Goal: Task Accomplishment & Management: Use online tool/utility

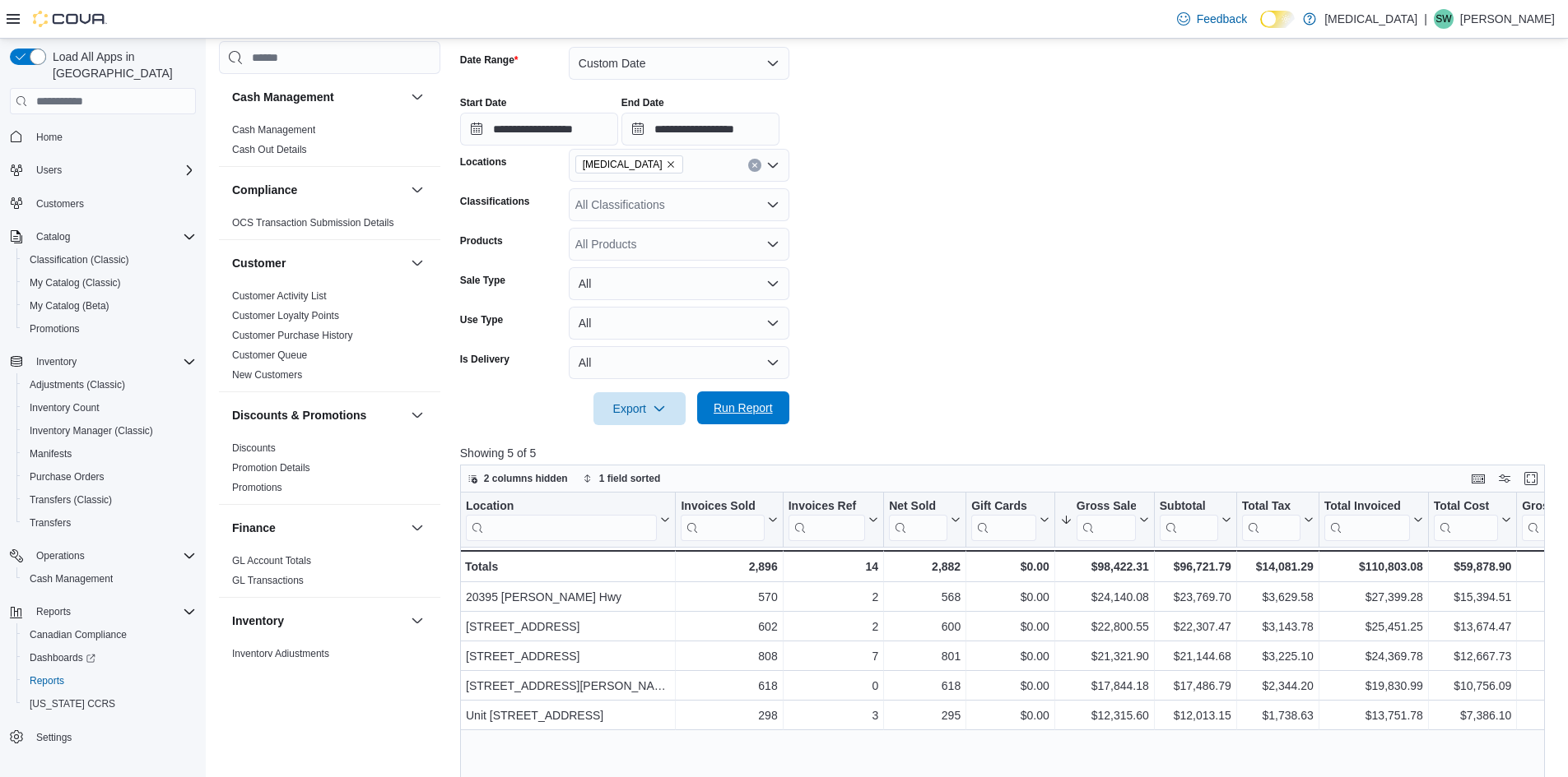
scroll to position [247, 0]
click at [766, 402] on span "Run Report" at bounding box center [742, 407] width 59 height 16
drag, startPoint x: 775, startPoint y: 414, endPoint x: 974, endPoint y: 293, distance: 232.9
click at [775, 414] on span "Run Report" at bounding box center [742, 409] width 72 height 33
click at [741, 407] on span "Run Report" at bounding box center [742, 407] width 59 height 16
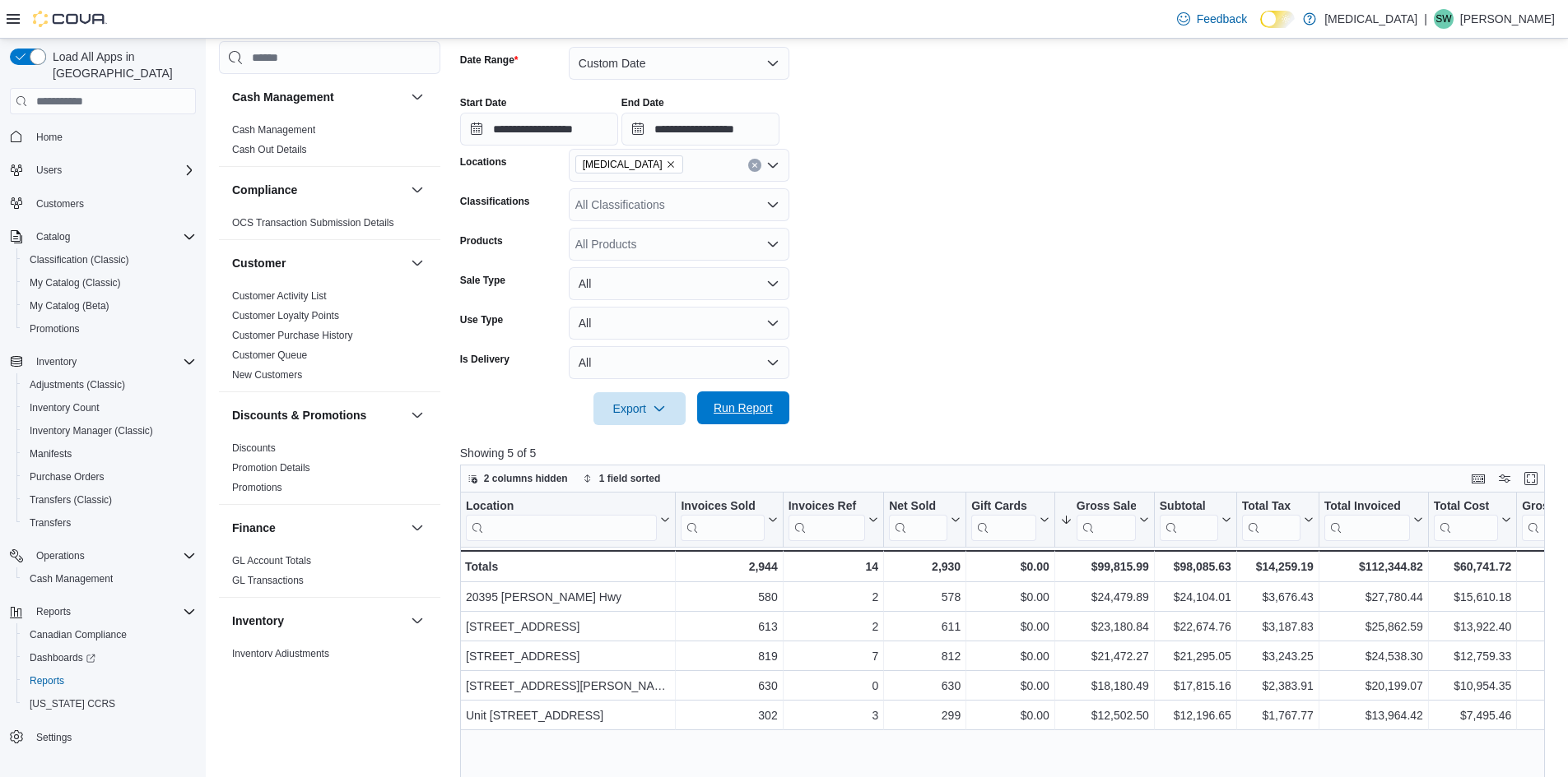
click at [753, 415] on span "Run Report" at bounding box center [742, 407] width 59 height 16
click at [768, 408] on span "Run Report" at bounding box center [742, 407] width 59 height 16
click at [1093, 208] on form "**********" at bounding box center [1007, 226] width 1096 height 399
click at [757, 409] on span "Run Report" at bounding box center [742, 407] width 59 height 16
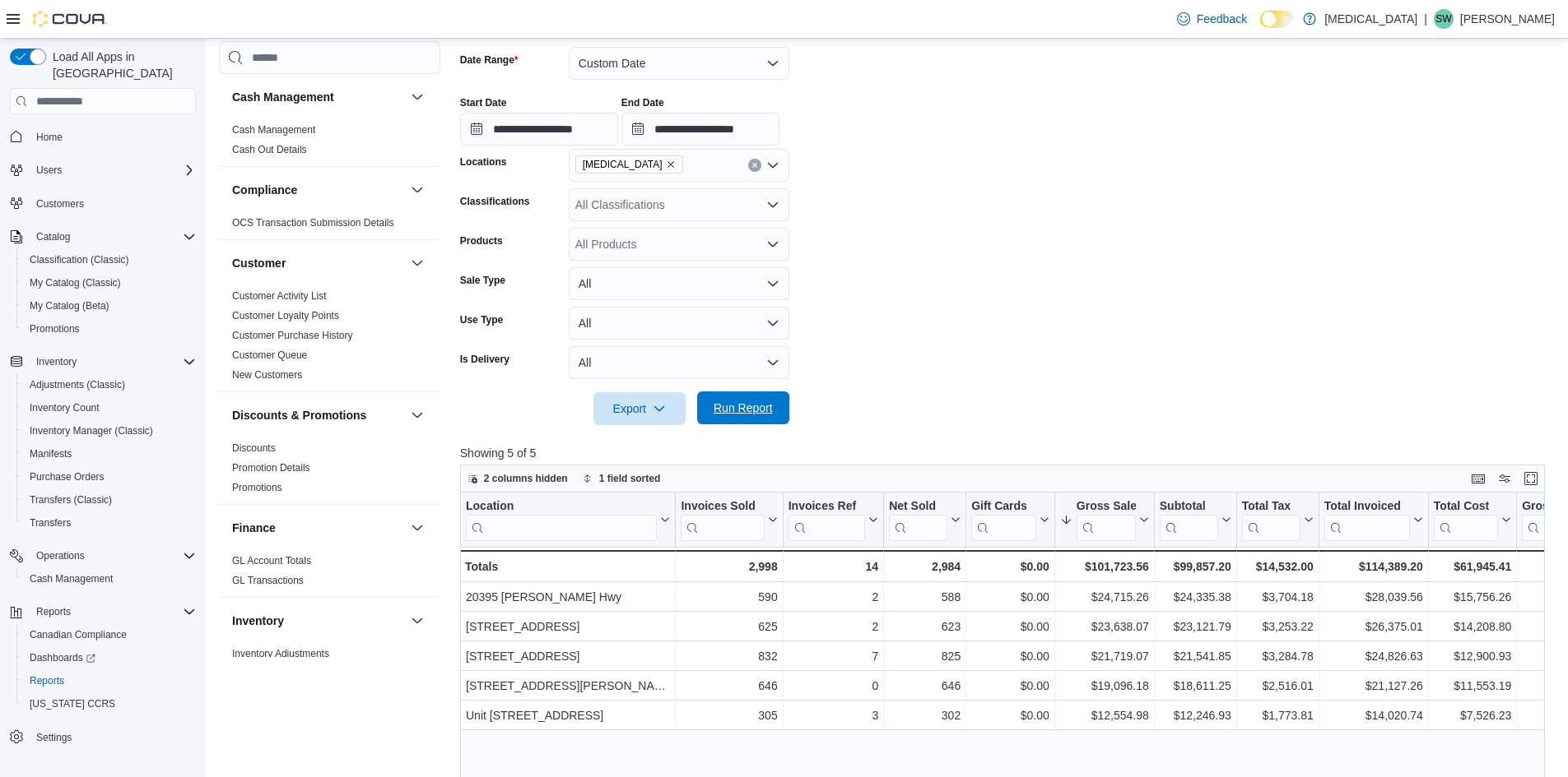
click at [744, 410] on span "Run Report" at bounding box center [742, 407] width 59 height 16
click at [744, 406] on span "Run Report" at bounding box center [742, 407] width 59 height 16
click at [756, 409] on span "Run Report" at bounding box center [742, 407] width 59 height 16
click at [731, 402] on span "Run Report" at bounding box center [742, 407] width 59 height 16
click at [771, 411] on span "Run Report" at bounding box center [742, 407] width 59 height 16
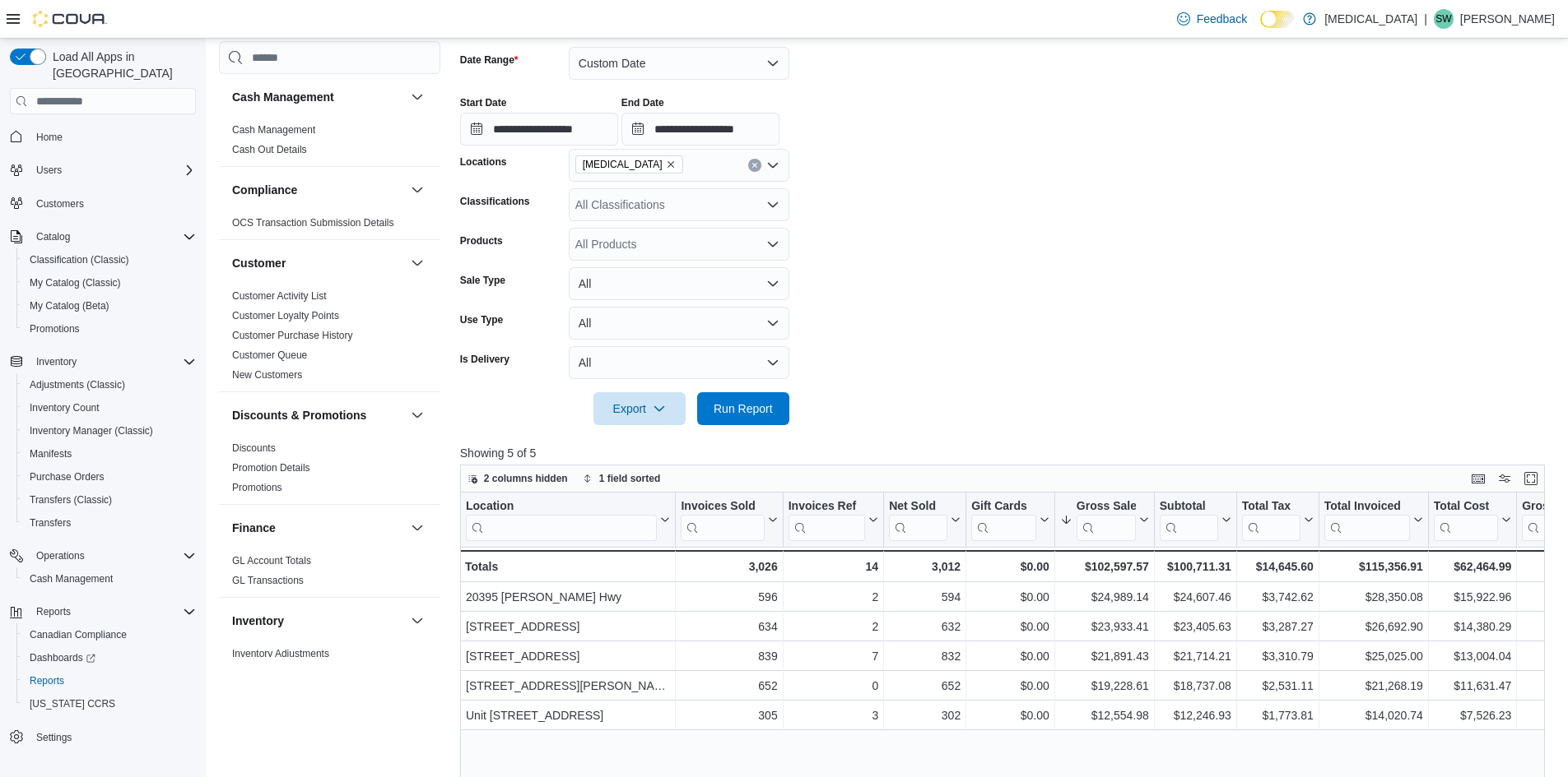
click at [1077, 287] on form "**********" at bounding box center [1007, 226] width 1096 height 399
click at [735, 402] on span "Run Report" at bounding box center [742, 407] width 59 height 16
click at [766, 403] on span "Run Report" at bounding box center [742, 407] width 59 height 16
click at [741, 397] on span "Run Report" at bounding box center [742, 408] width 72 height 33
click at [733, 414] on span "Run Report" at bounding box center [742, 407] width 59 height 16
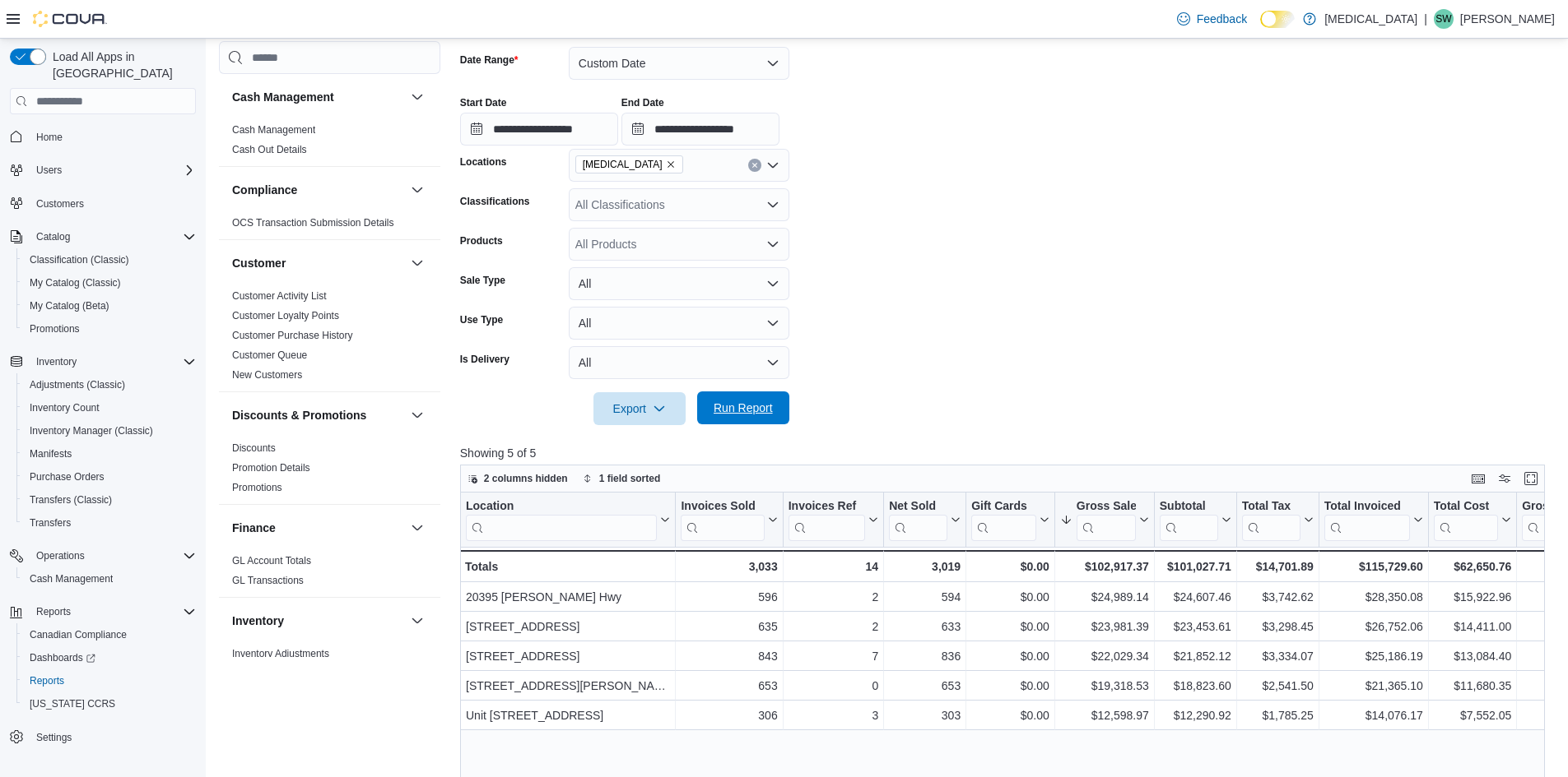
click at [741, 415] on span "Run Report" at bounding box center [742, 407] width 59 height 16
click at [747, 412] on span "Run Report" at bounding box center [742, 407] width 59 height 16
click at [738, 411] on span "Run Report" at bounding box center [742, 407] width 59 height 16
drag, startPoint x: 735, startPoint y: 409, endPoint x: 1311, endPoint y: 231, distance: 602.9
click at [737, 409] on span "Run Report" at bounding box center [742, 408] width 59 height 16
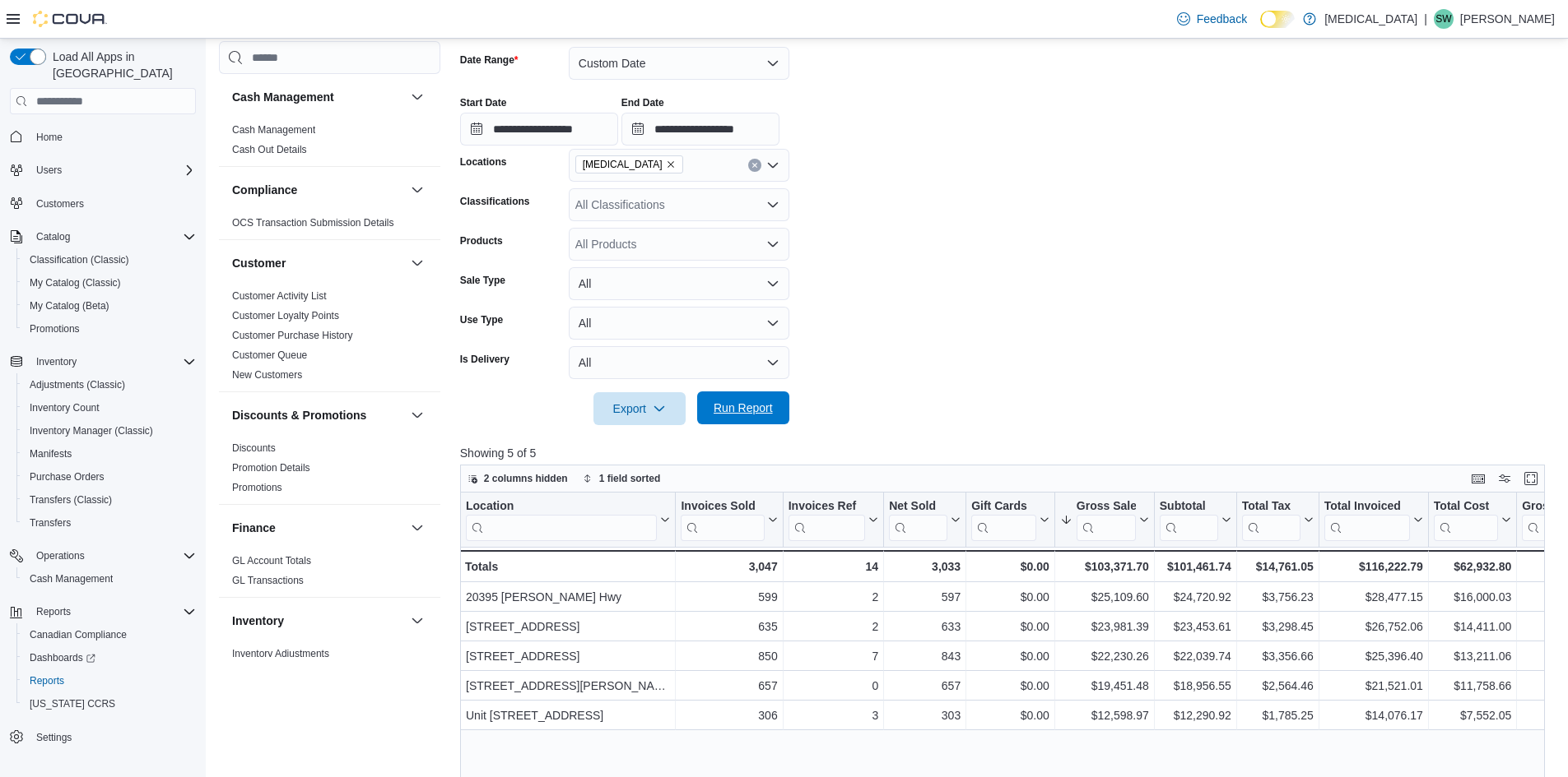
click at [753, 417] on span "Run Report" at bounding box center [742, 408] width 72 height 33
click at [929, 211] on form "**********" at bounding box center [1007, 226] width 1096 height 399
click at [770, 423] on span "Run Report" at bounding box center [742, 408] width 72 height 33
click at [745, 405] on span "Run Report" at bounding box center [742, 407] width 59 height 16
click at [749, 407] on span "Run Report" at bounding box center [742, 407] width 59 height 16
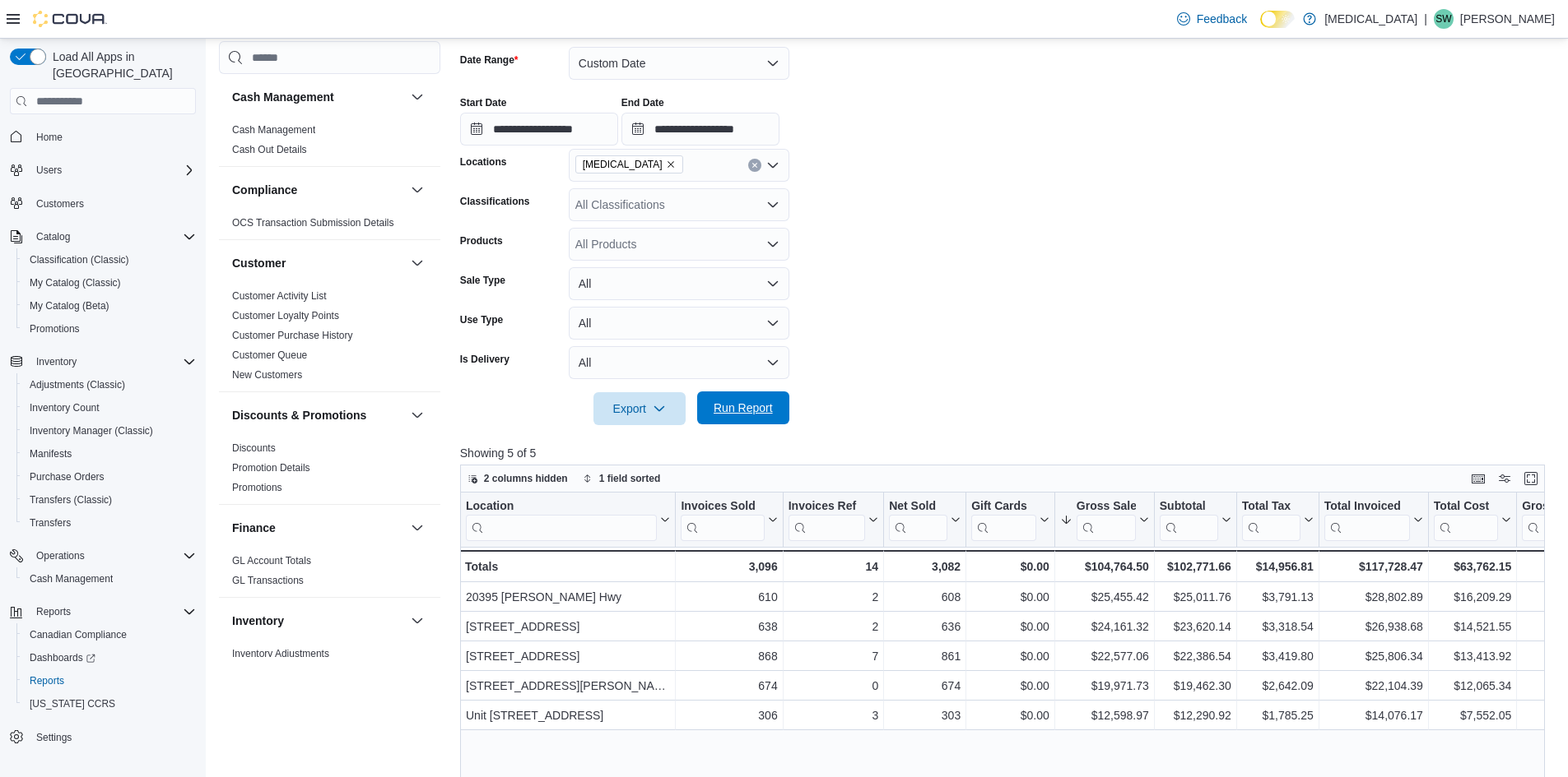
click at [776, 420] on span "Run Report" at bounding box center [742, 408] width 72 height 33
click at [61, 378] on span "Adjustments (Classic)" at bounding box center [77, 385] width 96 height 14
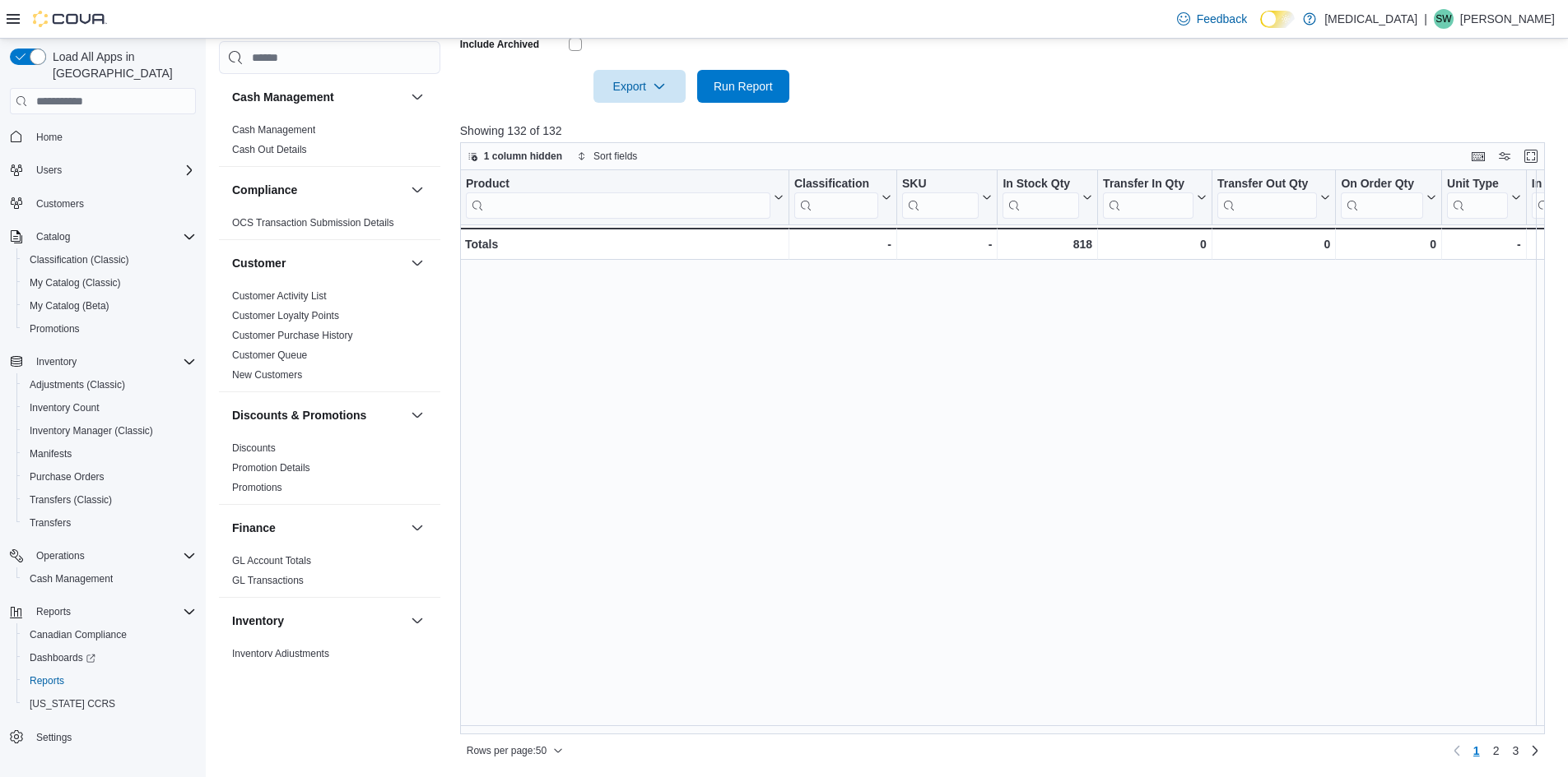
scroll to position [1014, 0]
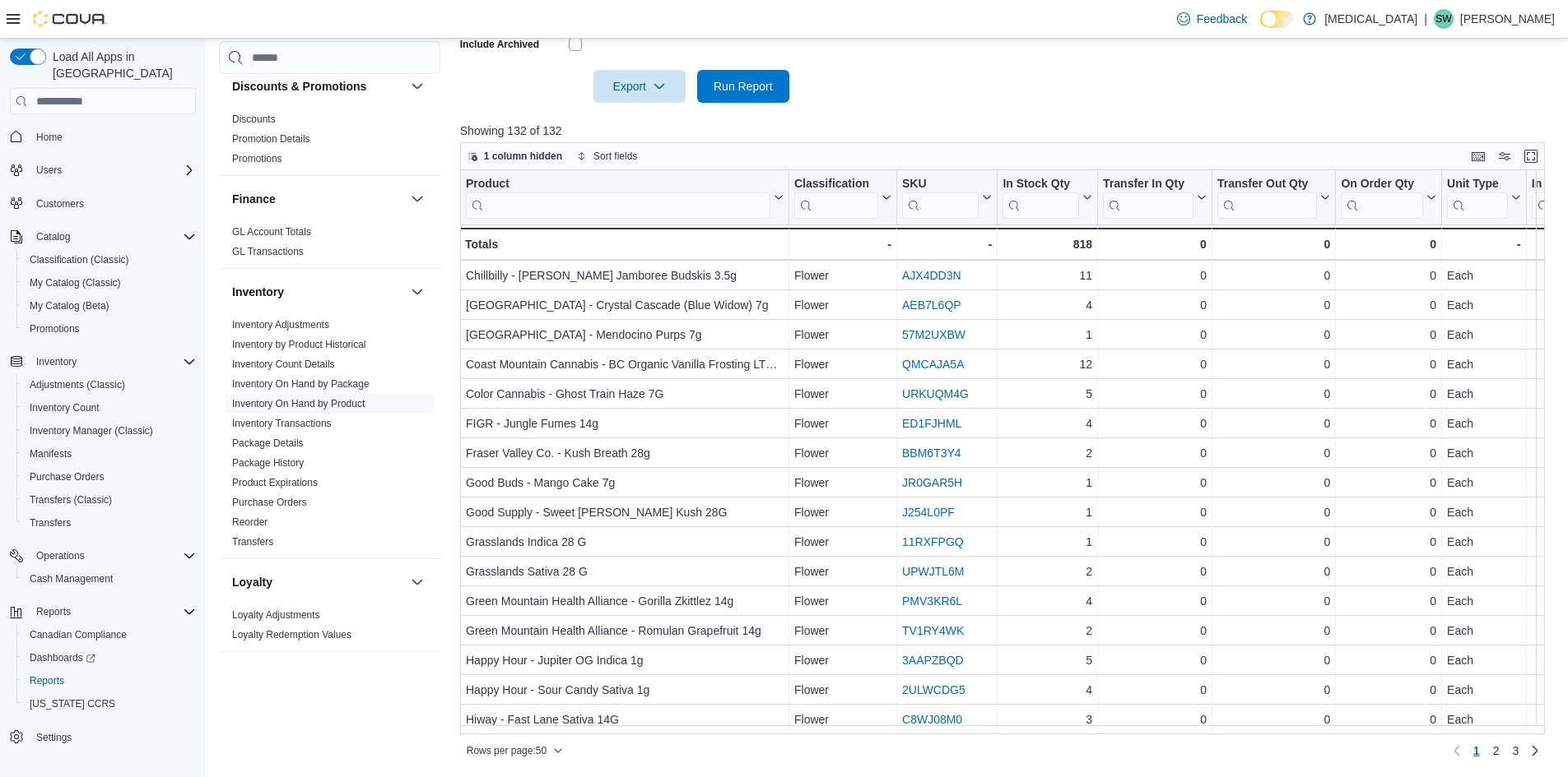
drag, startPoint x: 0, startPoint y: 0, endPoint x: 1066, endPoint y: 86, distance: 1069.5
click at [1063, 62] on div at bounding box center [1007, 64] width 1096 height 14
click at [1139, 69] on div at bounding box center [1007, 64] width 1096 height 14
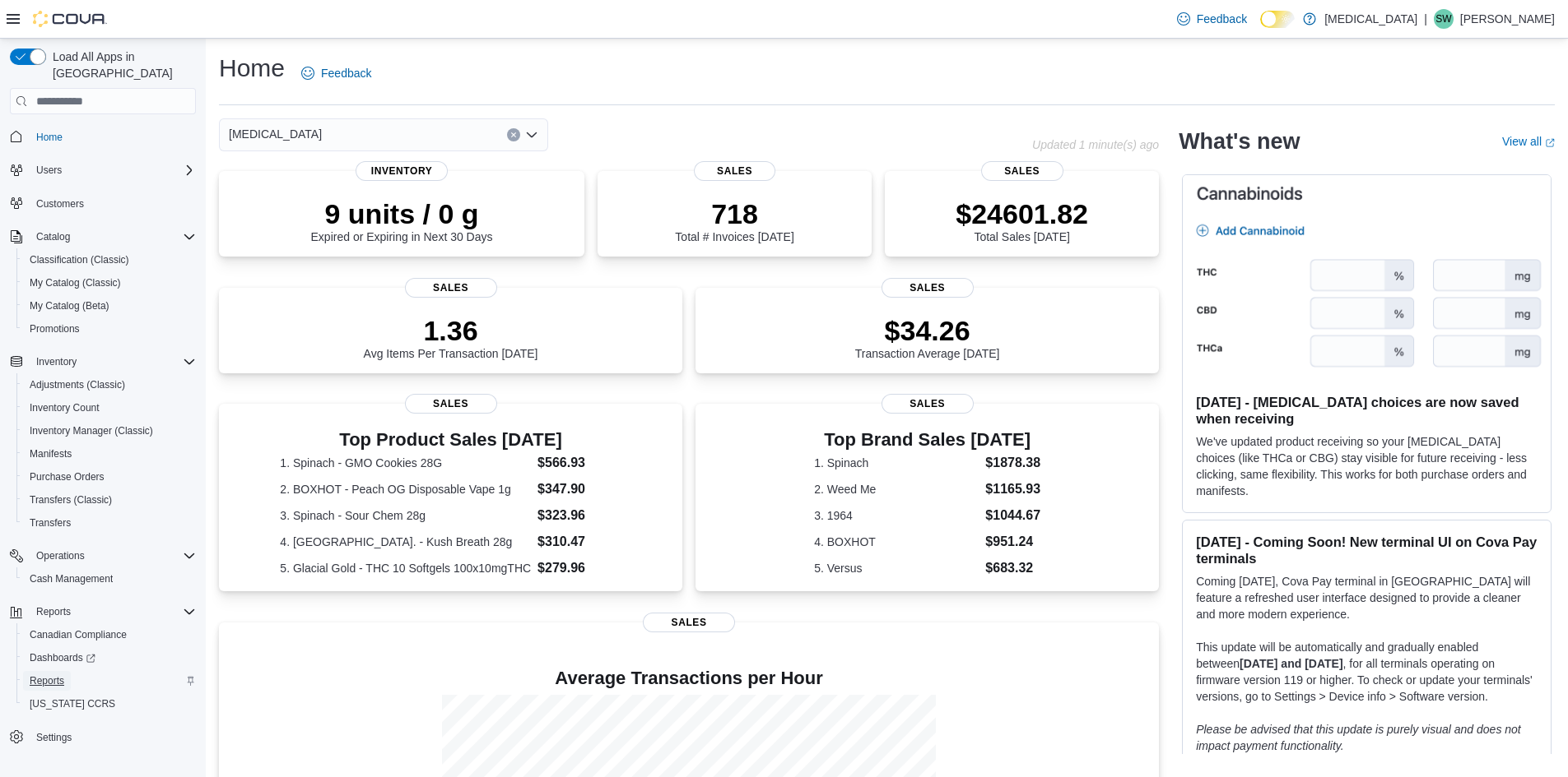
click at [41, 675] on span "Reports" at bounding box center [47, 681] width 35 height 14
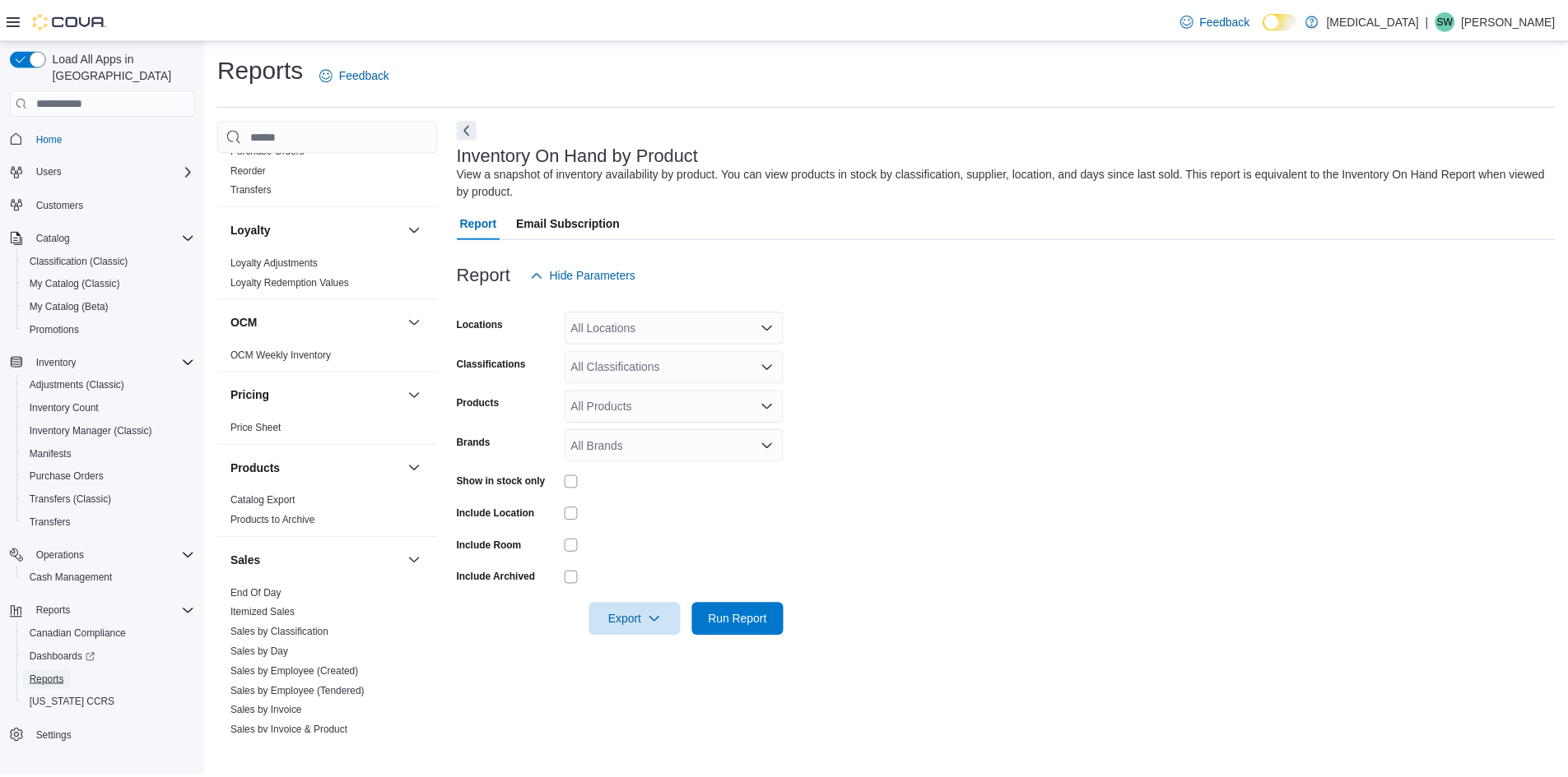
scroll to position [905, 0]
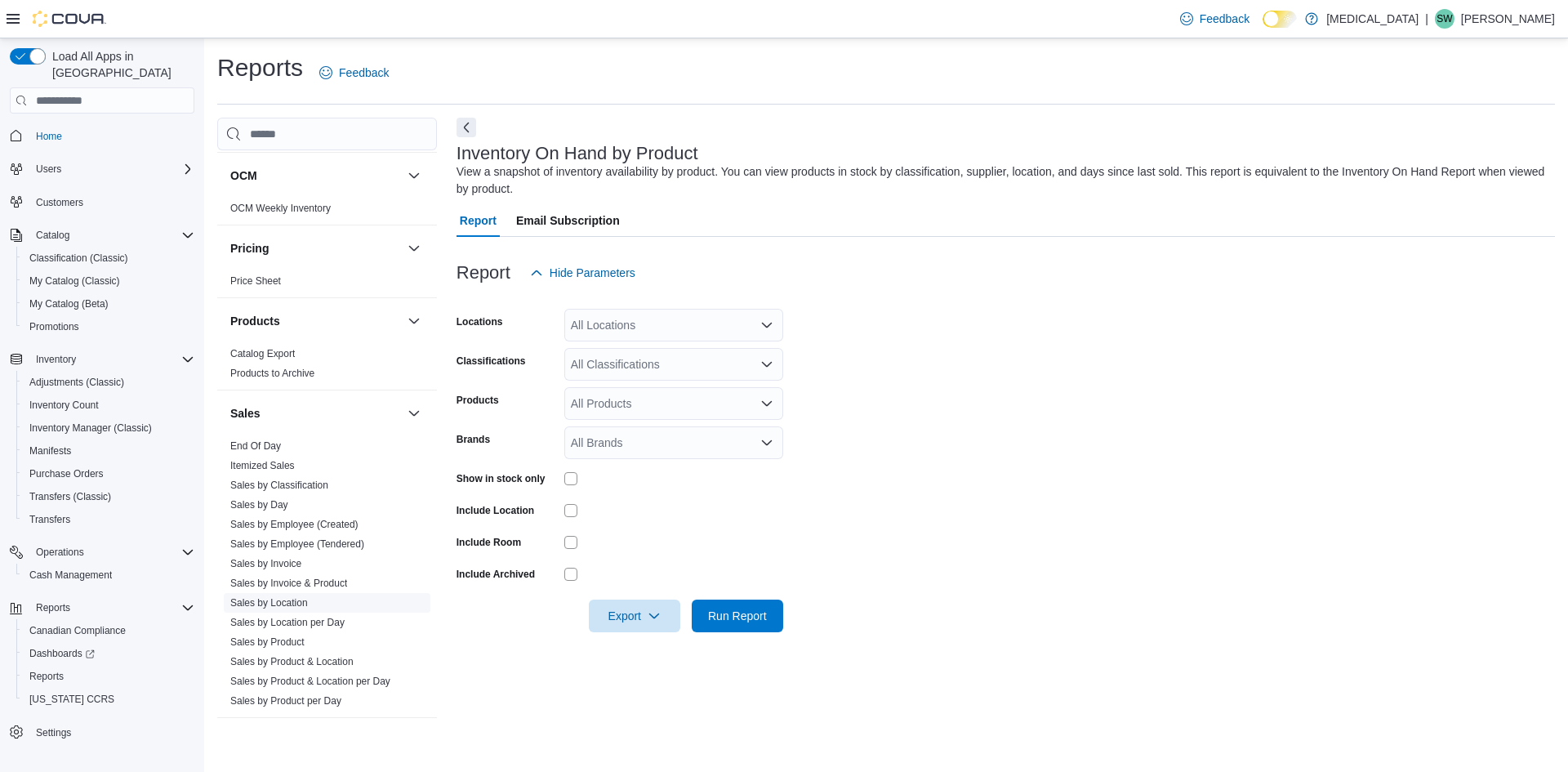
click at [285, 599] on link "Sales by Location" at bounding box center [268, 603] width 78 height 12
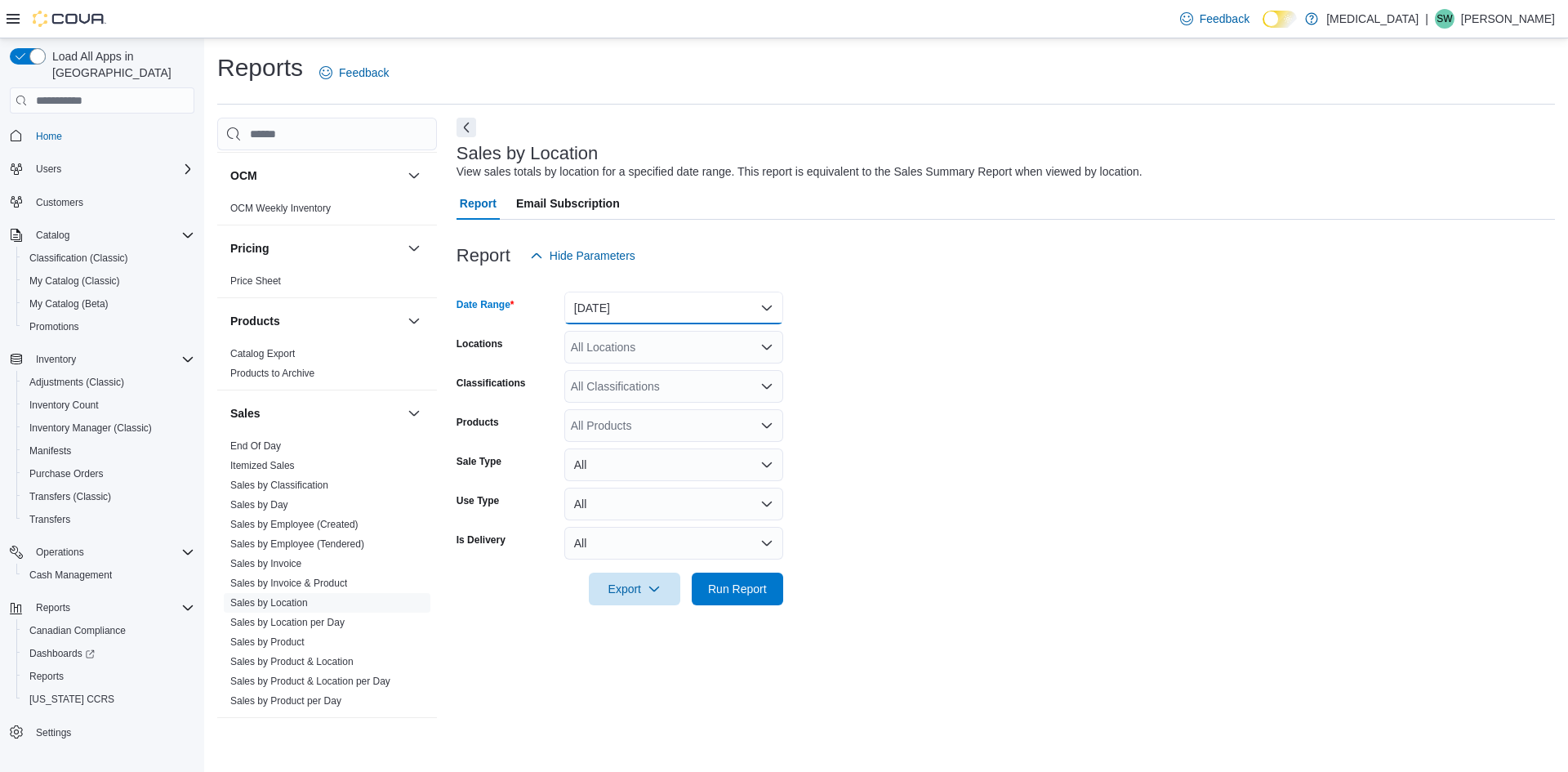
click at [629, 304] on button "[DATE]" at bounding box center [674, 308] width 219 height 33
click at [610, 368] on span "[DATE]" at bounding box center [683, 373] width 186 height 19
click at [981, 351] on form "Date Range Today Locations All Locations Classifications All Classifications Pr…" at bounding box center [1005, 439] width 1098 height 334
click at [693, 357] on div "All Locations" at bounding box center [674, 347] width 219 height 33
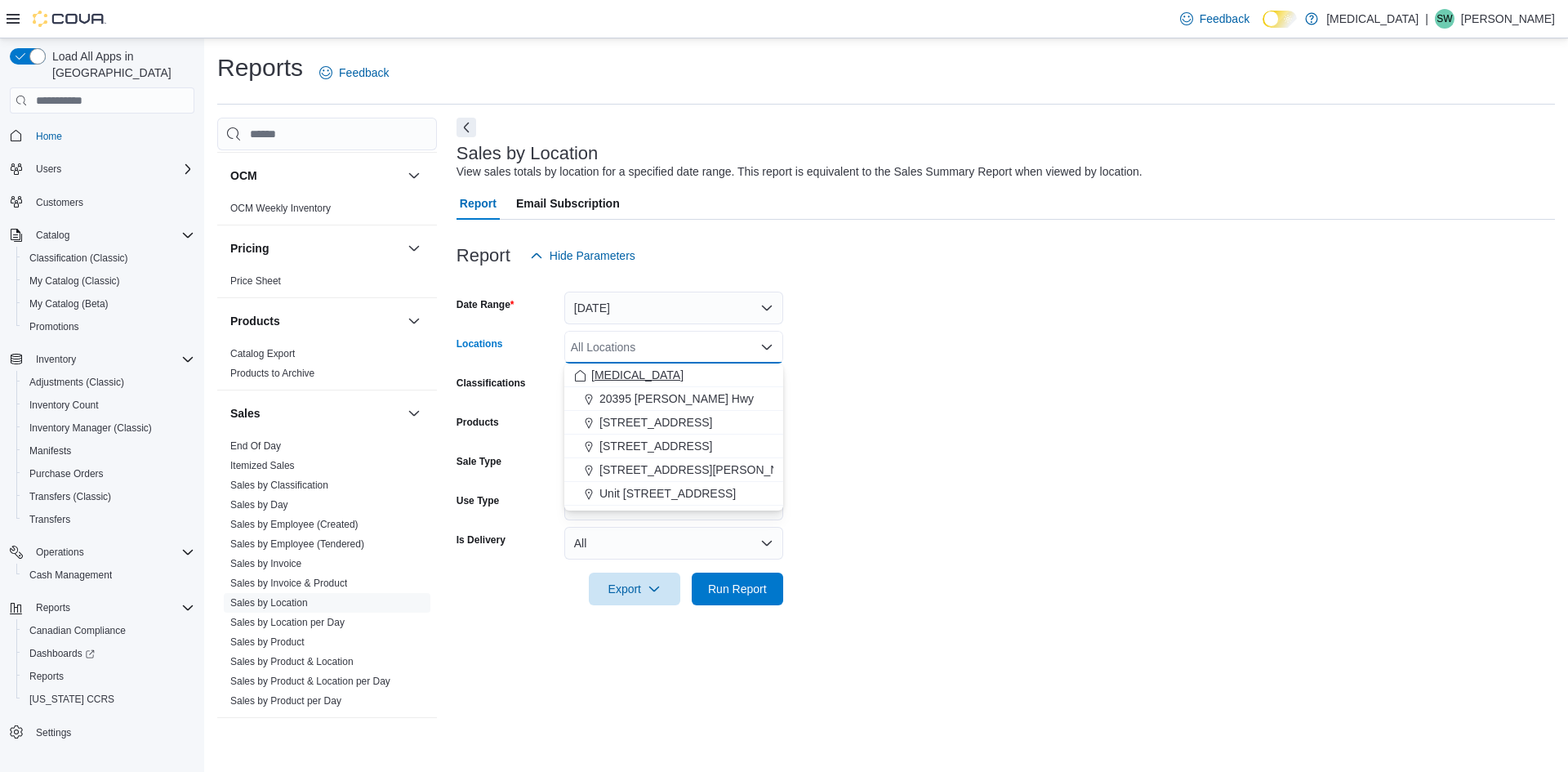
click at [672, 379] on div "[MEDICAL_DATA]" at bounding box center [674, 375] width 199 height 16
click at [931, 410] on form "Date Range Today Locations Muse Combo box. Selected. Muse. Press Backspace to d…" at bounding box center [1005, 439] width 1098 height 334
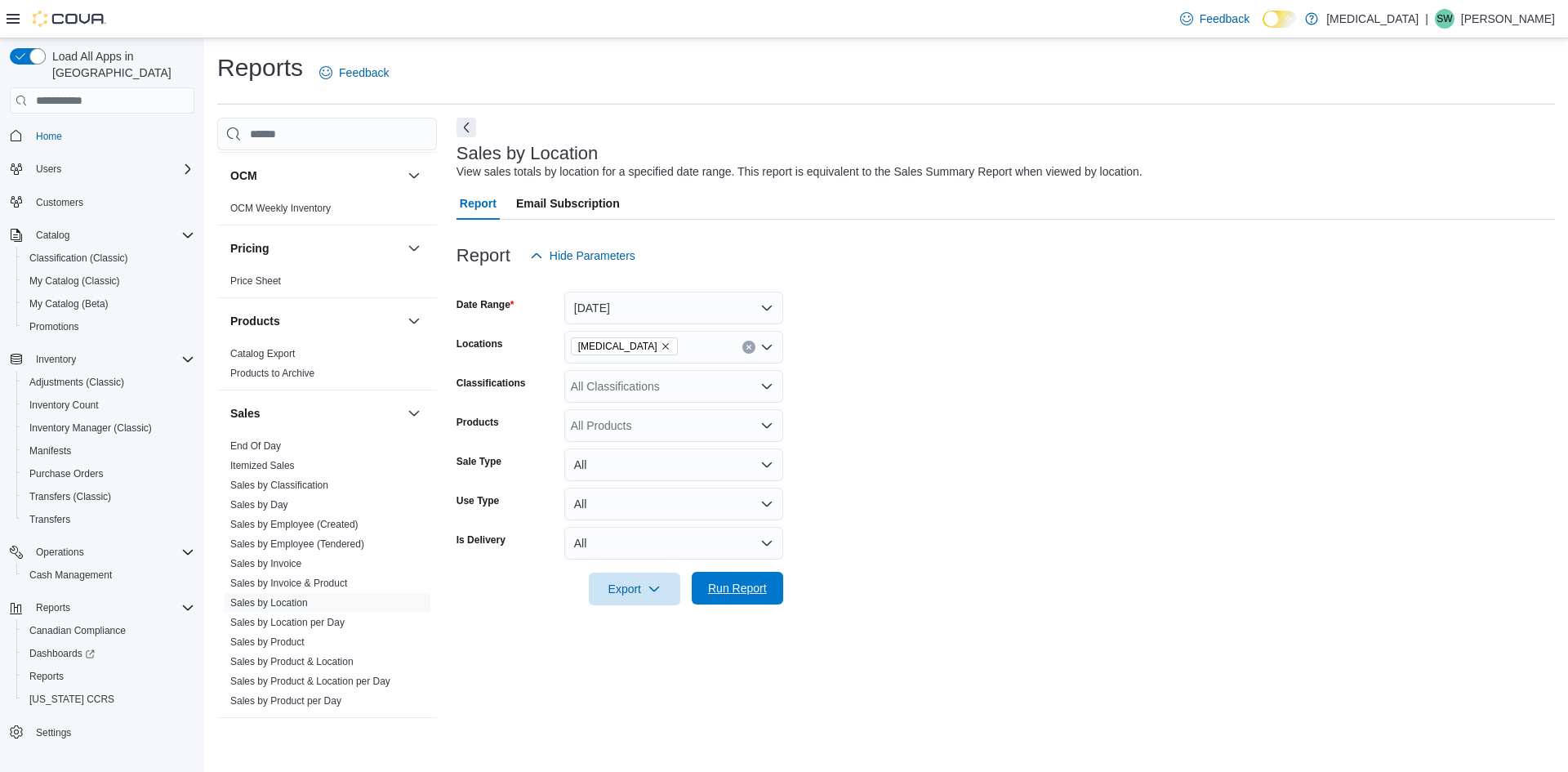
click at [711, 585] on span "Run Report" at bounding box center [737, 588] width 58 height 16
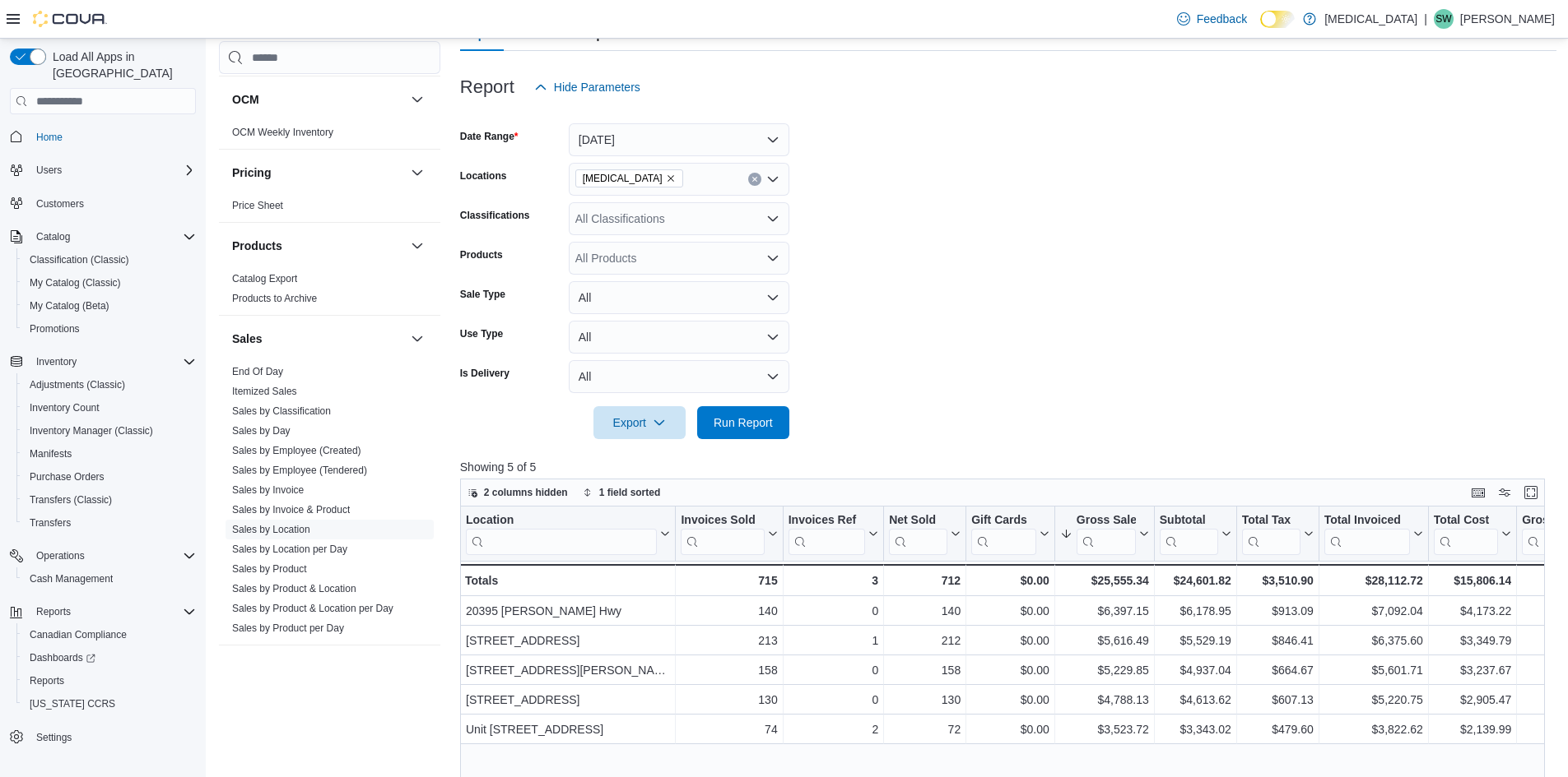
scroll to position [247, 0]
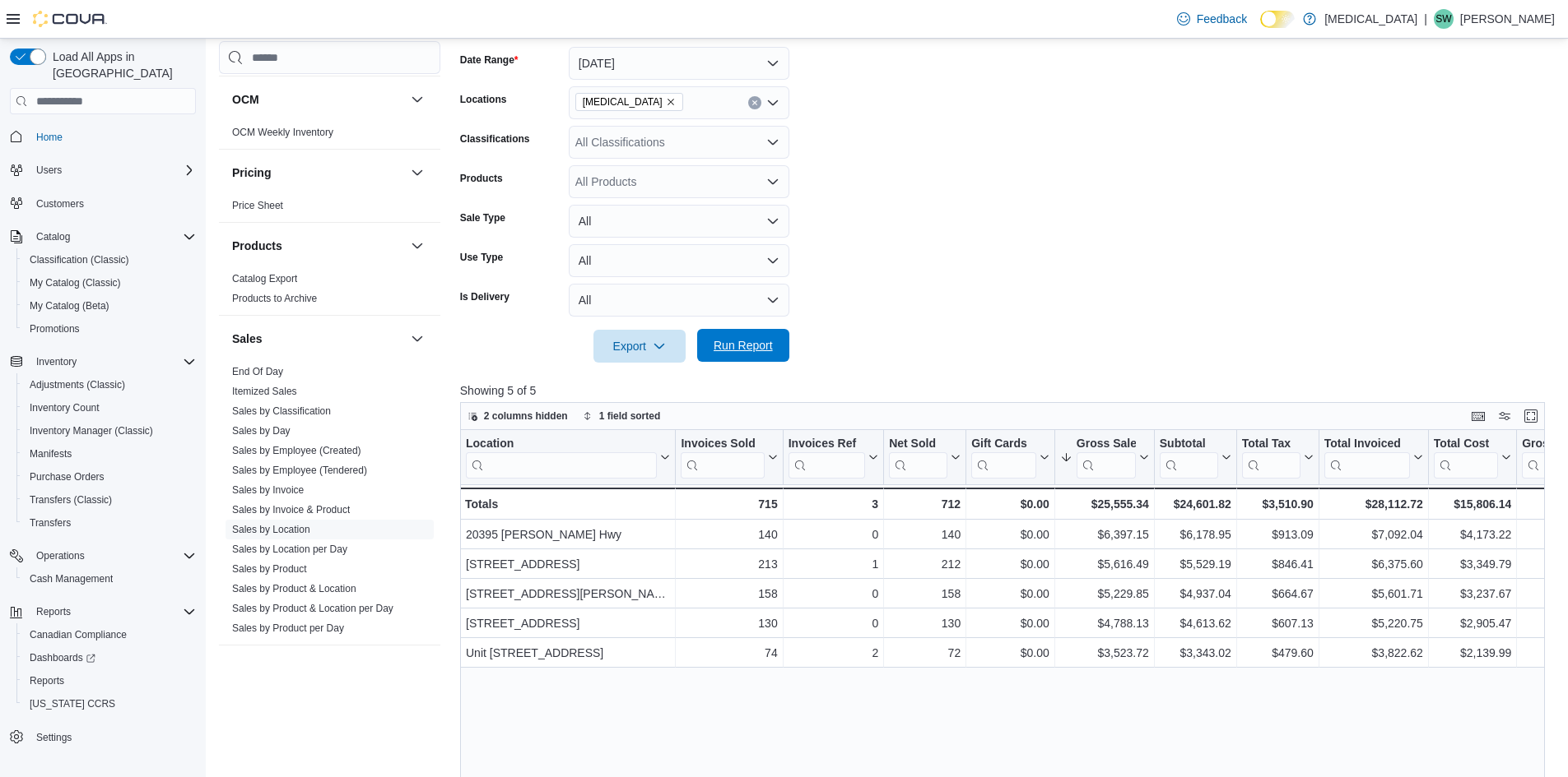
click at [725, 347] on span "Run Report" at bounding box center [742, 345] width 59 height 16
click at [984, 233] on form "Date Range Today Locations Muse Classifications All Classifications Products Al…" at bounding box center [1007, 195] width 1096 height 336
click at [741, 350] on span "Run Report" at bounding box center [742, 345] width 59 height 16
click at [732, 337] on span "Run Report" at bounding box center [742, 346] width 72 height 33
click at [770, 340] on span "Run Report" at bounding box center [742, 345] width 59 height 16
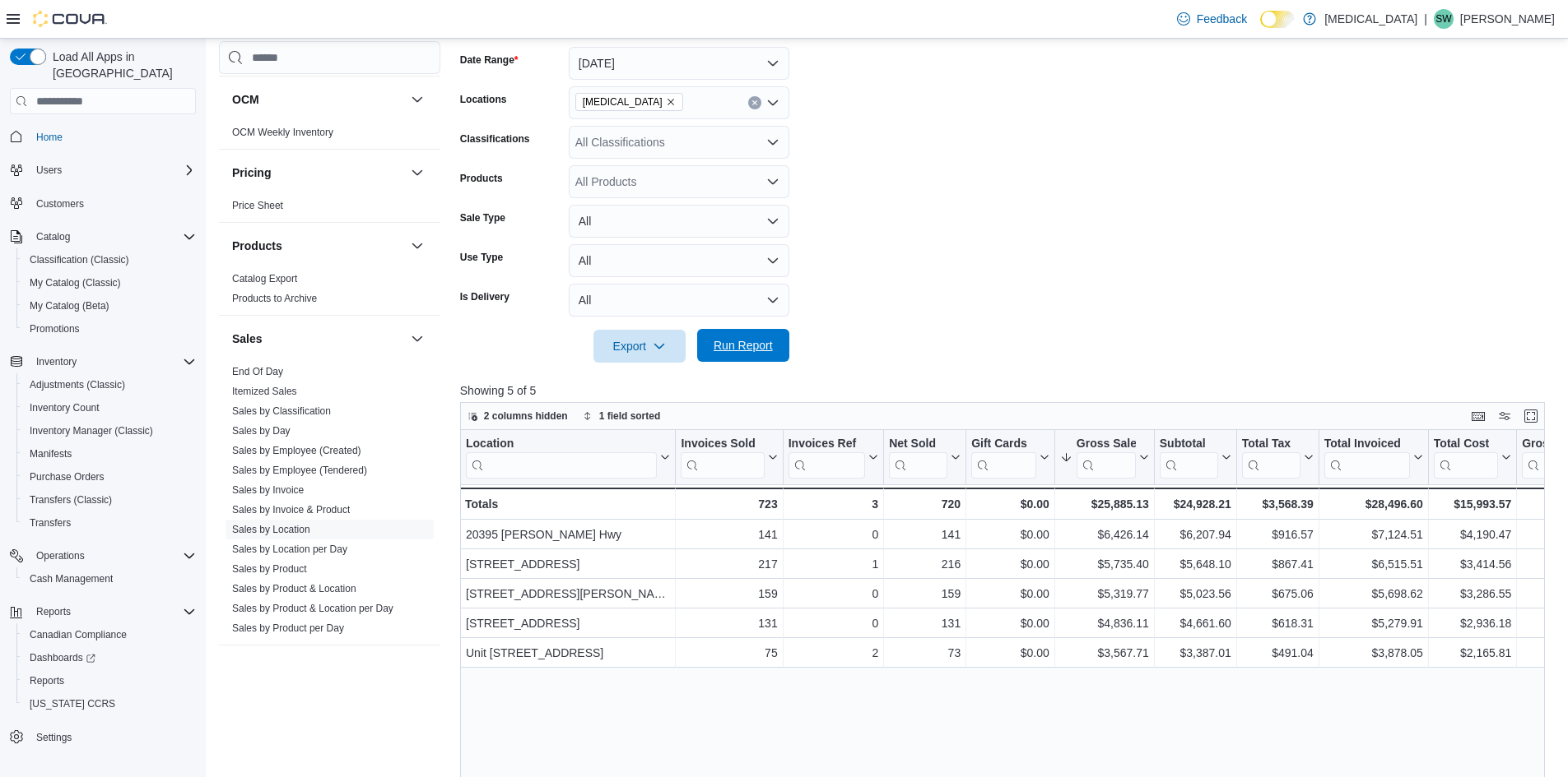
click at [750, 346] on span "Run Report" at bounding box center [742, 345] width 59 height 16
drag, startPoint x: 773, startPoint y: 345, endPoint x: 884, endPoint y: 1, distance: 361.5
click at [773, 345] on span "Run Report" at bounding box center [742, 347] width 72 height 33
click at [741, 339] on span "Run Report" at bounding box center [742, 345] width 59 height 16
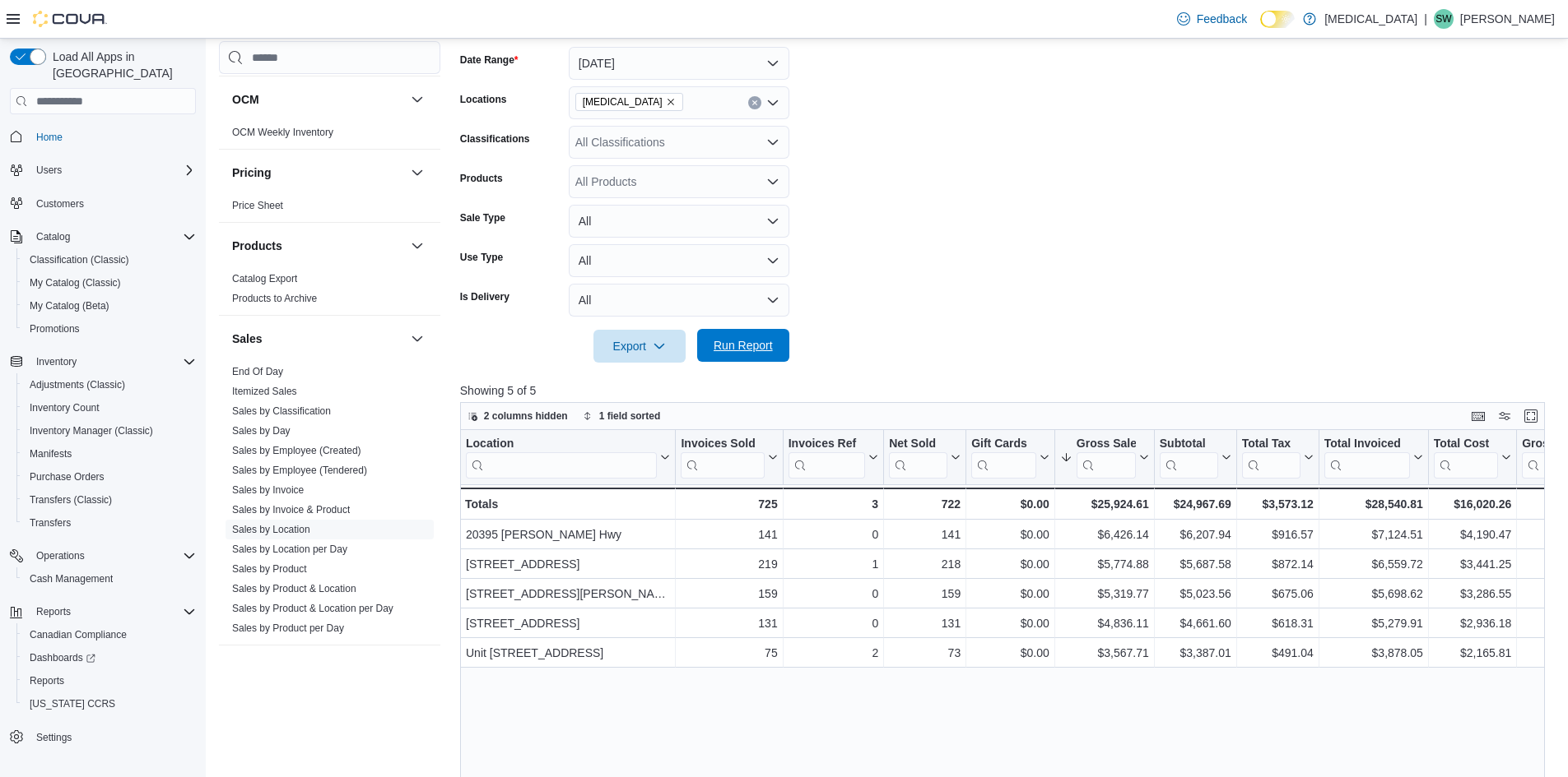
click at [762, 345] on span "Run Report" at bounding box center [742, 345] width 59 height 16
click at [735, 354] on span "Run Report" at bounding box center [742, 345] width 59 height 16
click at [745, 357] on span "Run Report" at bounding box center [742, 346] width 72 height 33
click at [739, 341] on span "Run Report" at bounding box center [742, 345] width 59 height 16
click at [767, 351] on span "Run Report" at bounding box center [742, 345] width 59 height 16
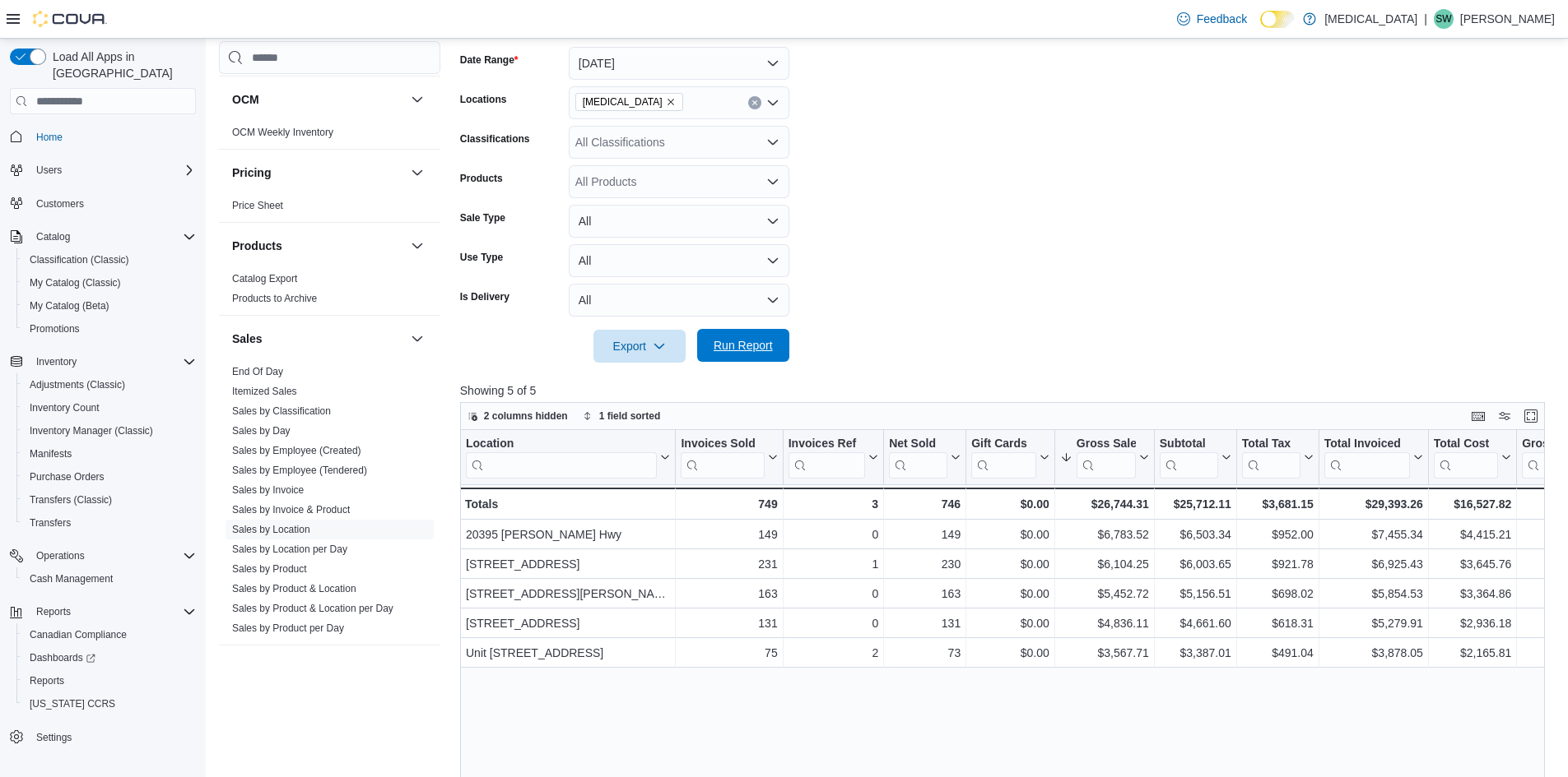
click at [768, 360] on span "Run Report" at bounding box center [742, 346] width 72 height 33
click at [744, 355] on span "Run Report" at bounding box center [742, 346] width 72 height 33
click at [770, 333] on span "Run Report" at bounding box center [742, 346] width 72 height 33
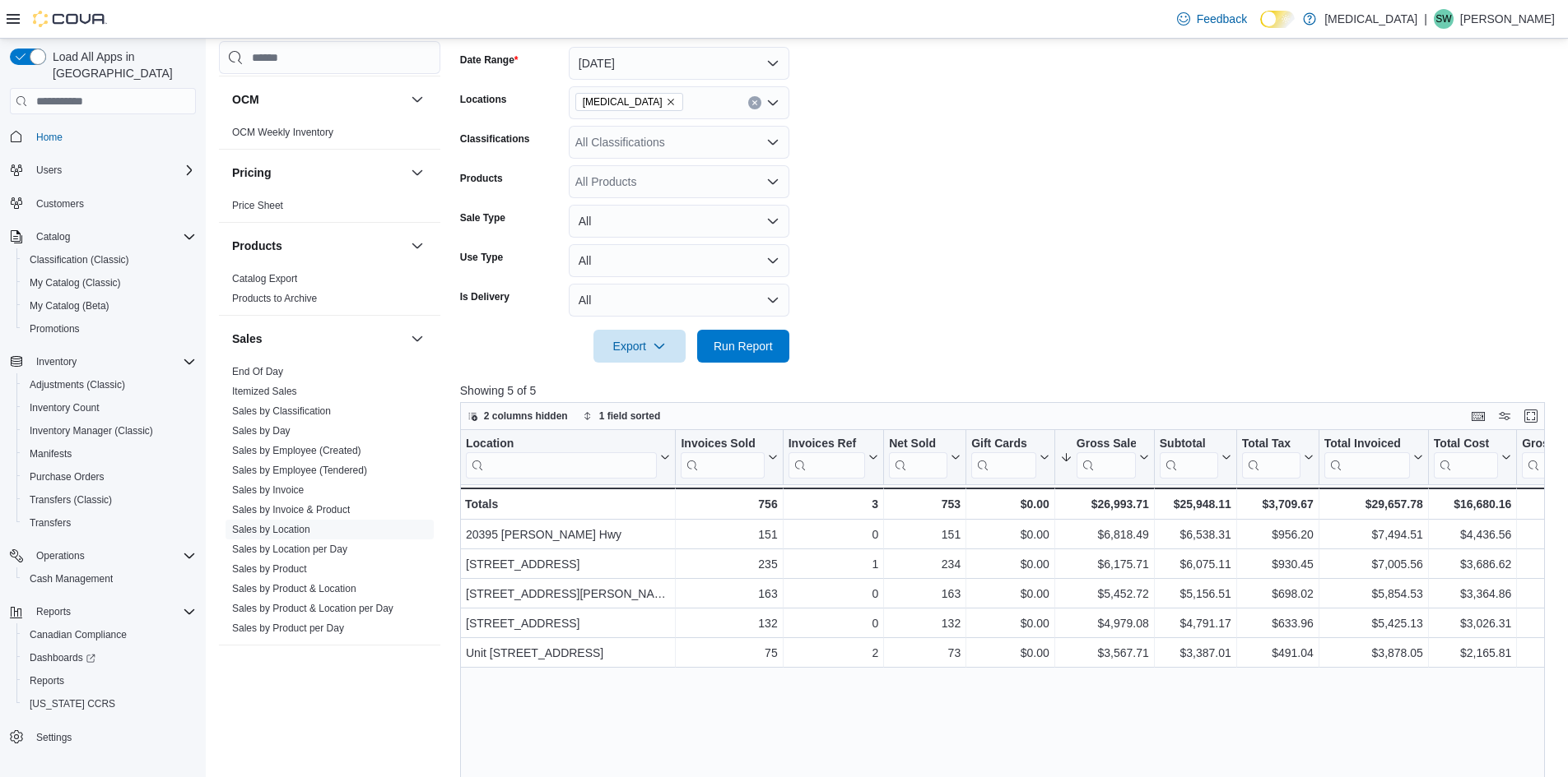
click at [1084, 284] on form "Date Range Today Locations Muse Classifications All Classifications Products Al…" at bounding box center [1007, 195] width 1096 height 336
click at [772, 340] on span "Run Report" at bounding box center [742, 346] width 72 height 33
click at [1115, 222] on form "Date Range Today Locations Muse Classifications All Classifications Products Al…" at bounding box center [1007, 195] width 1096 height 336
click at [1119, 215] on form "Date Range Today Locations Muse Classifications All Classifications Products Al…" at bounding box center [1007, 195] width 1096 height 336
click at [758, 351] on span "Run Report" at bounding box center [742, 345] width 59 height 16
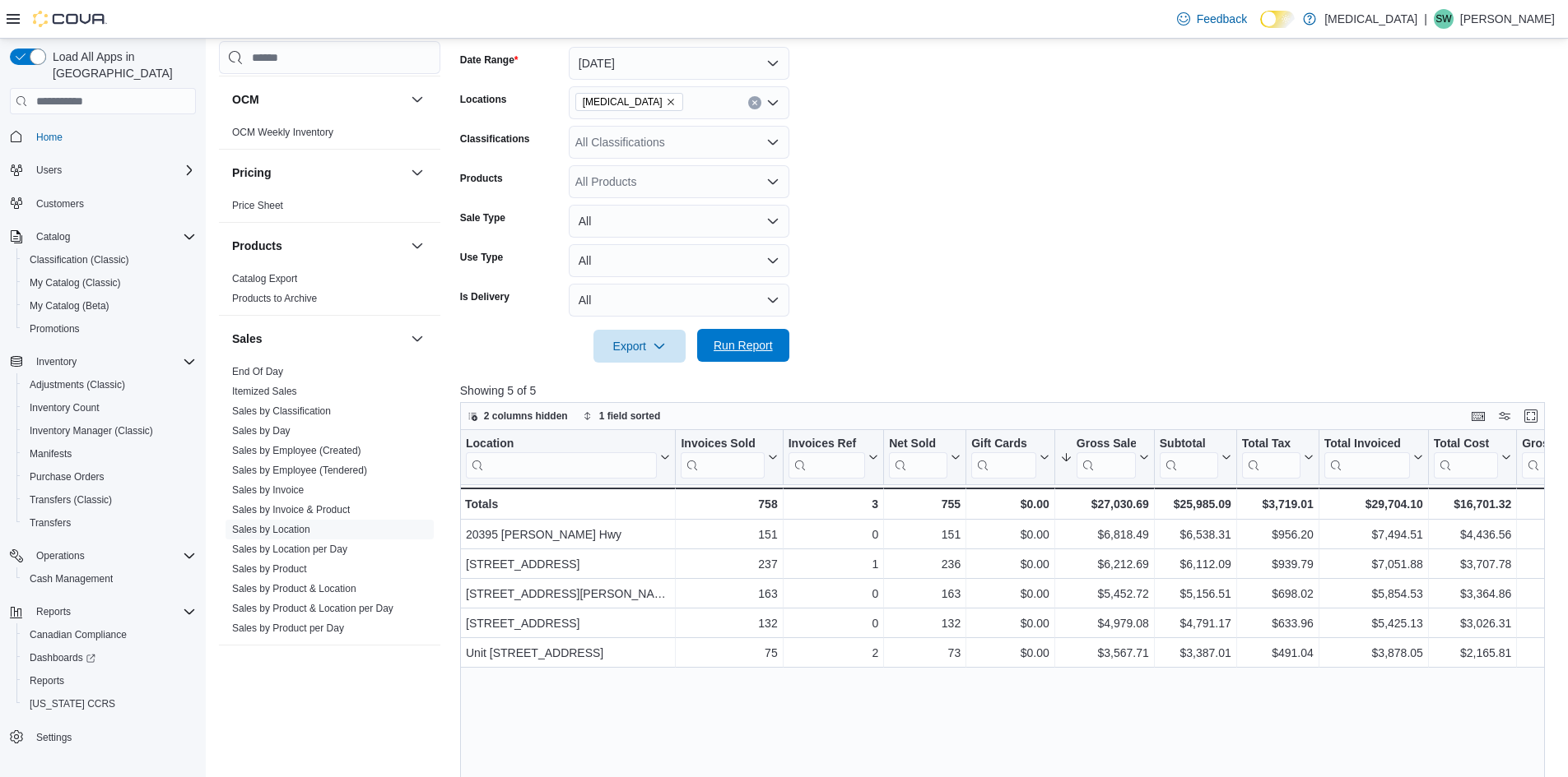
click at [761, 352] on span "Run Report" at bounding box center [742, 345] width 59 height 16
click at [1141, 236] on form "Date Range Today Locations Muse Classifications All Classifications Products Al…" at bounding box center [1007, 195] width 1096 height 336
click at [769, 347] on span "Run Report" at bounding box center [742, 345] width 59 height 16
click at [1129, 248] on form "Date Range Today Locations Muse Classifications All Classifications Products Al…" at bounding box center [1007, 195] width 1096 height 336
click at [1084, 224] on form "Date Range Today Locations Muse Classifications All Classifications Products Al…" at bounding box center [1007, 195] width 1096 height 336
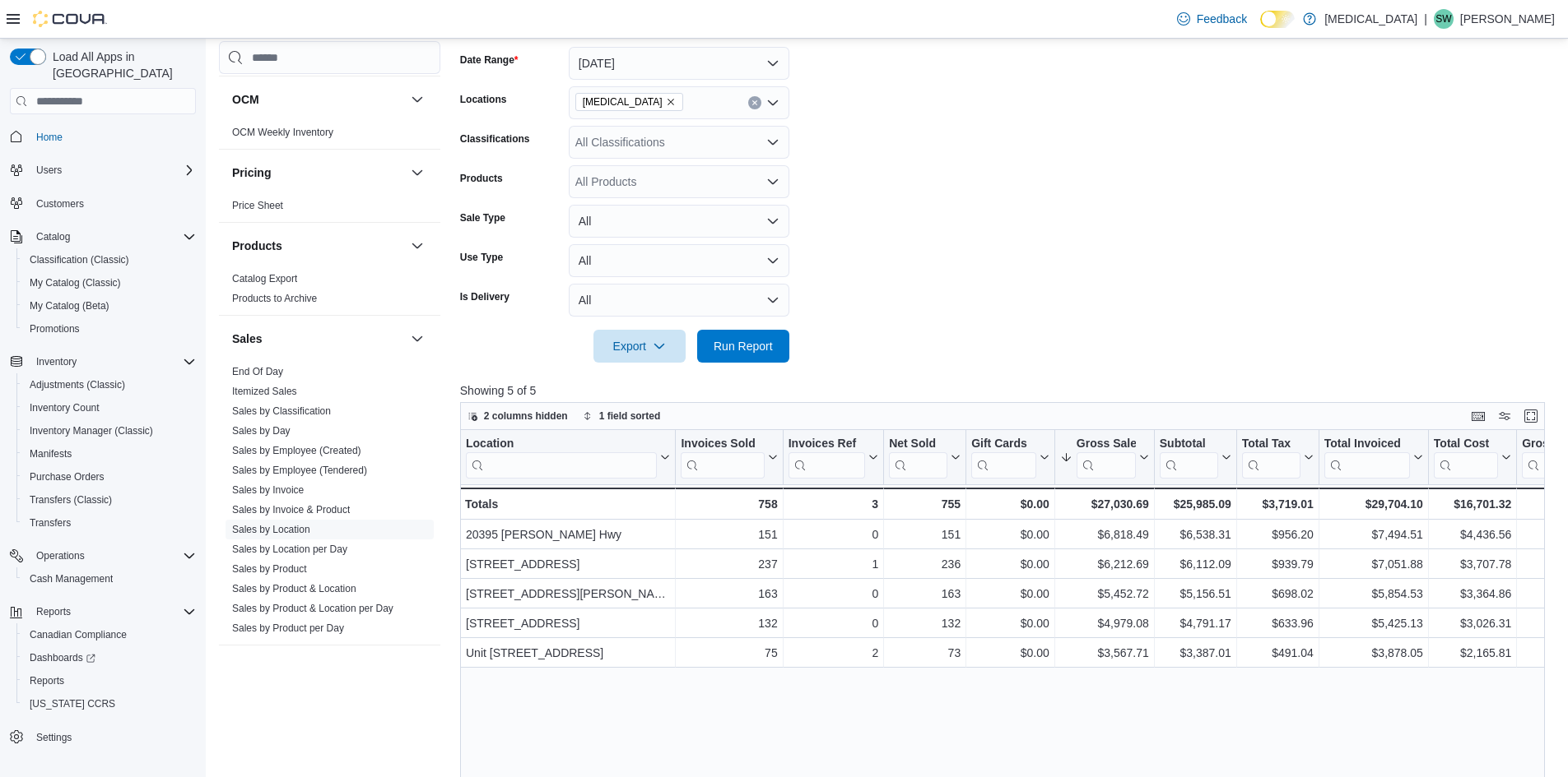
click at [984, 248] on form "Date Range Today Locations Muse Classifications All Classifications Products Al…" at bounding box center [1007, 195] width 1096 height 336
click at [739, 354] on span "Run Report" at bounding box center [742, 345] width 59 height 16
click at [761, 347] on span "Run Report" at bounding box center [742, 345] width 59 height 16
click at [753, 348] on span "Run Report" at bounding box center [742, 345] width 59 height 16
click at [770, 357] on span "Run Report" at bounding box center [742, 346] width 72 height 33
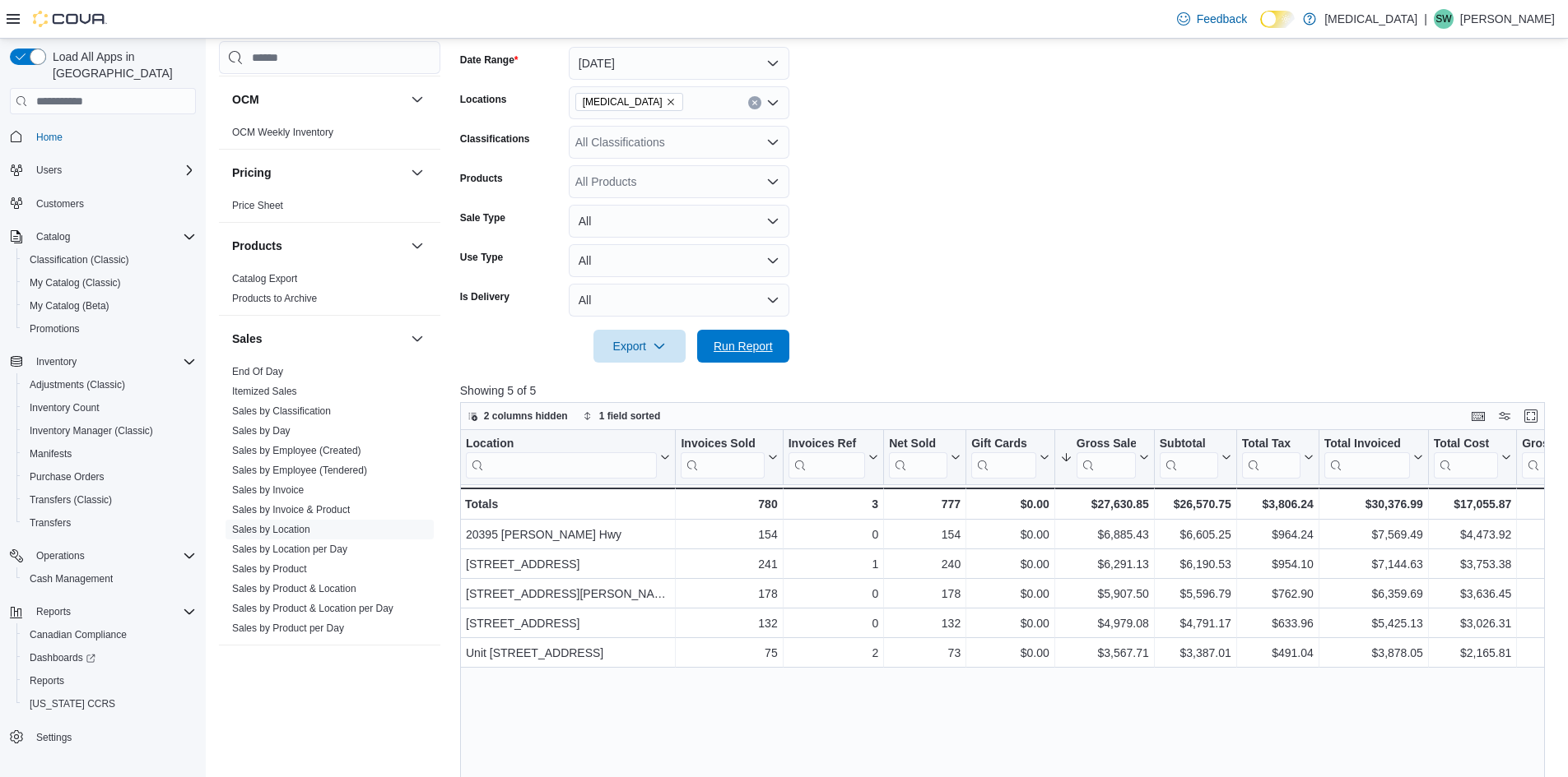
drag, startPoint x: 736, startPoint y: 347, endPoint x: 1355, endPoint y: 226, distance: 630.7
click at [736, 347] on span "Run Report" at bounding box center [742, 346] width 59 height 16
click at [729, 351] on span "Run Report" at bounding box center [742, 345] width 59 height 16
click at [775, 336] on span "Run Report" at bounding box center [742, 346] width 72 height 33
click at [758, 347] on span "Run Report" at bounding box center [742, 345] width 59 height 16
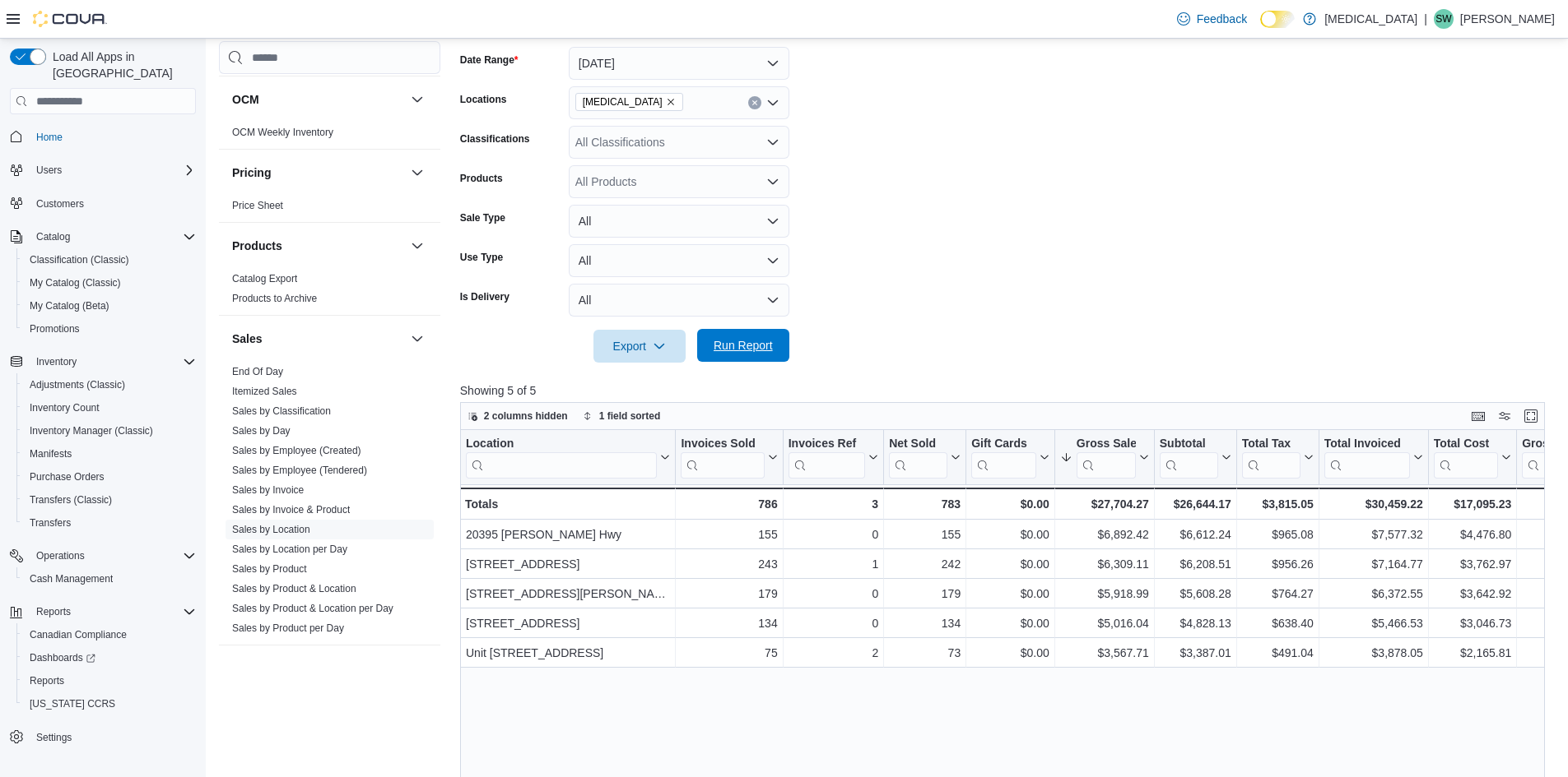
click at [760, 348] on span "Run Report" at bounding box center [742, 345] width 59 height 16
click at [770, 354] on span "Run Report" at bounding box center [742, 346] width 59 height 16
click at [741, 355] on span "Run Report" at bounding box center [742, 346] width 72 height 33
click at [749, 337] on span "Run Report" at bounding box center [742, 346] width 72 height 33
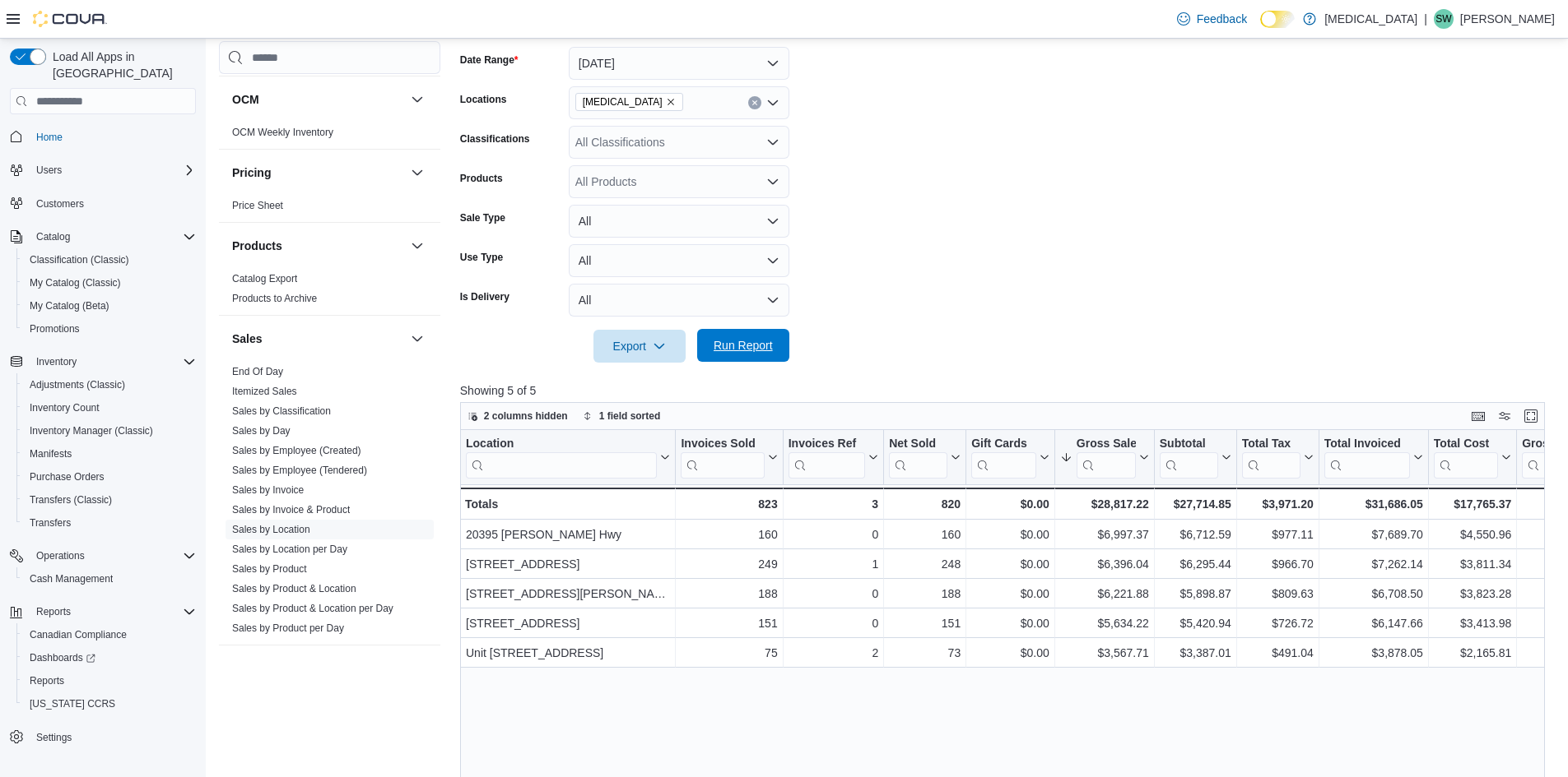
click at [709, 335] on span "Run Report" at bounding box center [742, 346] width 72 height 33
click at [758, 352] on span "Run Report" at bounding box center [742, 345] width 59 height 16
drag, startPoint x: 741, startPoint y: 348, endPoint x: 1109, endPoint y: 210, distance: 393.0
click at [741, 348] on span "Run Report" at bounding box center [742, 346] width 59 height 16
click at [753, 348] on span "Run Report" at bounding box center [742, 345] width 59 height 16
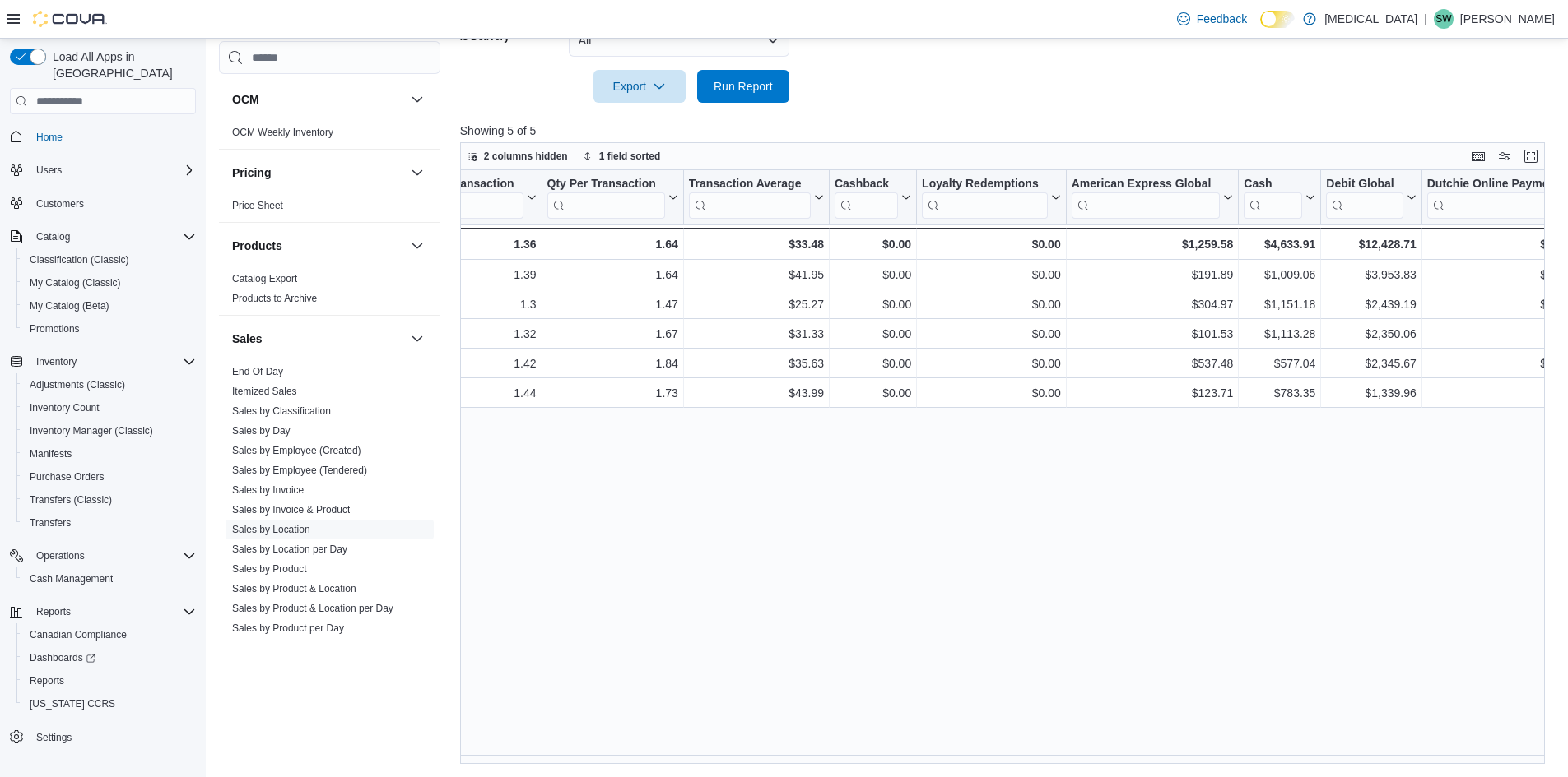
scroll to position [0, 1579]
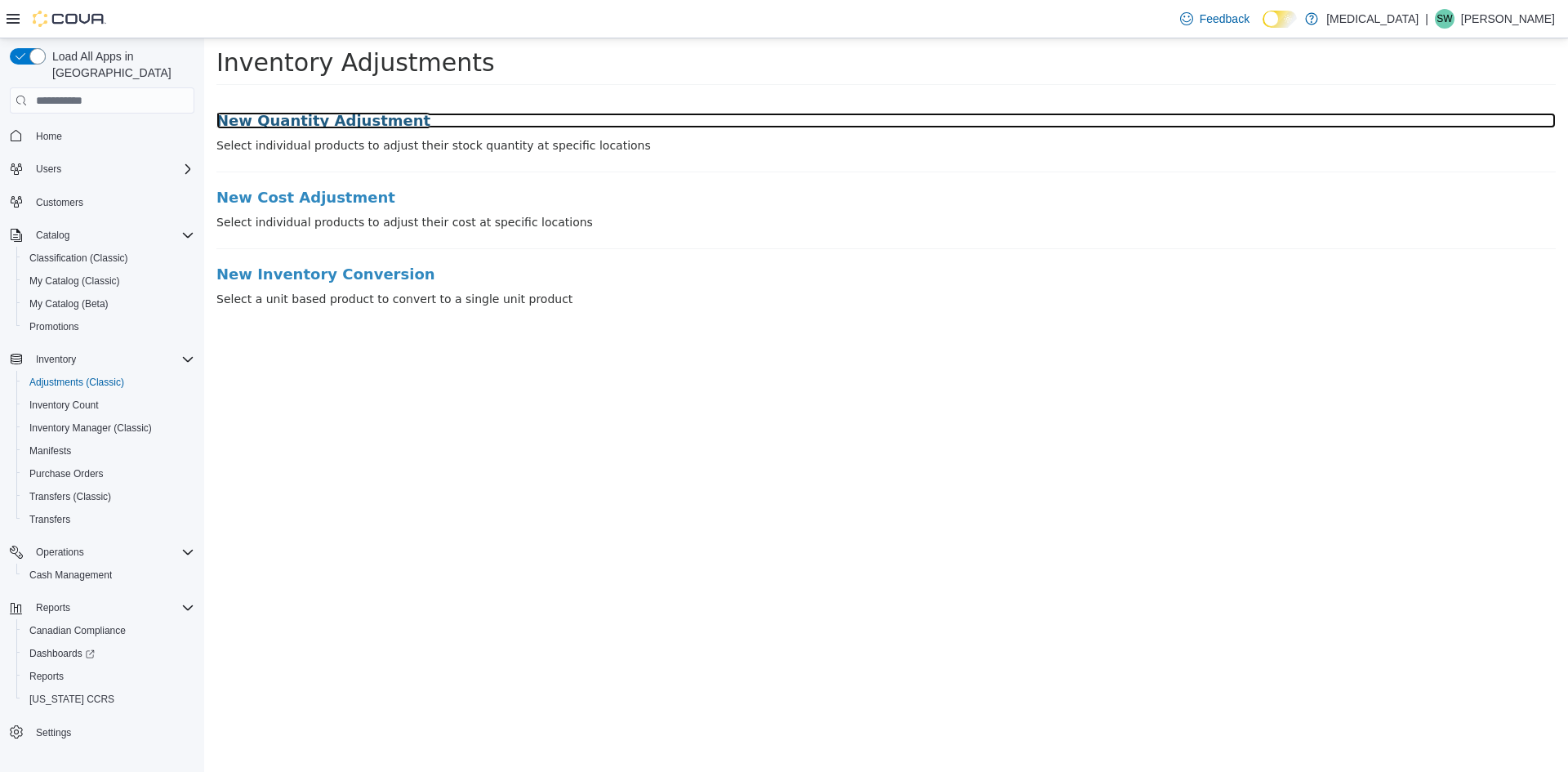
click at [270, 113] on h3 "New Quantity Adjustment" at bounding box center [887, 121] width 1340 height 16
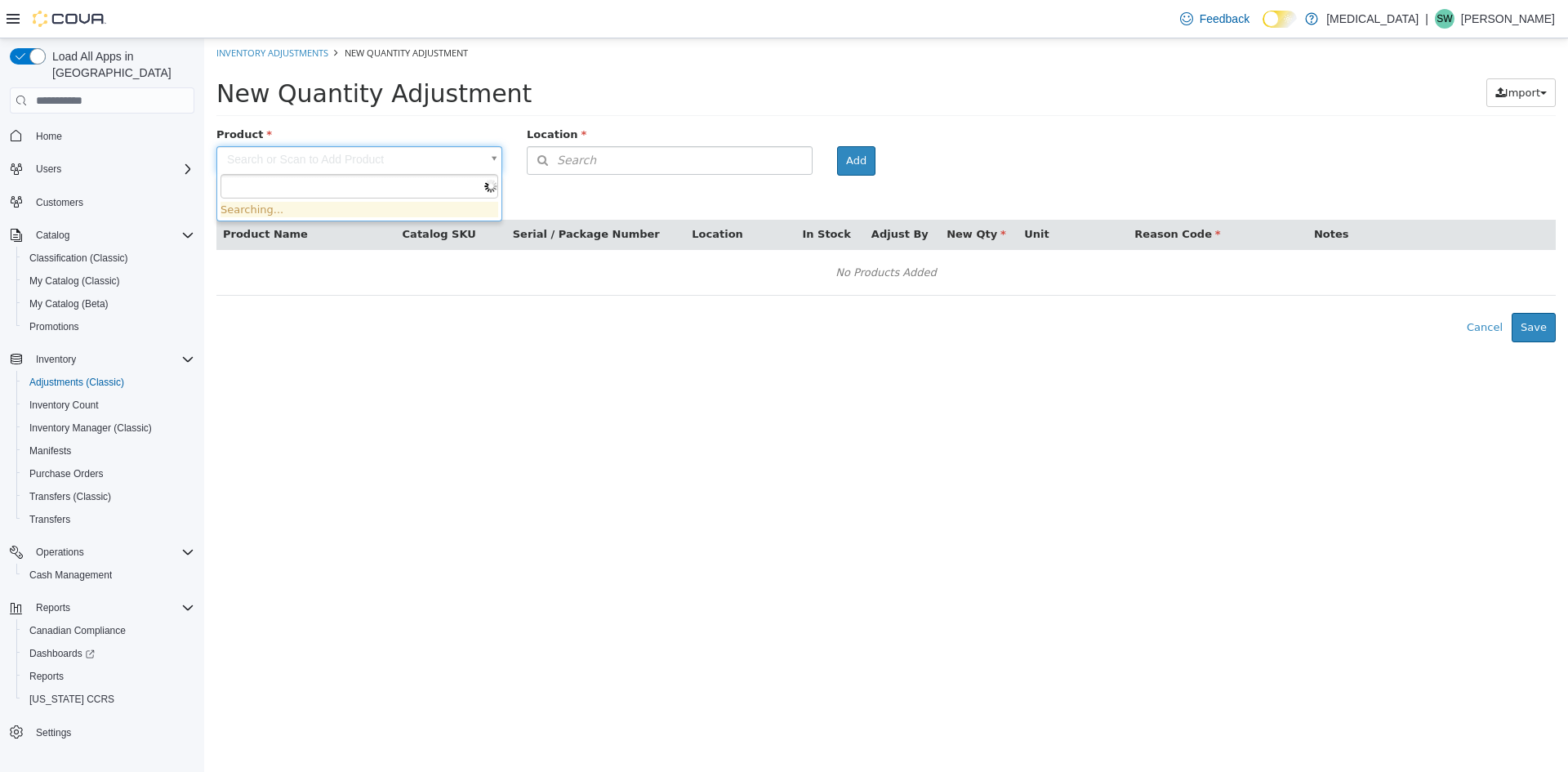
click at [374, 162] on body "× Inventory Adjustments New Quantity Adjustment New Quantity Adjustment Import …" at bounding box center [886, 190] width 1364 height 304
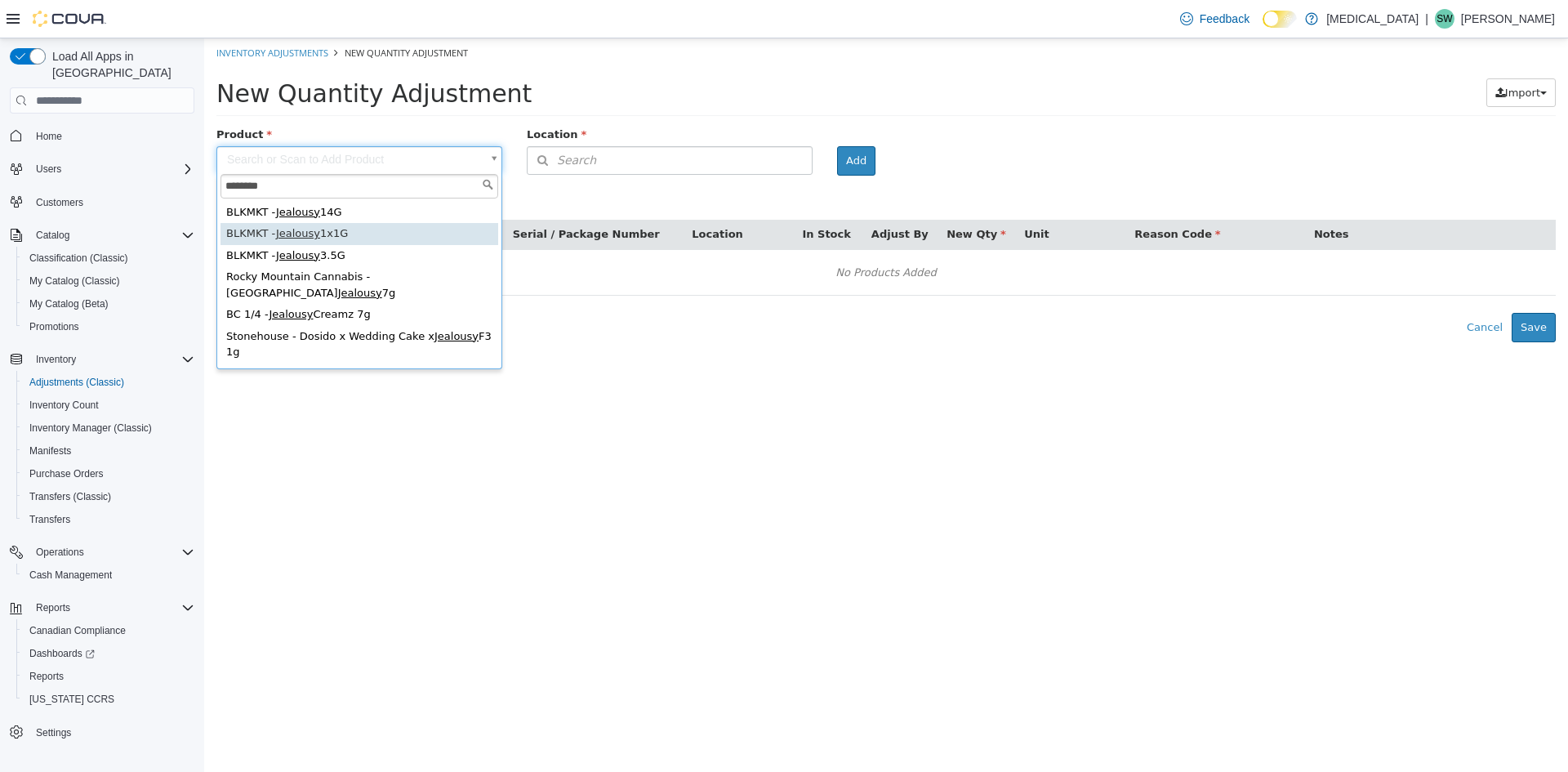
type input "********"
type input "**********"
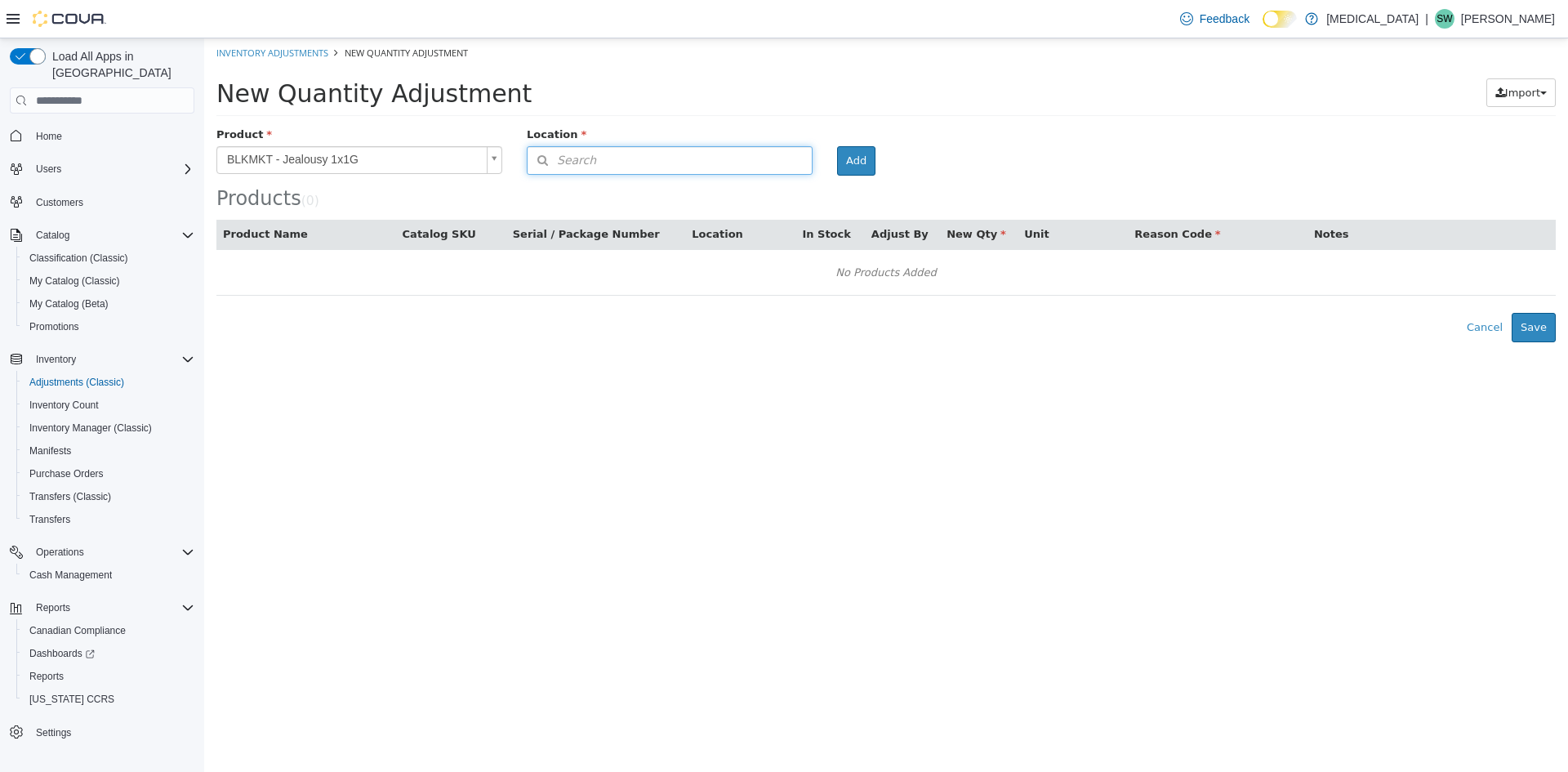
click at [703, 153] on button "Search" at bounding box center [670, 161] width 286 height 29
click at [794, 199] on span "or browse" at bounding box center [772, 189] width 81 height 28
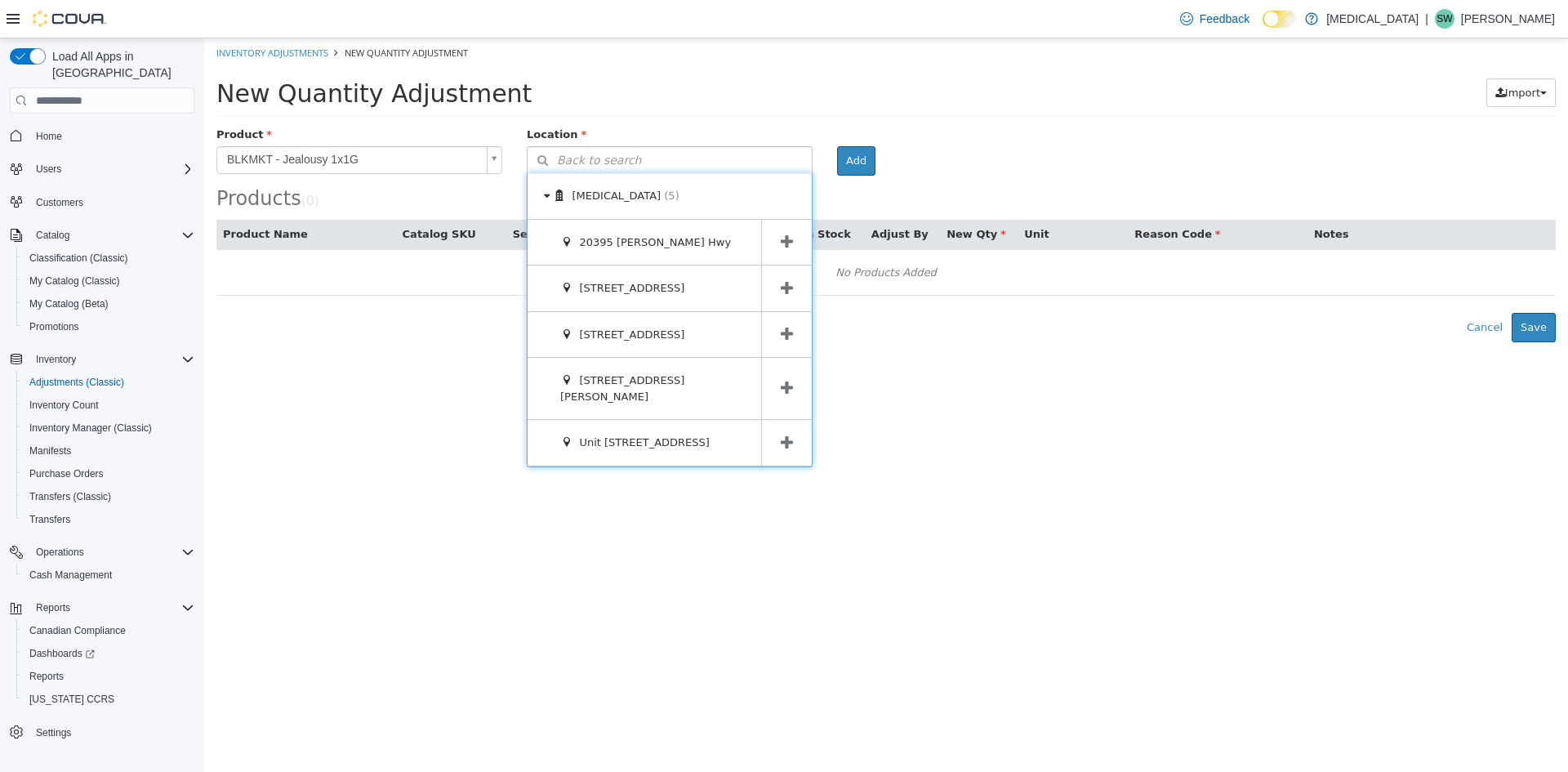
click at [792, 371] on span at bounding box center [786, 388] width 51 height 61
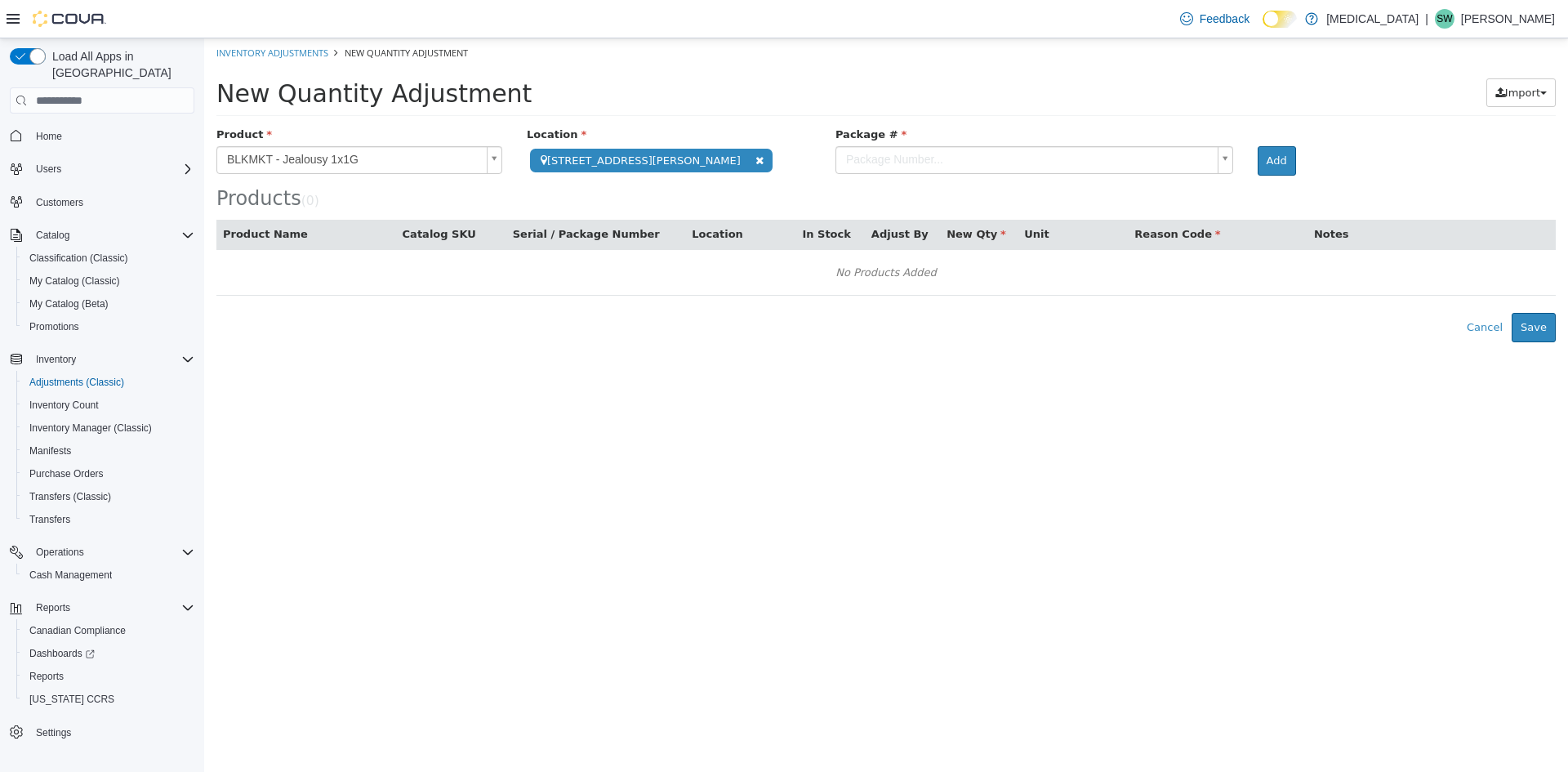
click at [958, 164] on body "**********" at bounding box center [886, 190] width 1364 height 304
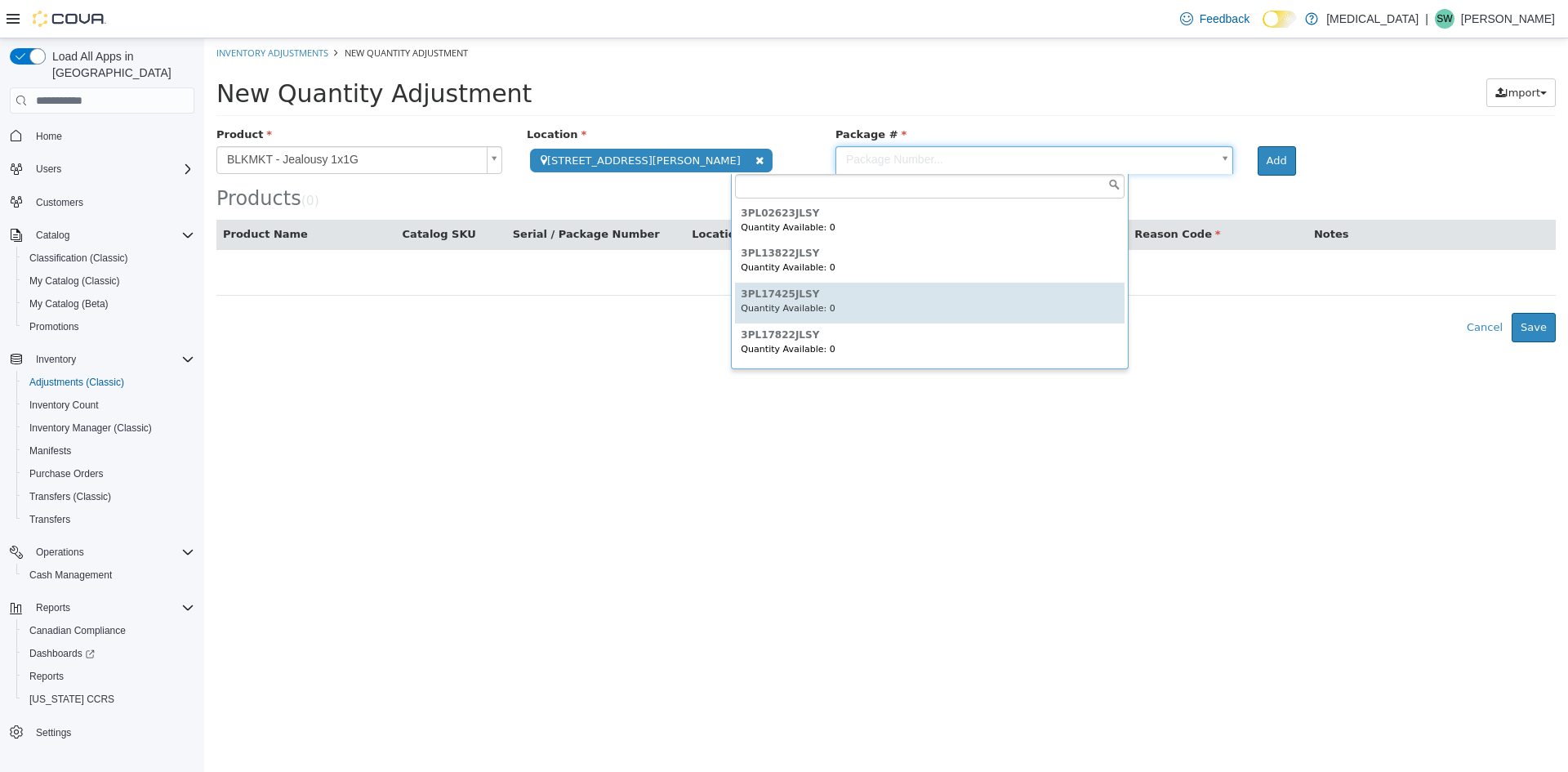
type input "**********"
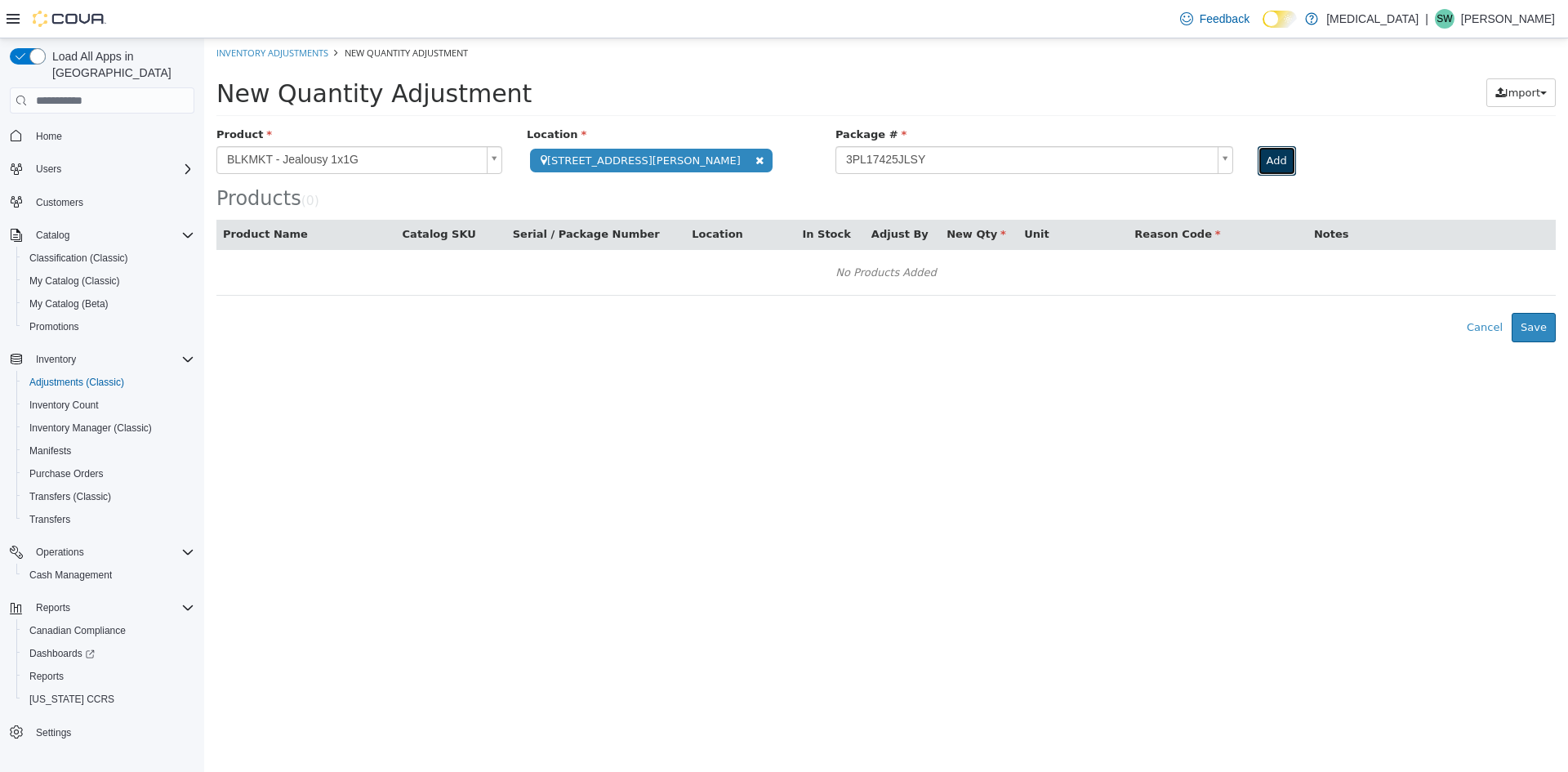
click at [1258, 167] on button "Add" at bounding box center [1278, 161] width 38 height 30
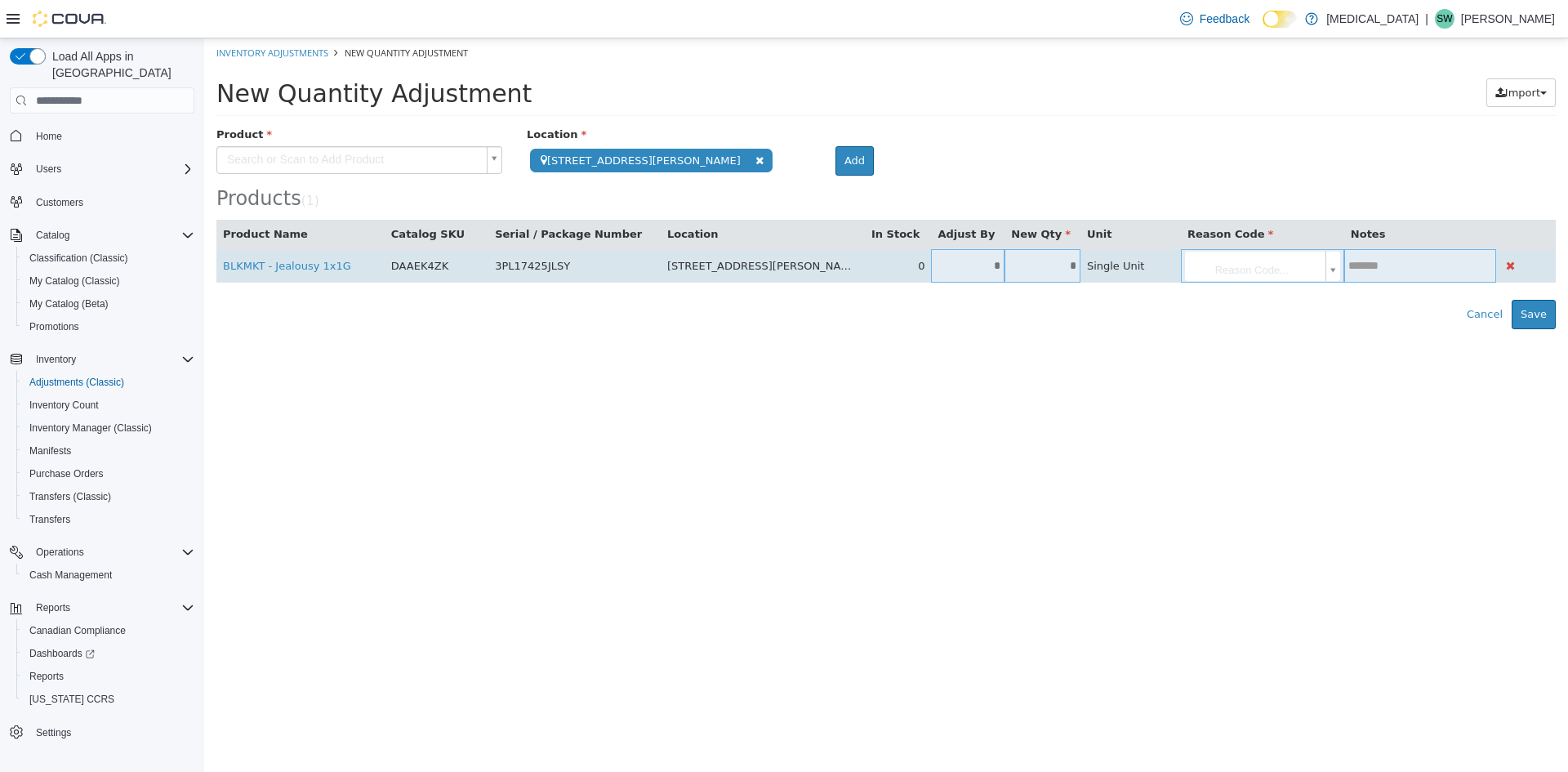
click at [932, 269] on input "*" at bounding box center [968, 266] width 74 height 12
type input "*"
click at [1190, 282] on td "Reason Code..." at bounding box center [1262, 266] width 163 height 34
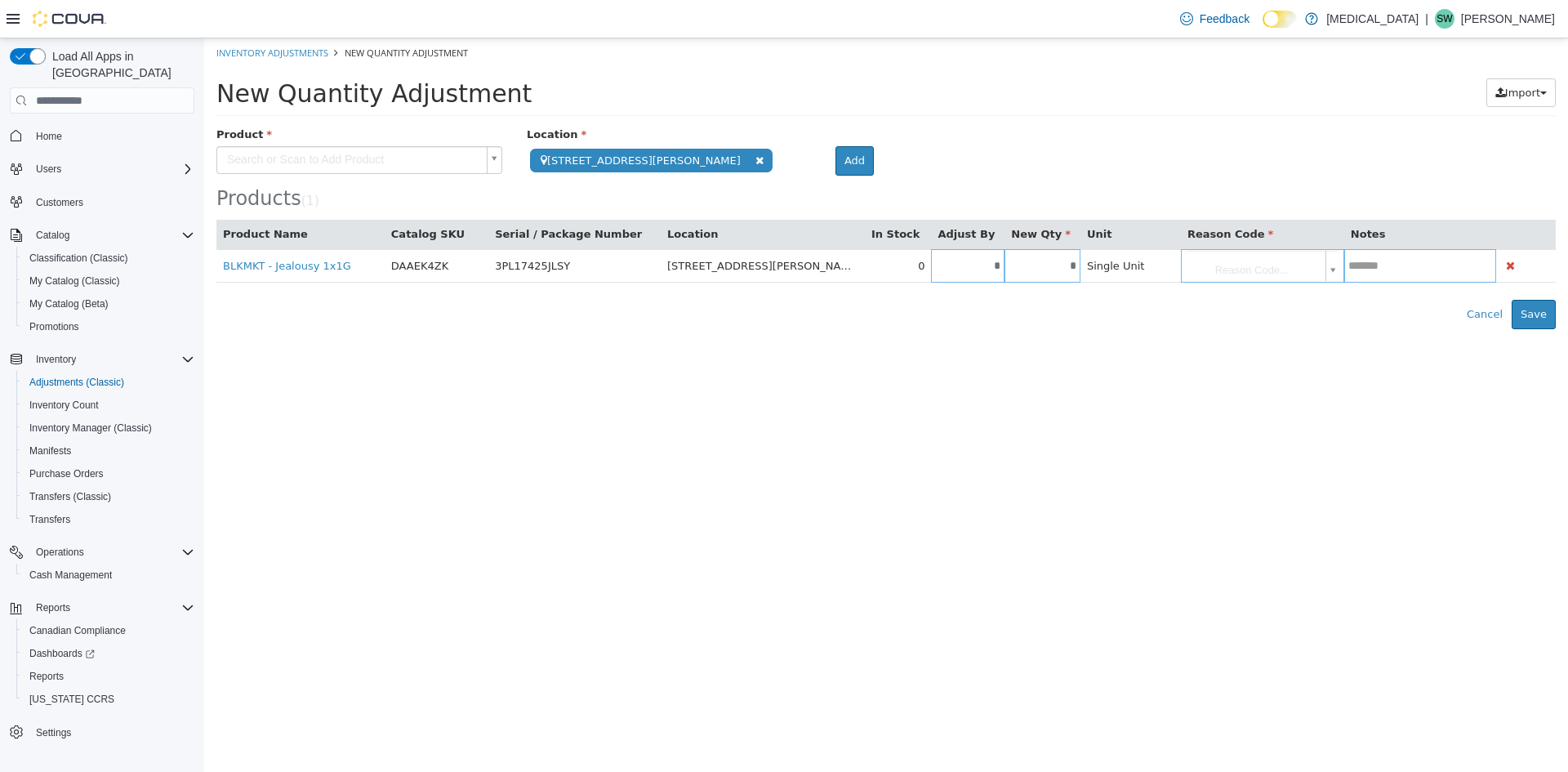
click at [1191, 265] on body "**********" at bounding box center [886, 183] width 1364 height 291
type input "**********"
click at [1541, 313] on button "Save" at bounding box center [1534, 315] width 44 height 30
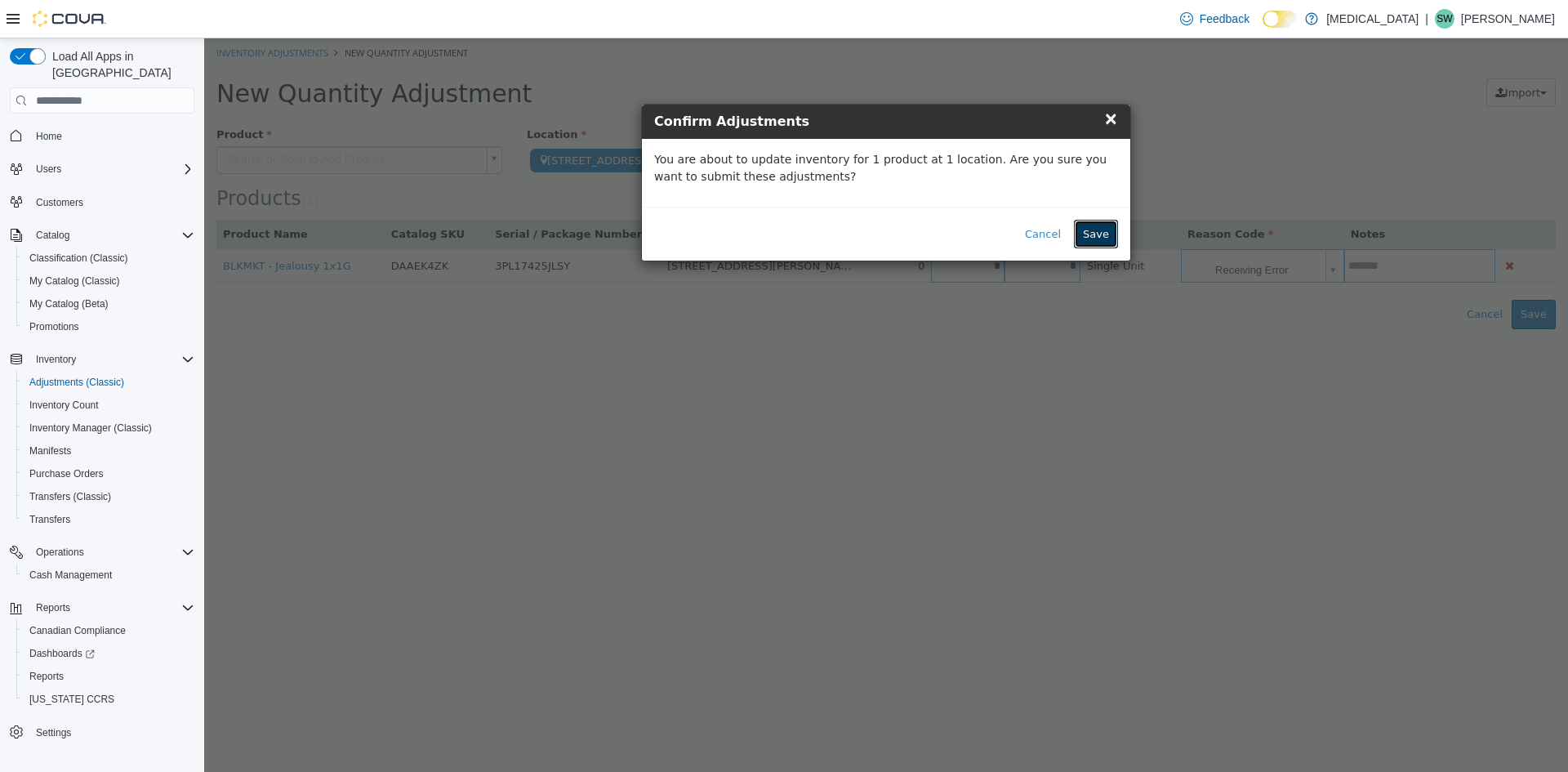
click at [1093, 228] on button "Save" at bounding box center [1096, 234] width 44 height 30
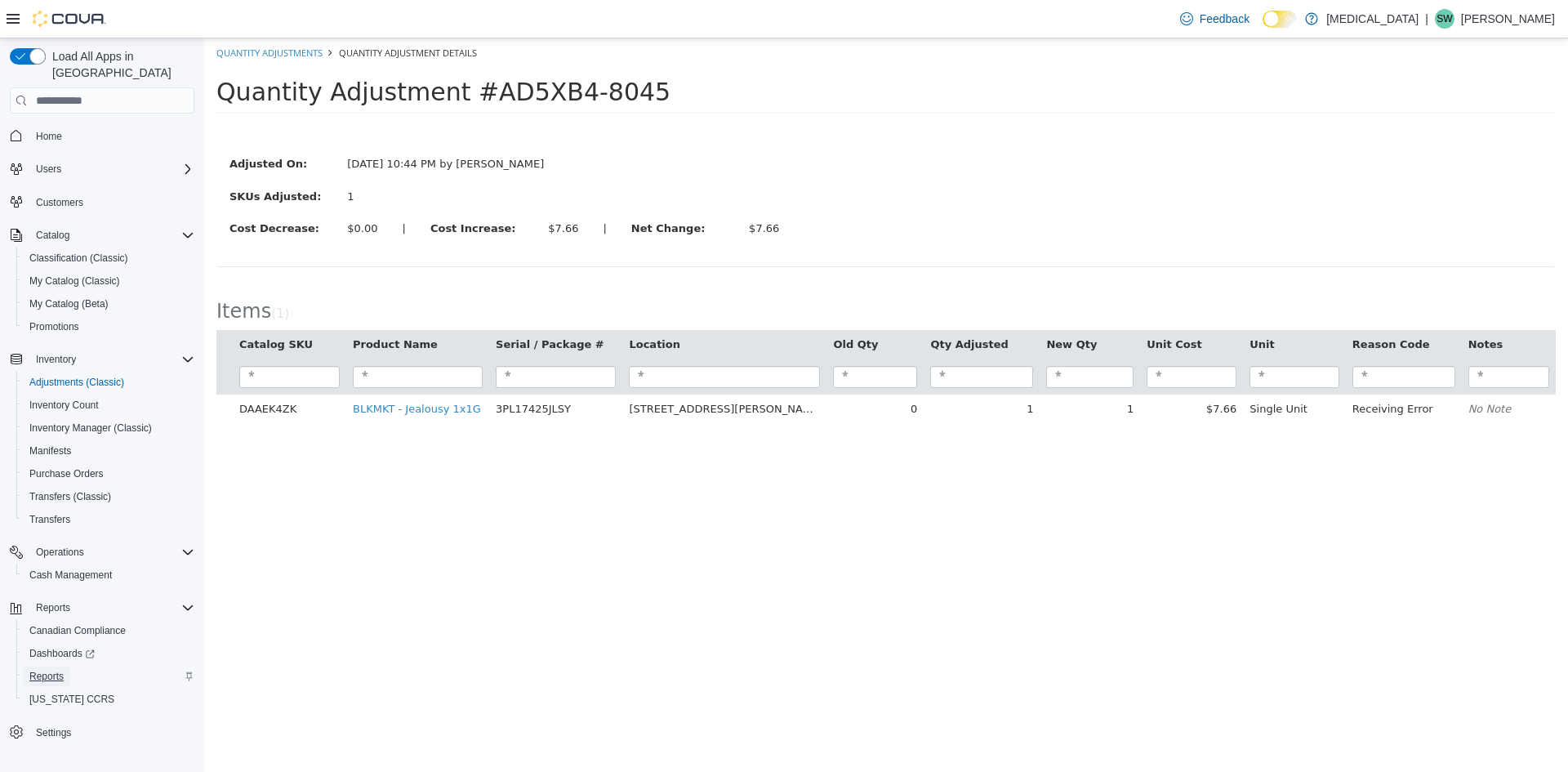
click at [51, 670] on span "Reports" at bounding box center [47, 677] width 35 height 13
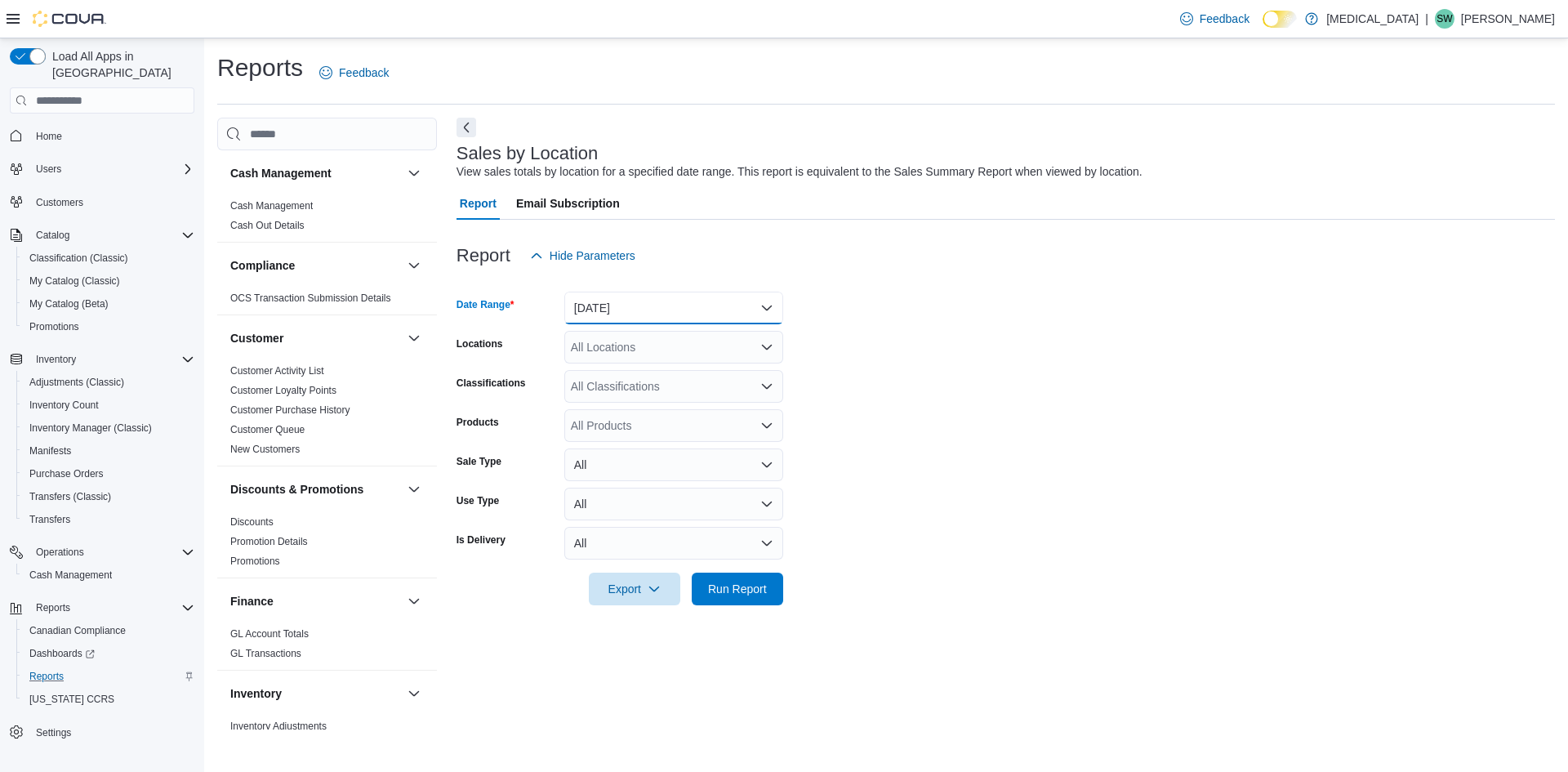
click at [714, 306] on button "[DATE]" at bounding box center [674, 308] width 219 height 33
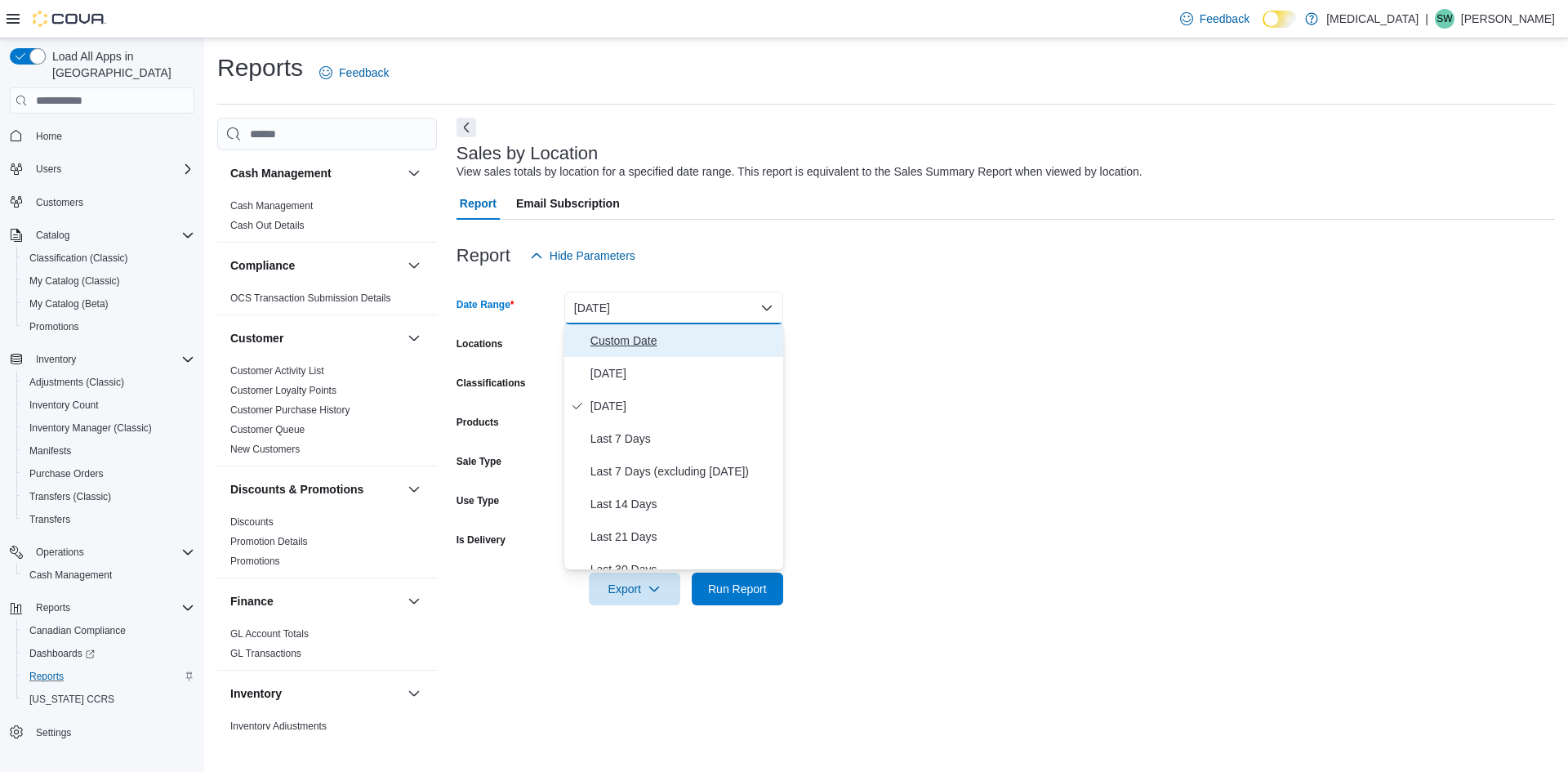
click at [656, 333] on span "Custom Date" at bounding box center [683, 340] width 186 height 19
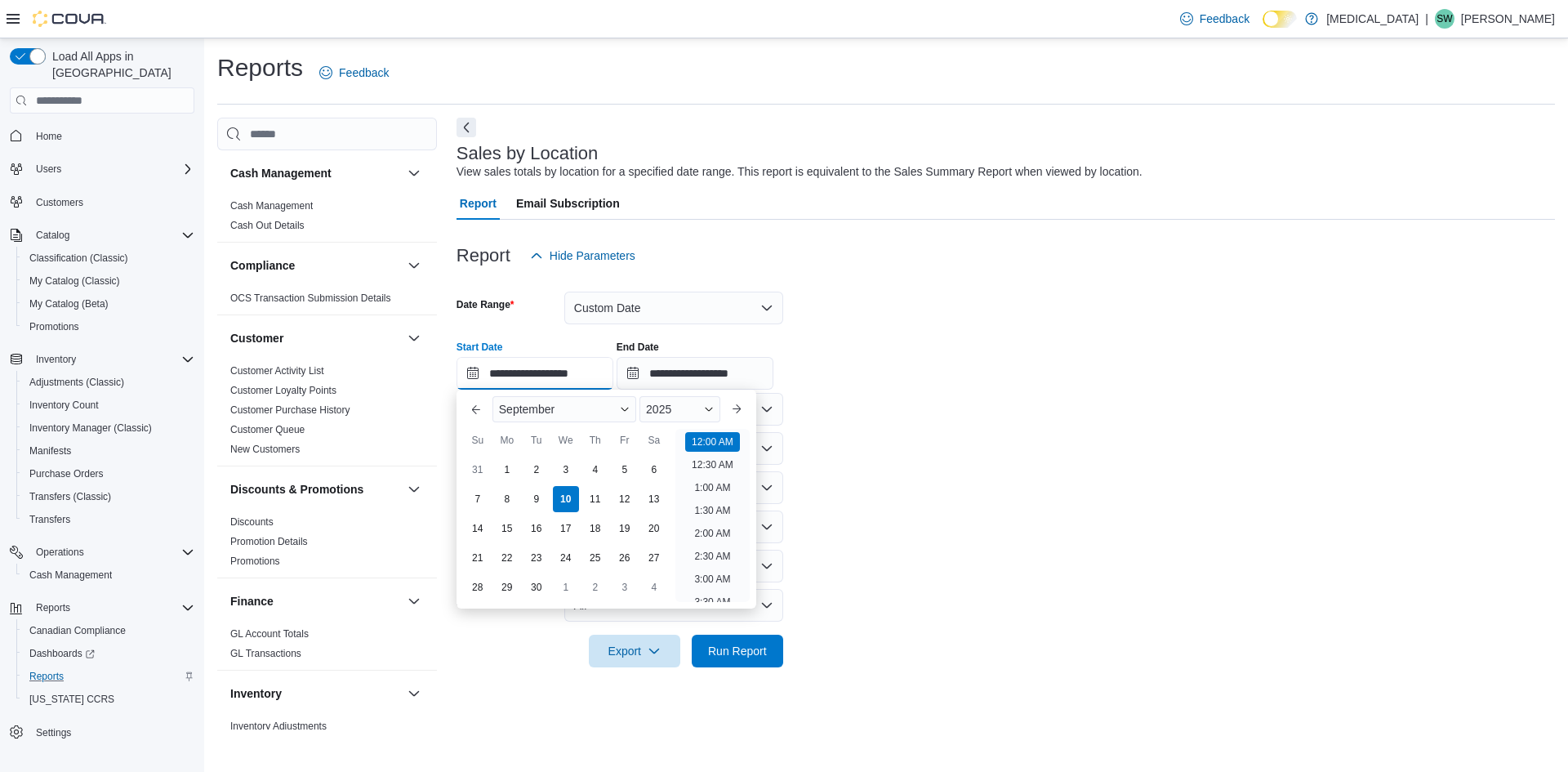
click at [522, 377] on input "**********" at bounding box center [535, 373] width 157 height 33
click at [478, 503] on div "7" at bounding box center [477, 500] width 29 height 29
type input "**********"
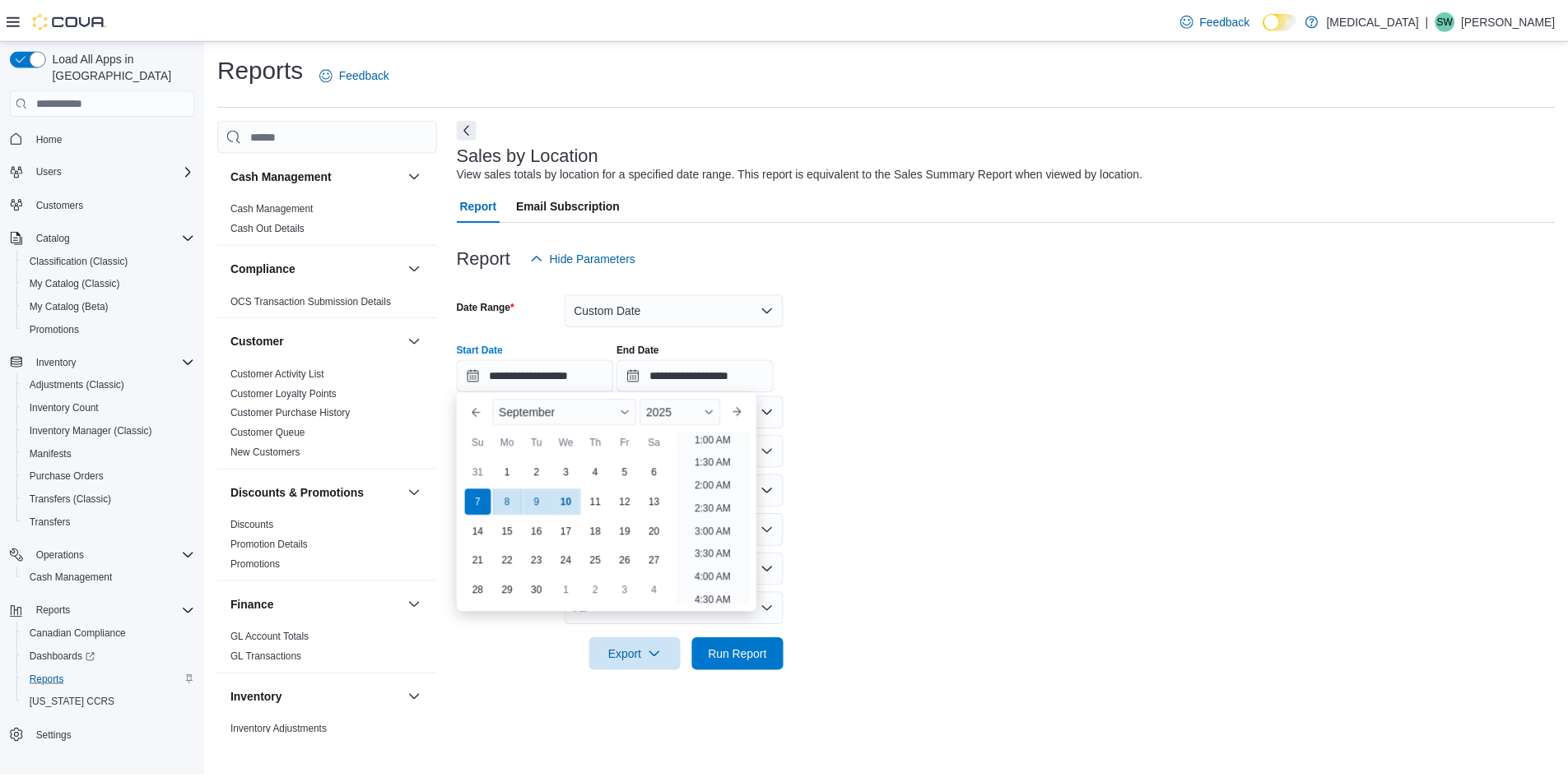
scroll to position [3, 0]
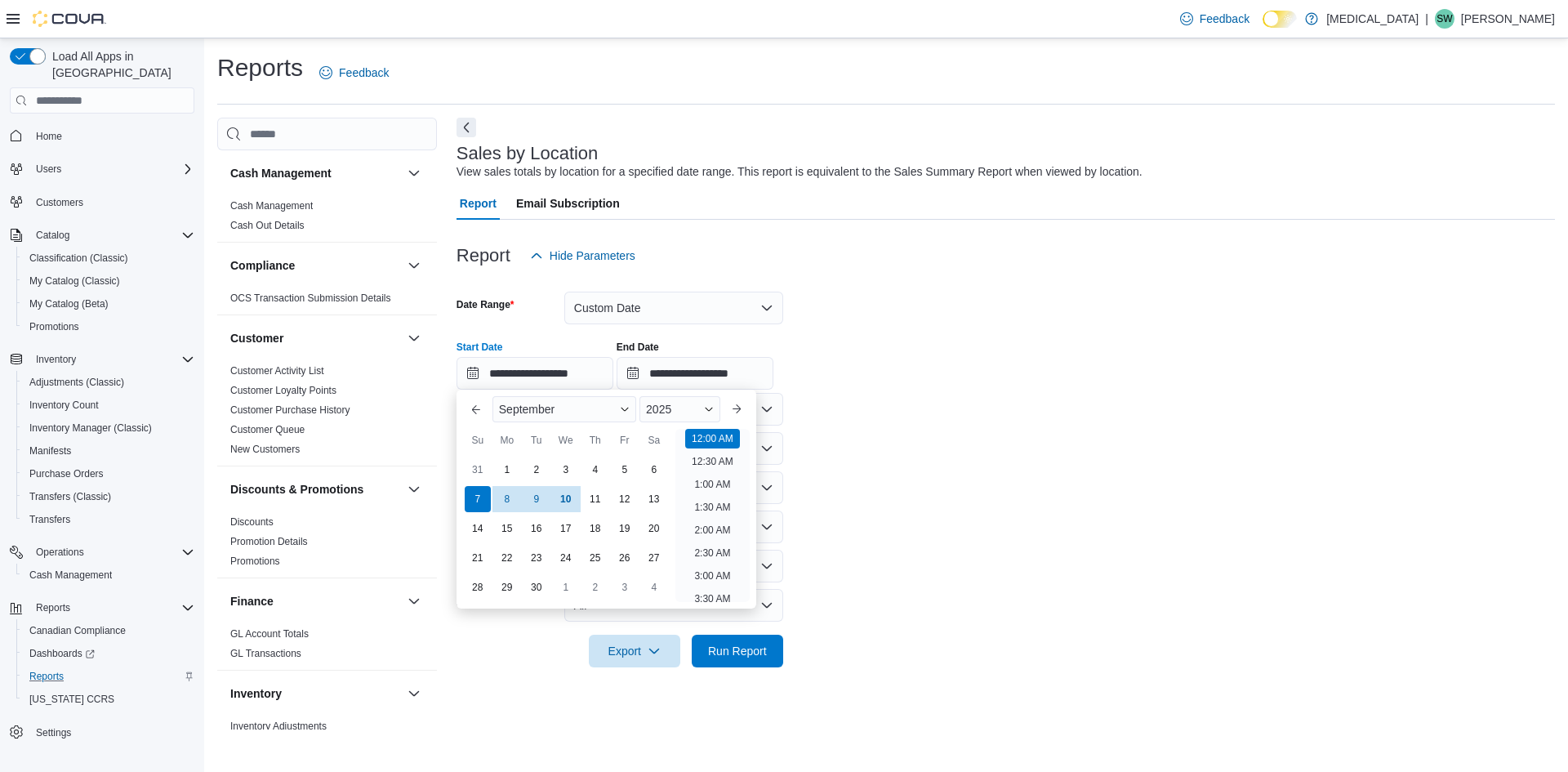
click at [889, 386] on div "**********" at bounding box center [1005, 359] width 1098 height 62
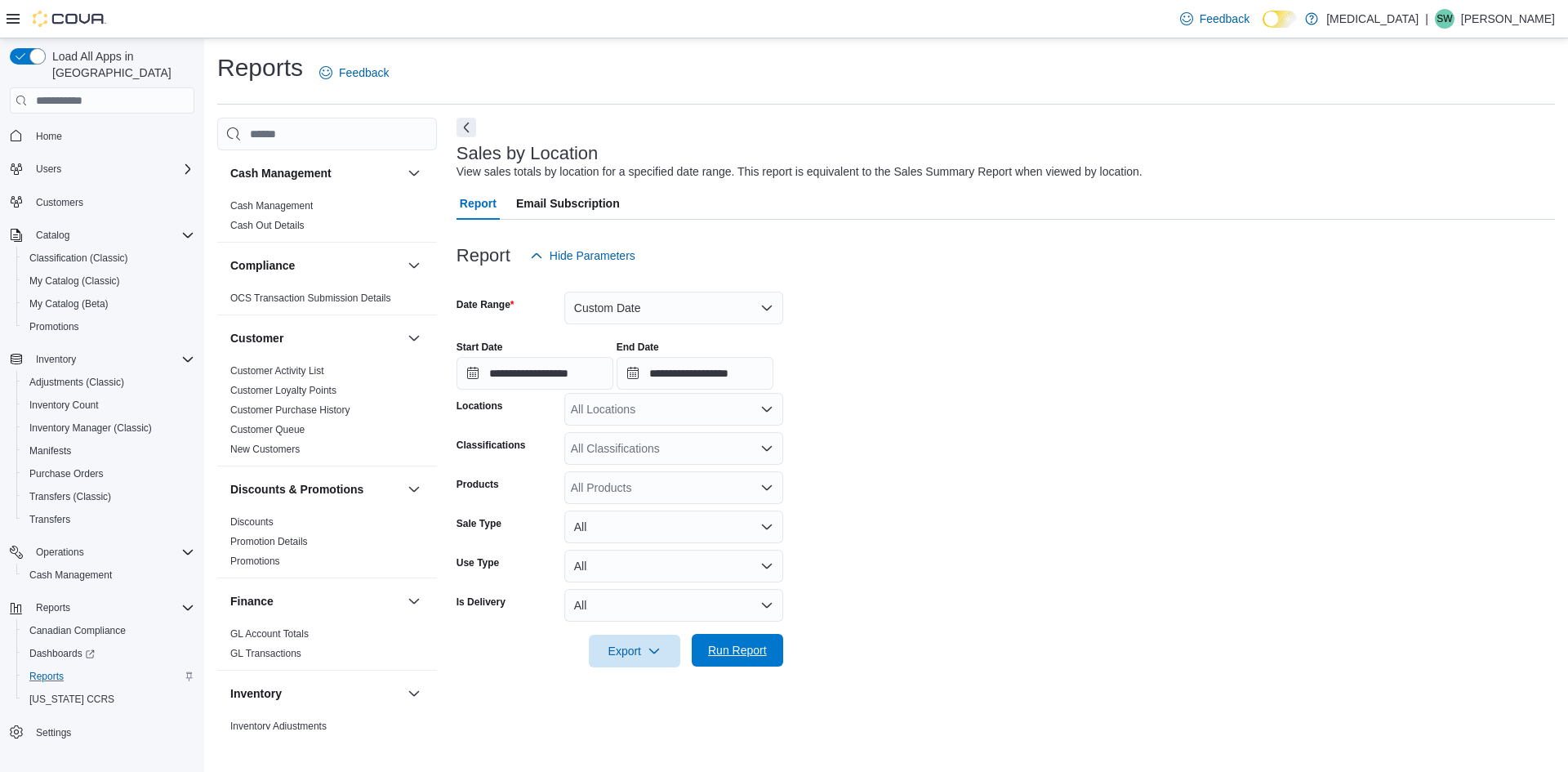
click at [744, 638] on span "Run Report" at bounding box center [737, 650] width 72 height 33
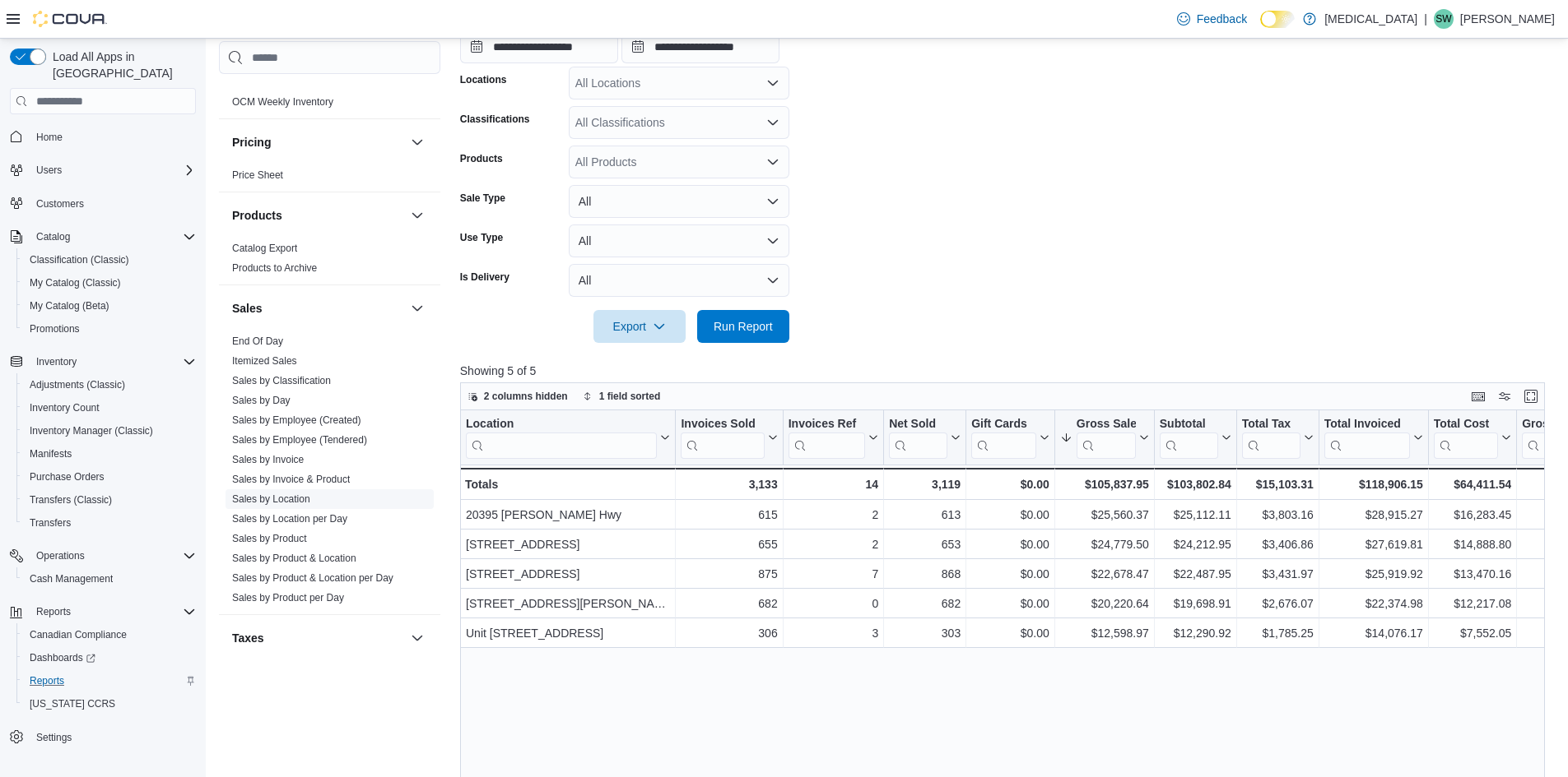
scroll to position [1003, 0]
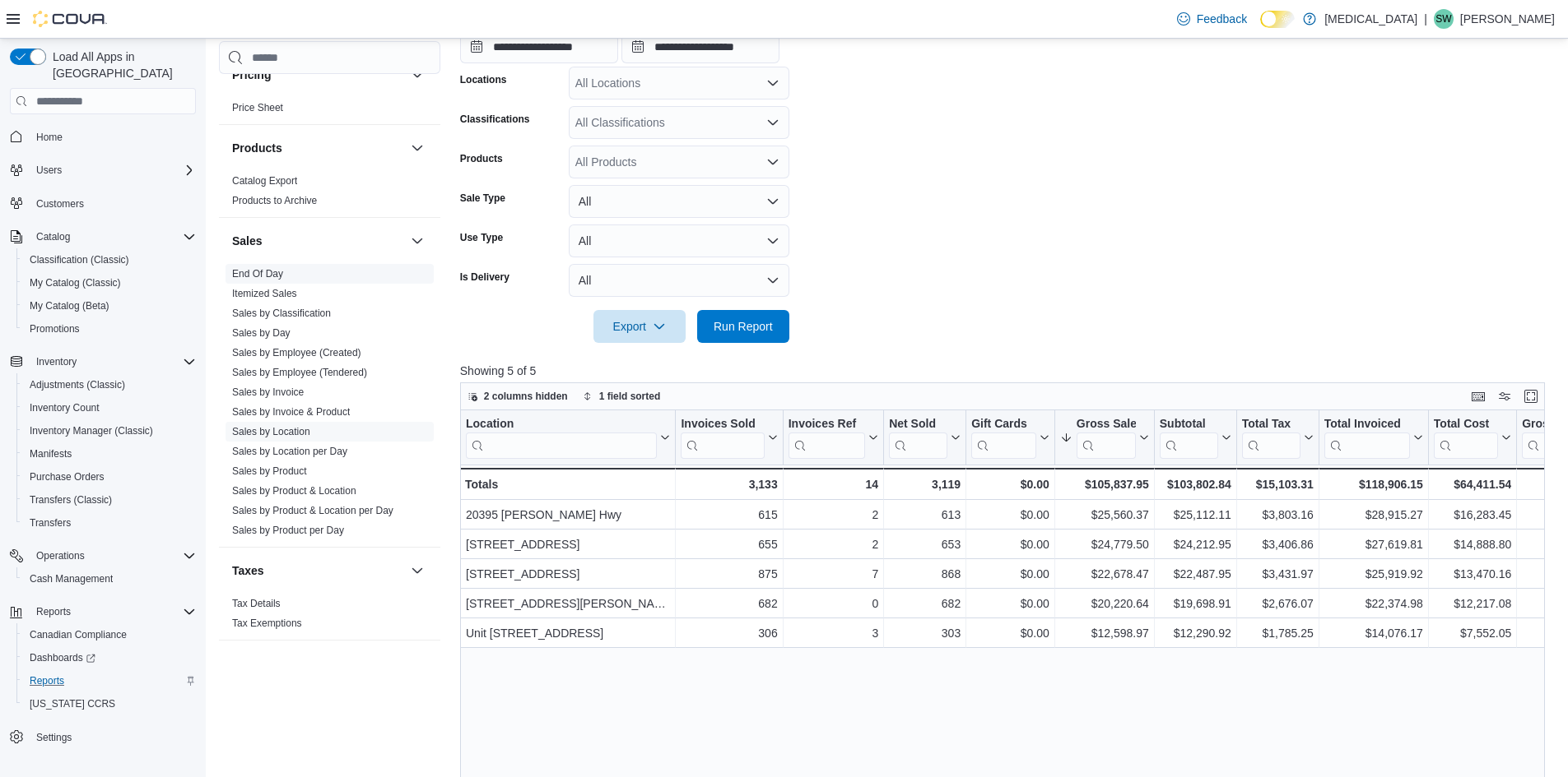
click at [258, 270] on link "End Of Day" at bounding box center [257, 274] width 51 height 12
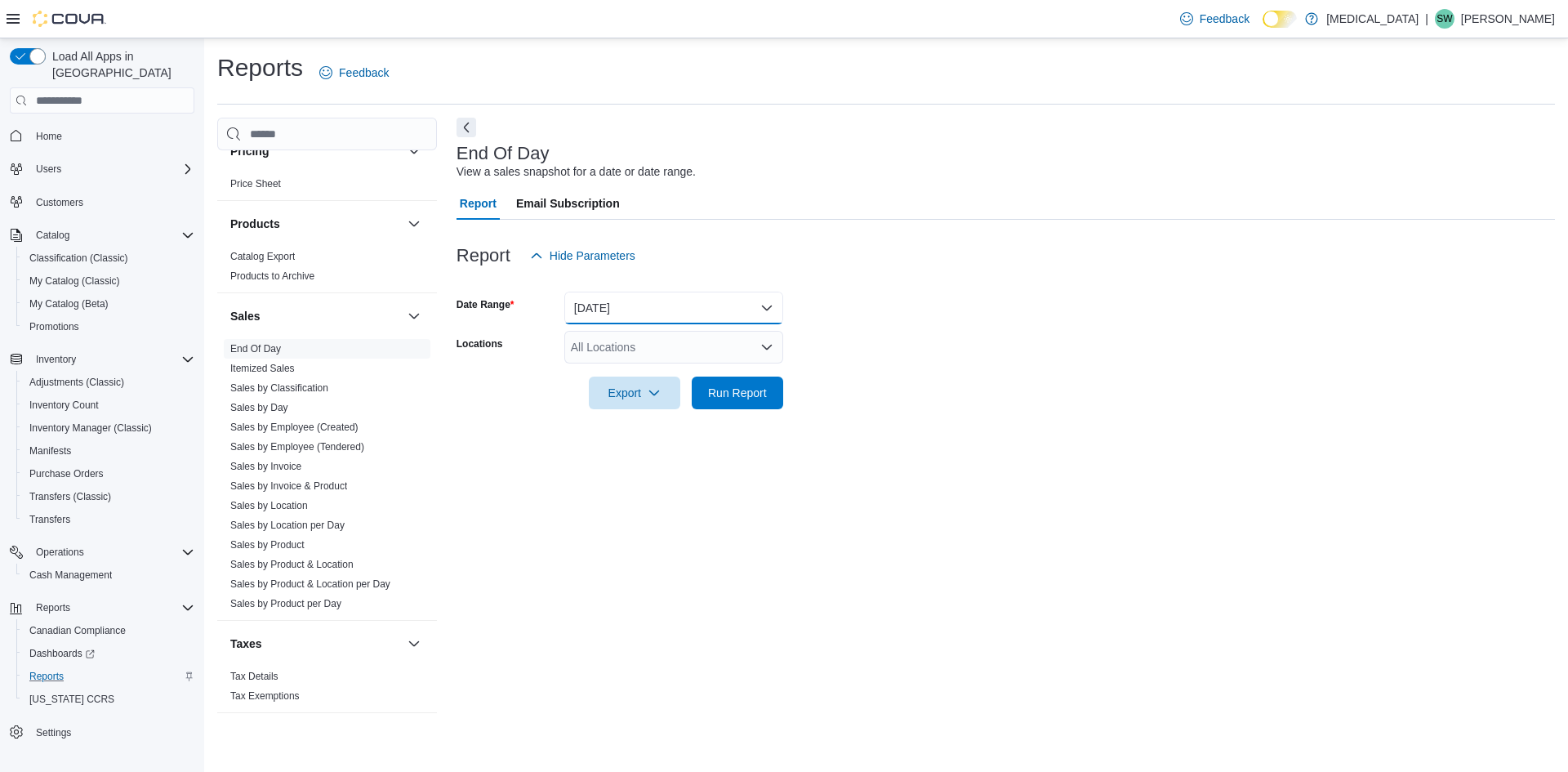
click at [706, 299] on button "[DATE]" at bounding box center [674, 308] width 219 height 33
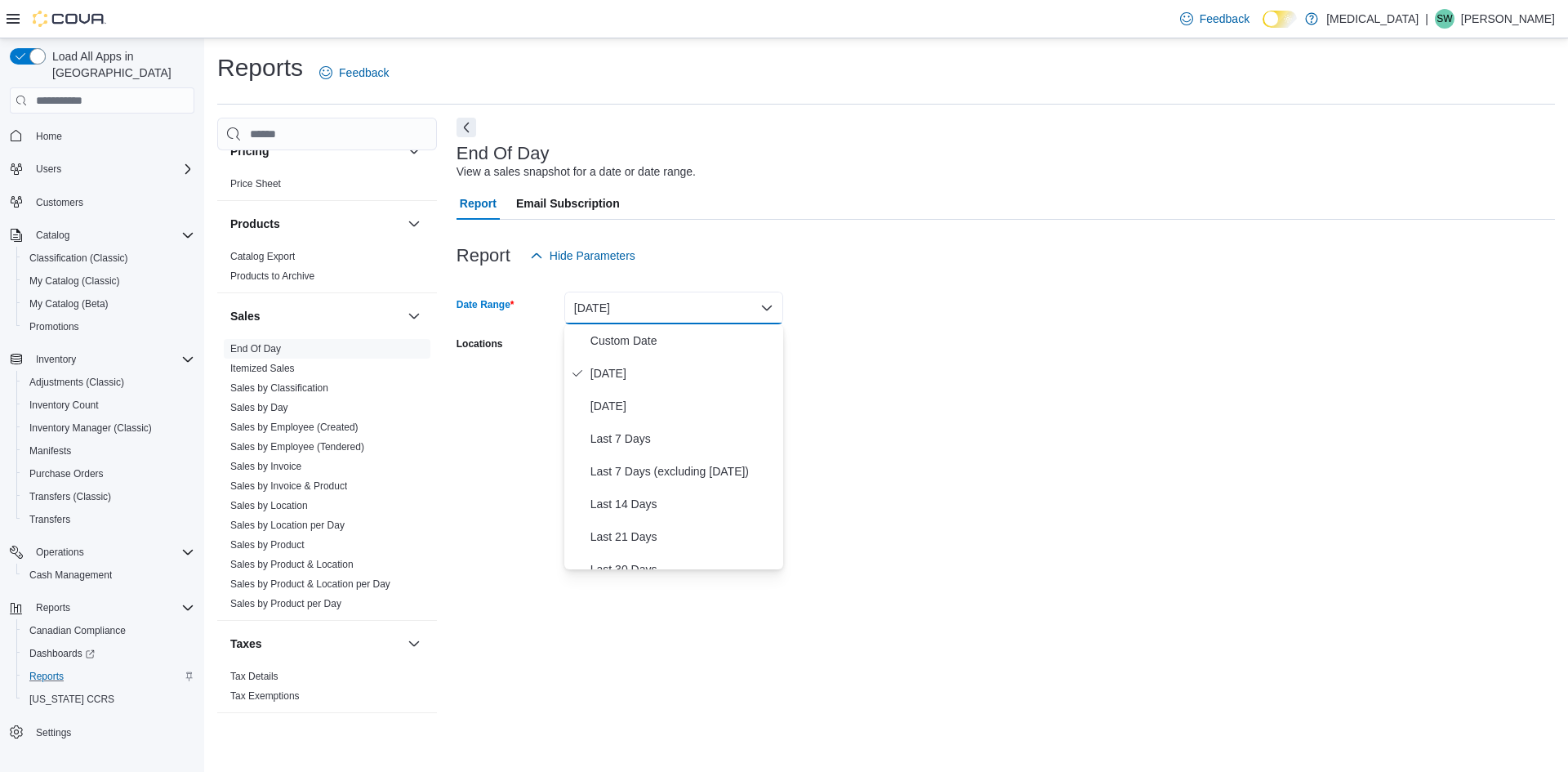
click at [755, 247] on div "Report Hide Parameters" at bounding box center [1005, 256] width 1098 height 33
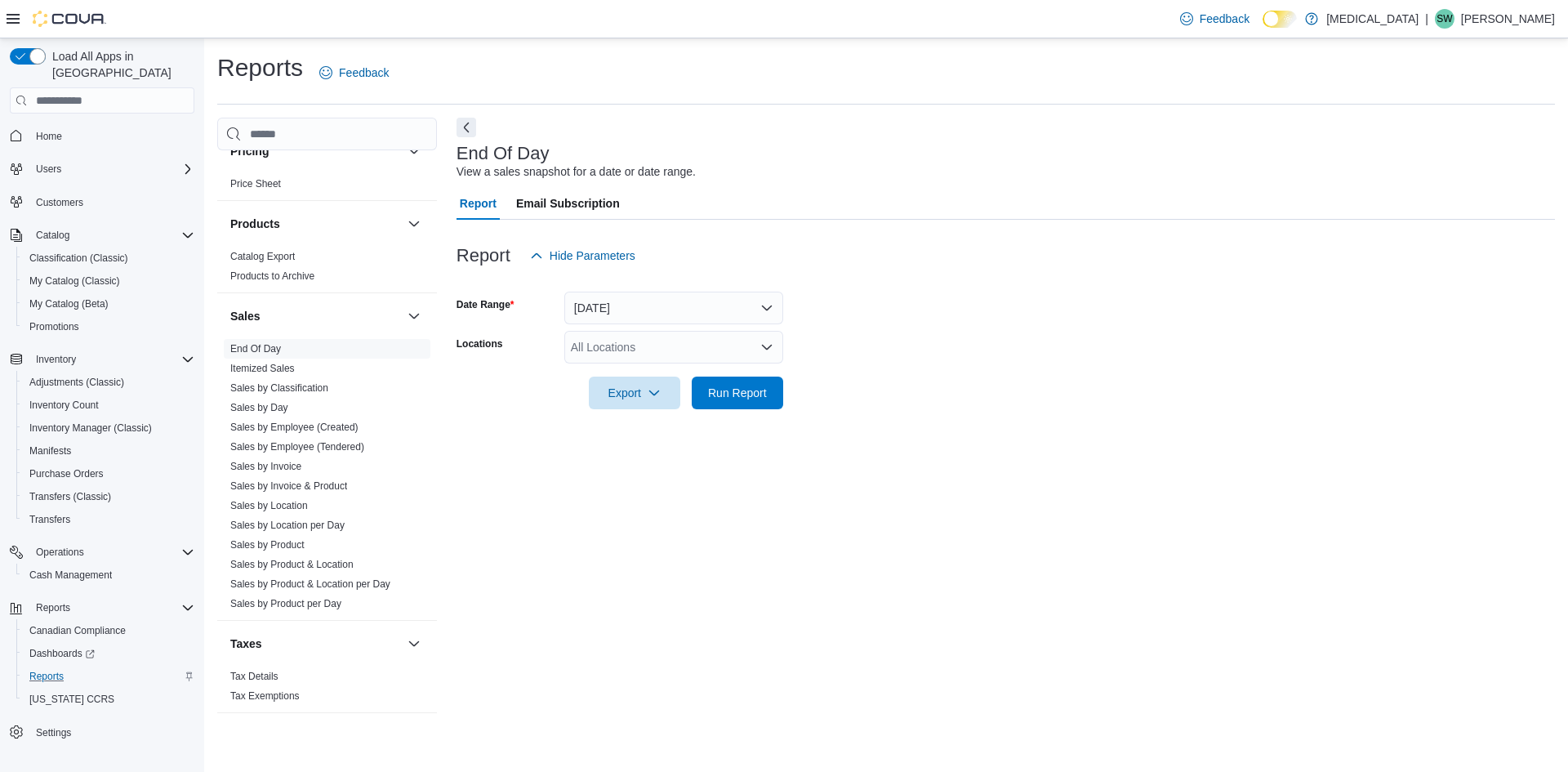
click at [651, 337] on div "All Locations" at bounding box center [674, 347] width 219 height 33
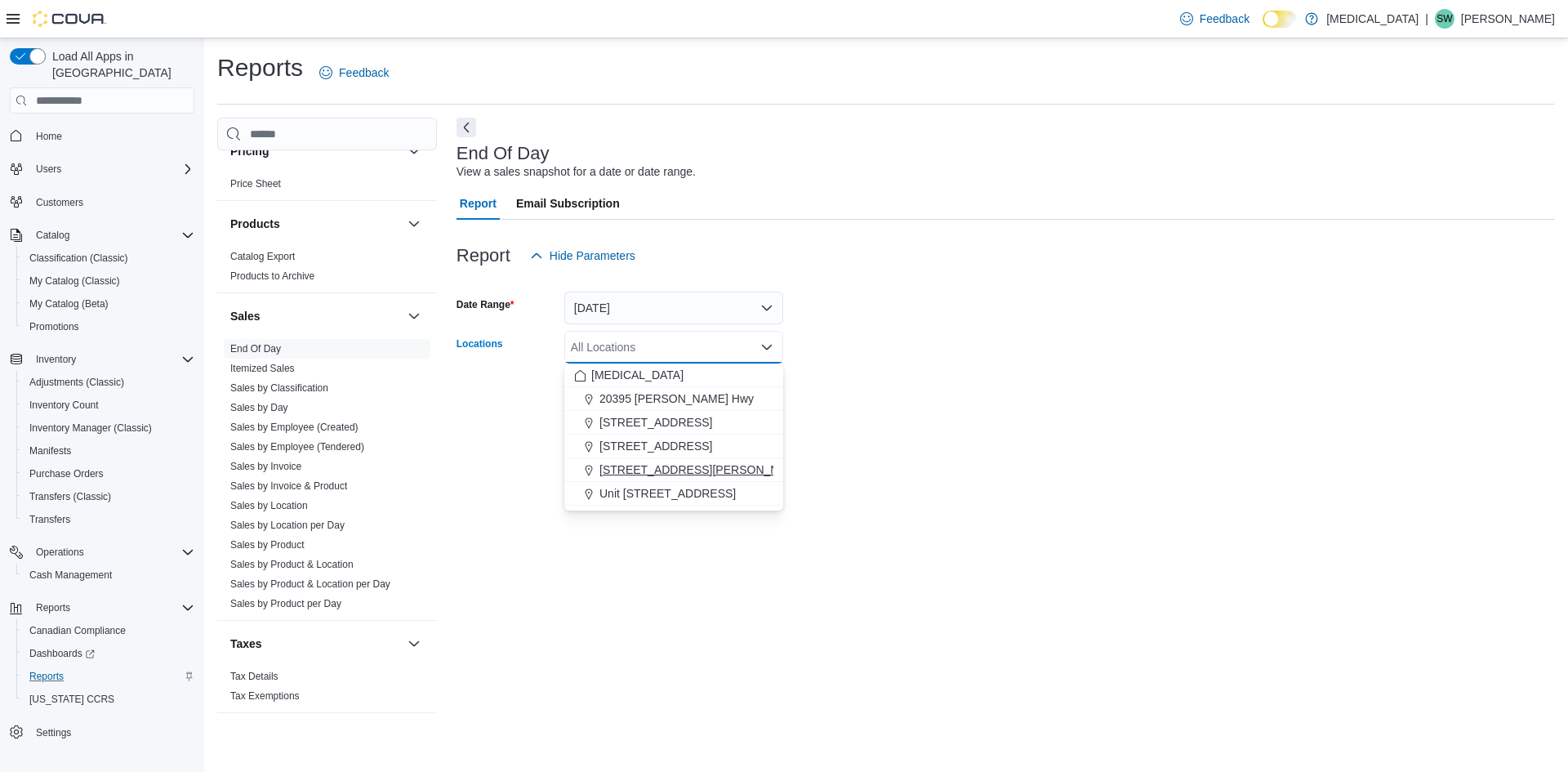
click at [635, 469] on span "[STREET_ADDRESS][PERSON_NAME]" at bounding box center [703, 470] width 207 height 16
click at [1003, 426] on div at bounding box center [1005, 419] width 1098 height 19
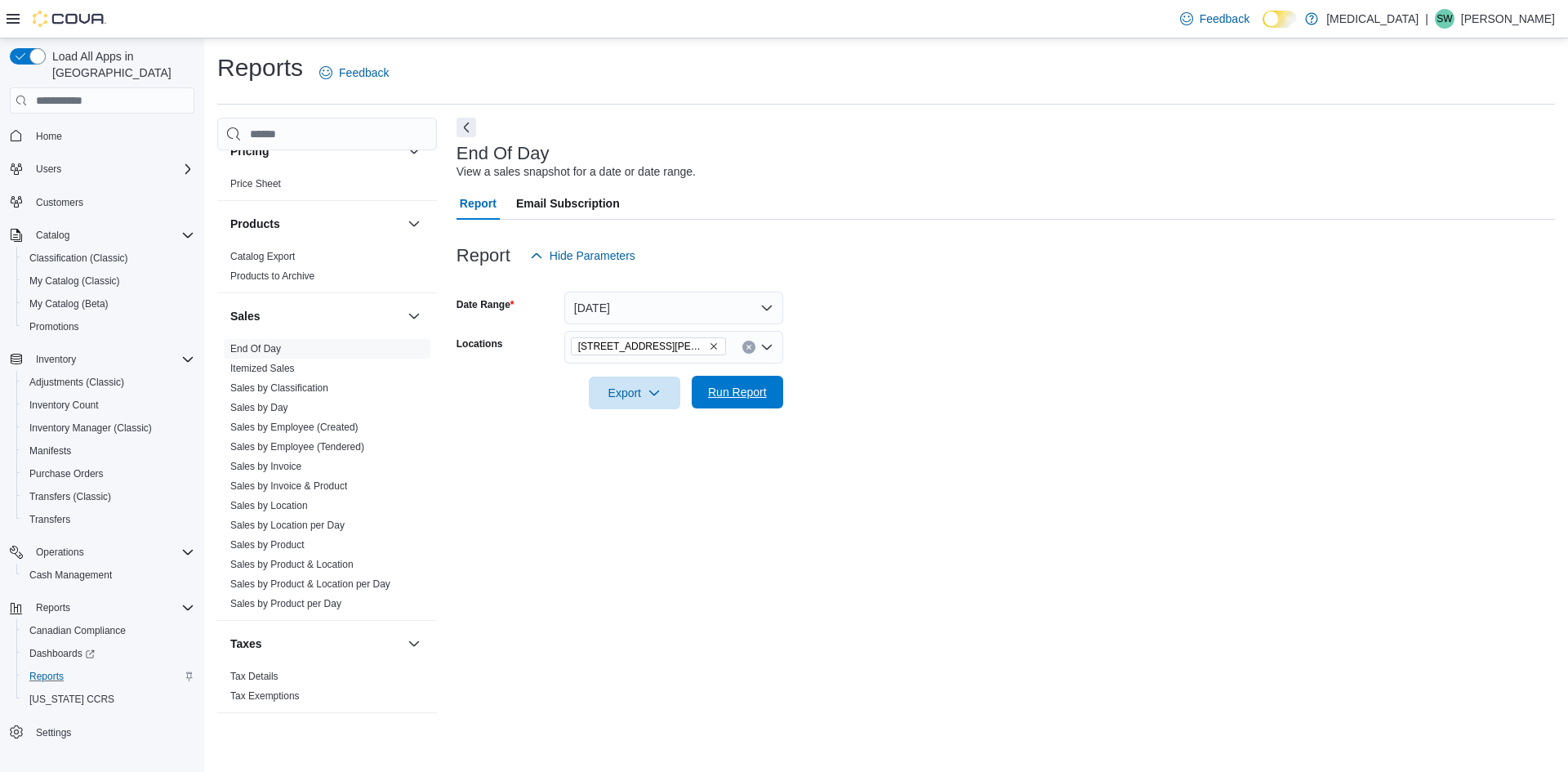
click at [757, 388] on span "Run Report" at bounding box center [737, 392] width 58 height 16
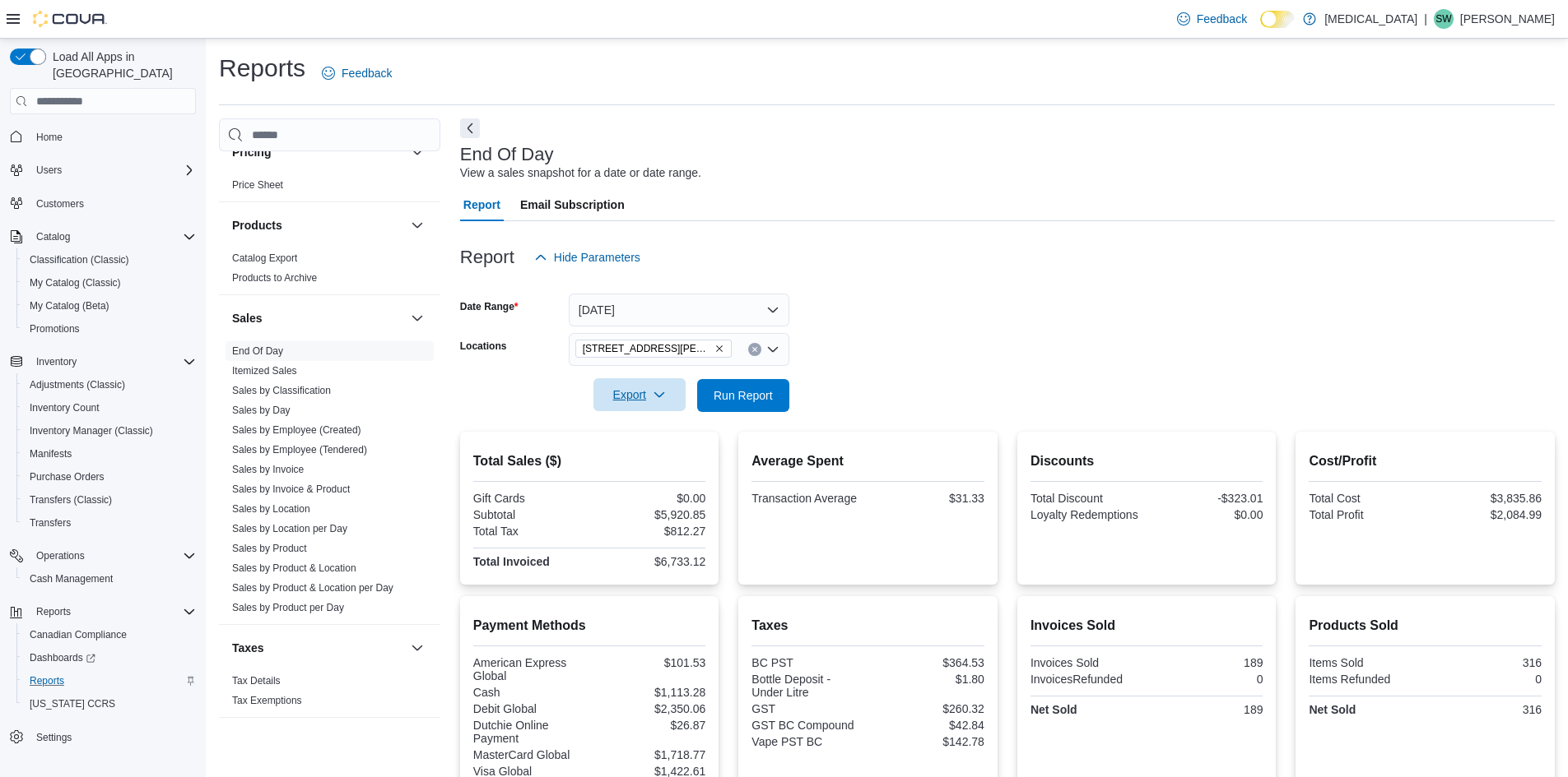
click at [616, 390] on span "Export" at bounding box center [639, 395] width 72 height 33
click at [620, 461] on span "Export to Pdf" at bounding box center [641, 461] width 74 height 14
click at [272, 505] on link "Sales by Location" at bounding box center [270, 510] width 78 height 12
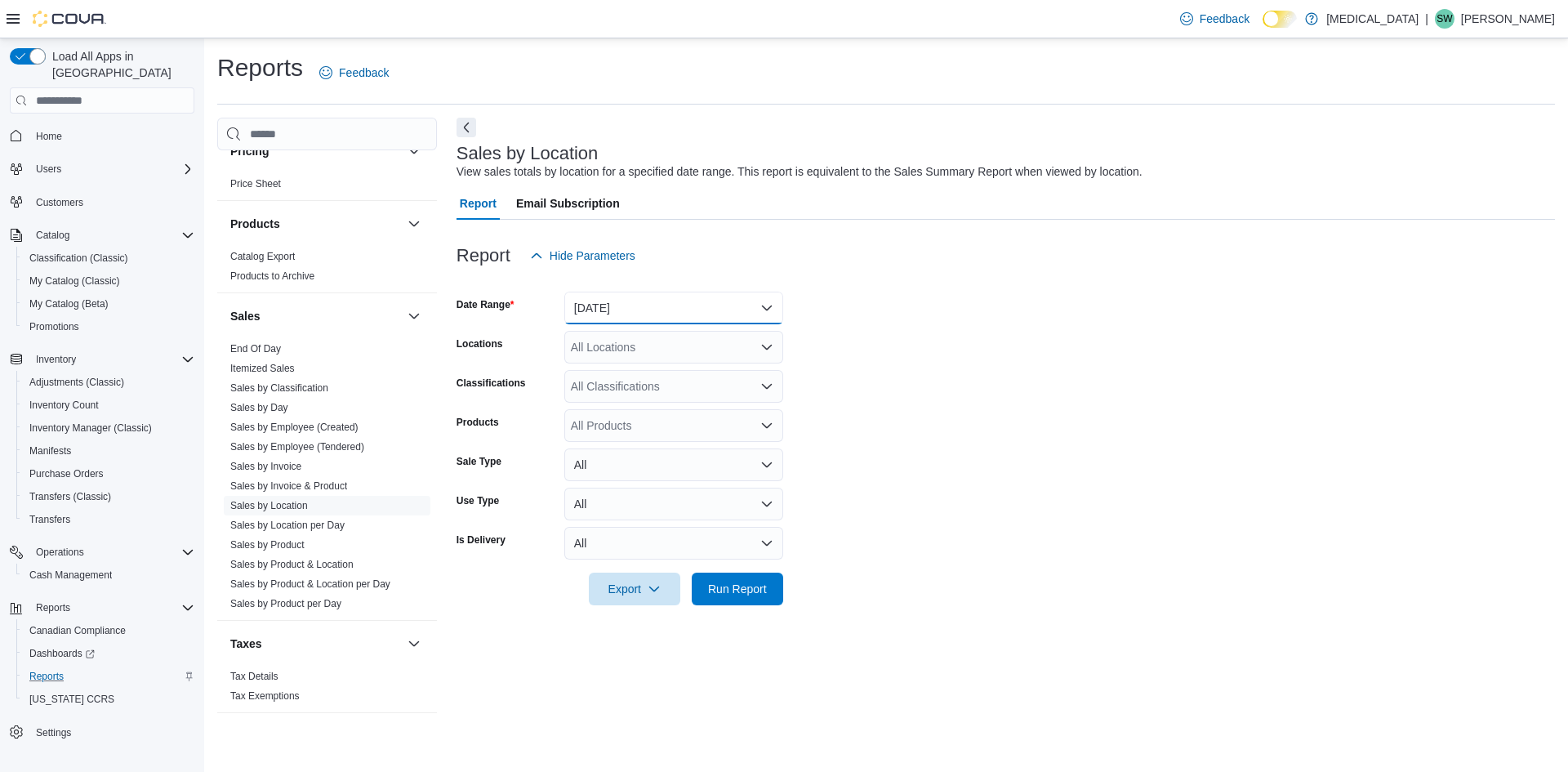
click at [683, 309] on button "[DATE]" at bounding box center [674, 308] width 219 height 33
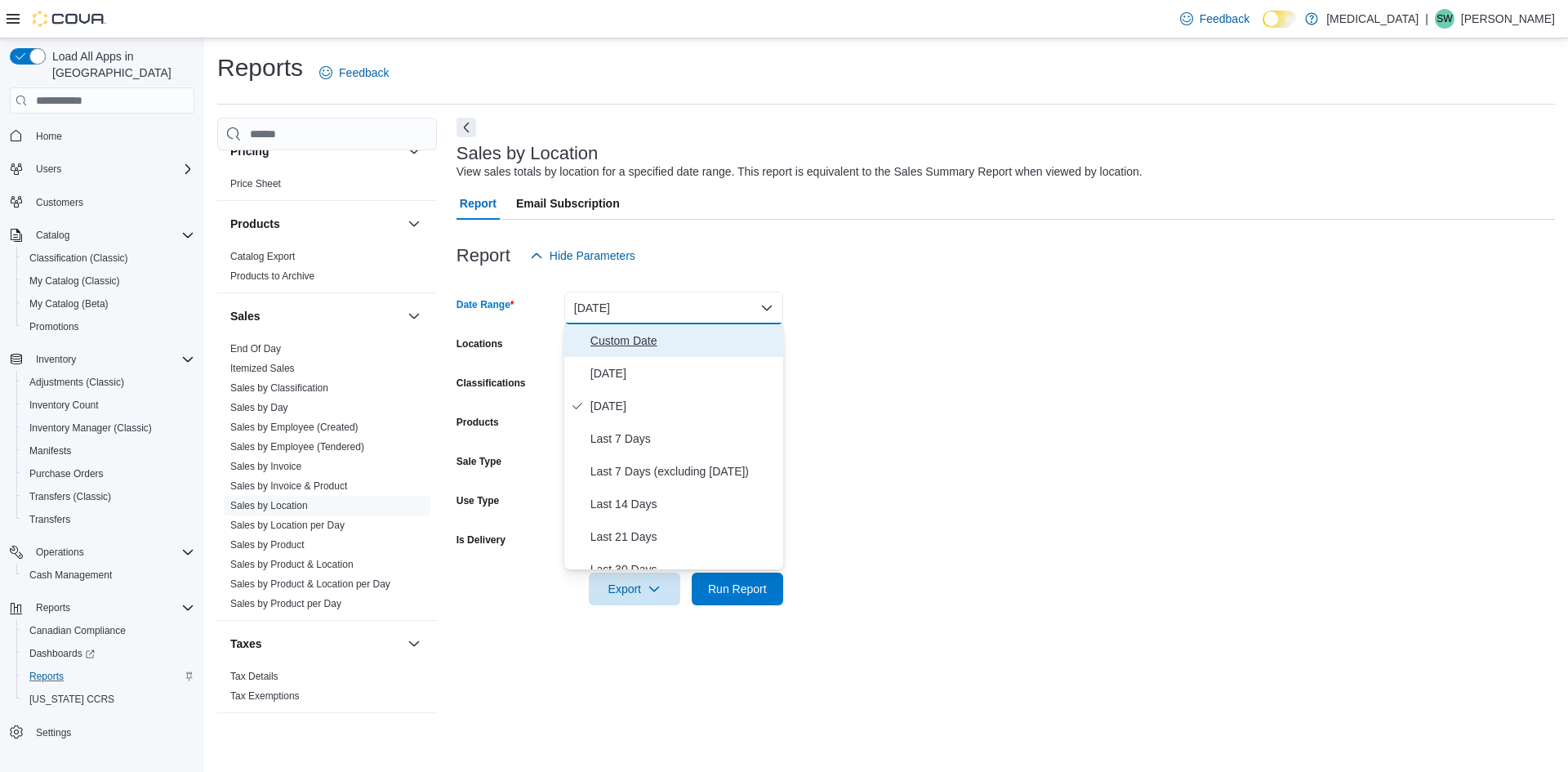
click at [665, 329] on button "Custom Date" at bounding box center [674, 340] width 219 height 33
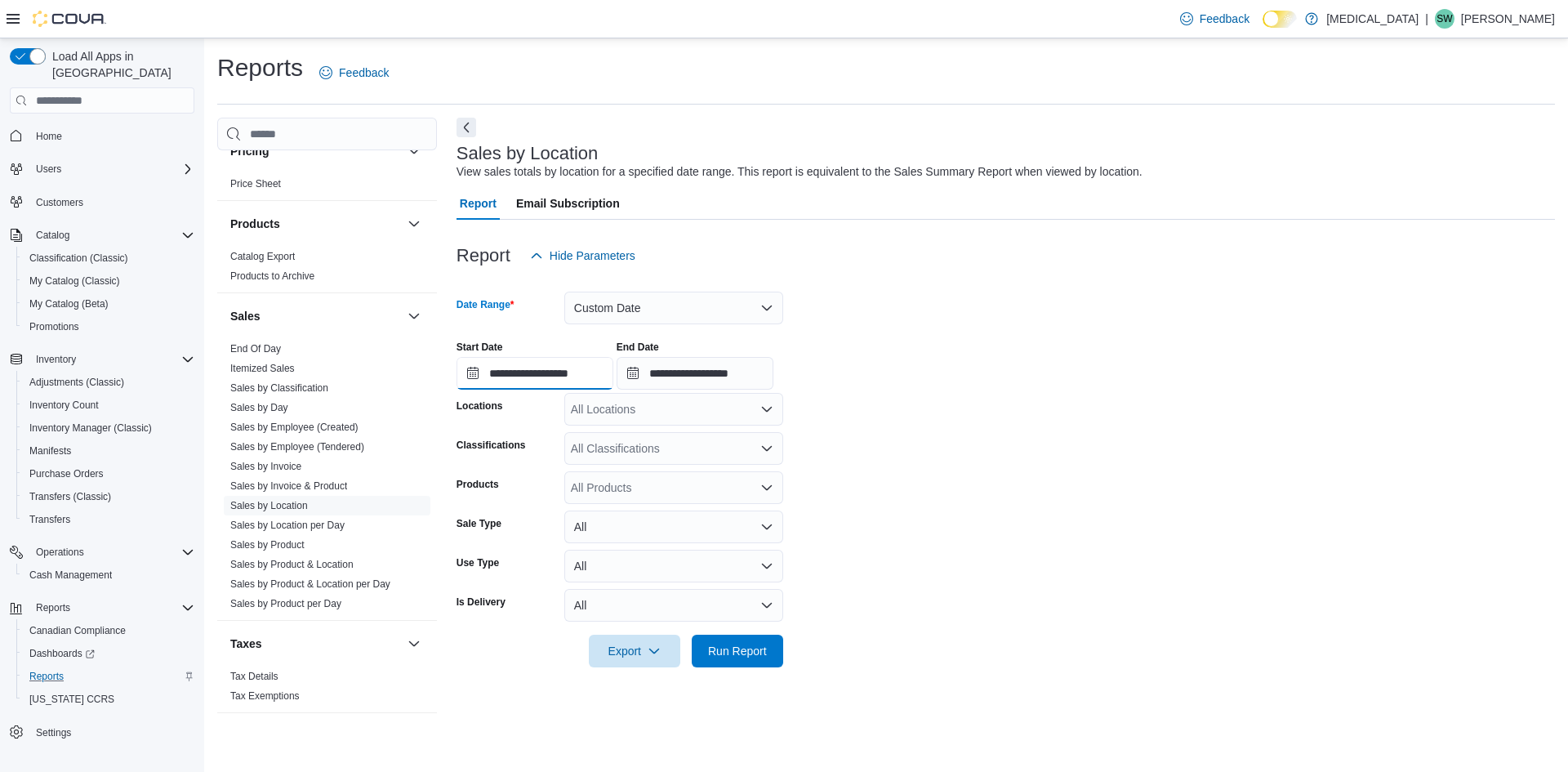
click at [557, 365] on input "**********" at bounding box center [535, 373] width 157 height 33
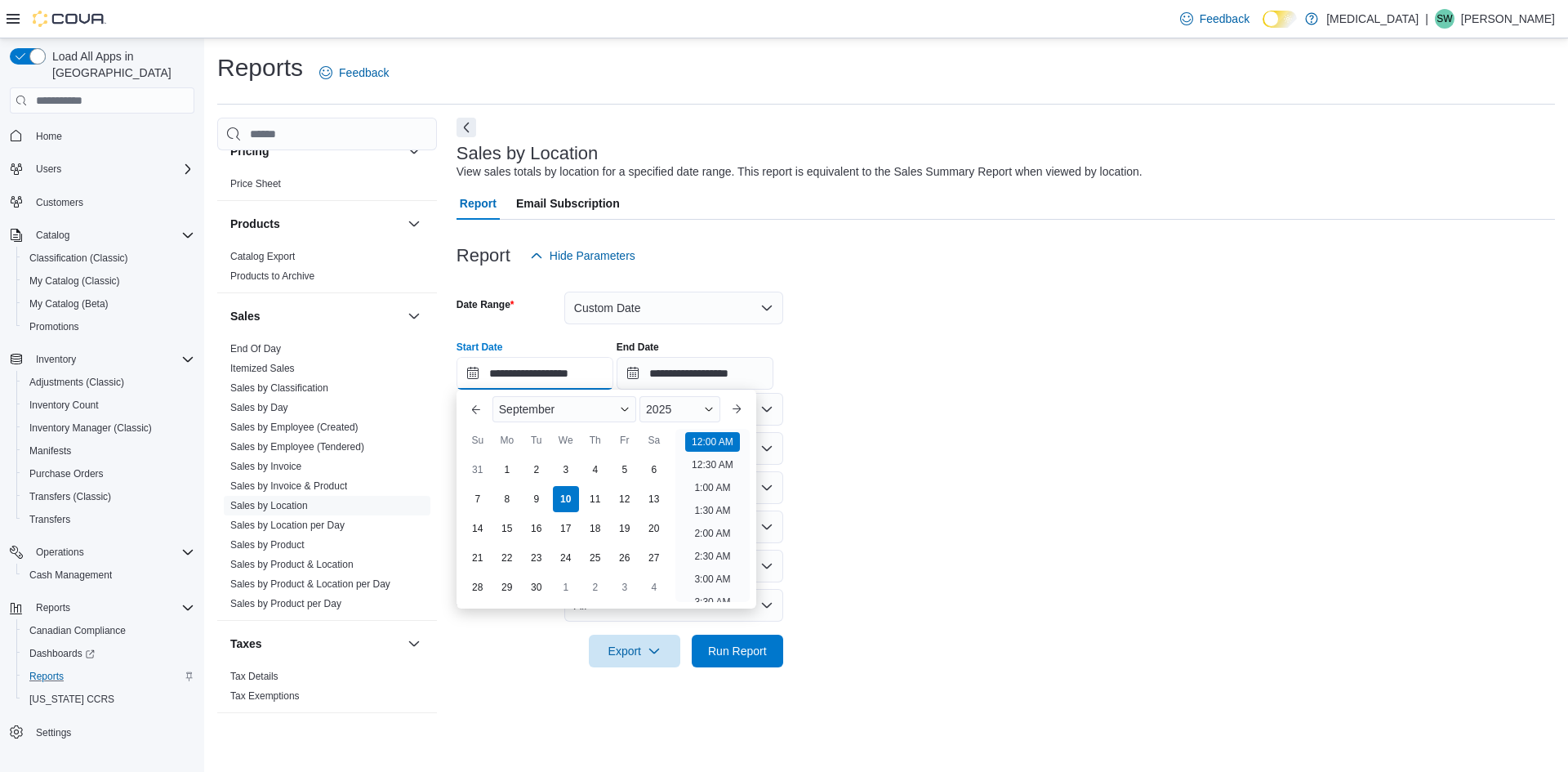
scroll to position [51, 0]
click at [487, 497] on div "7" at bounding box center [477, 500] width 29 height 29
type input "**********"
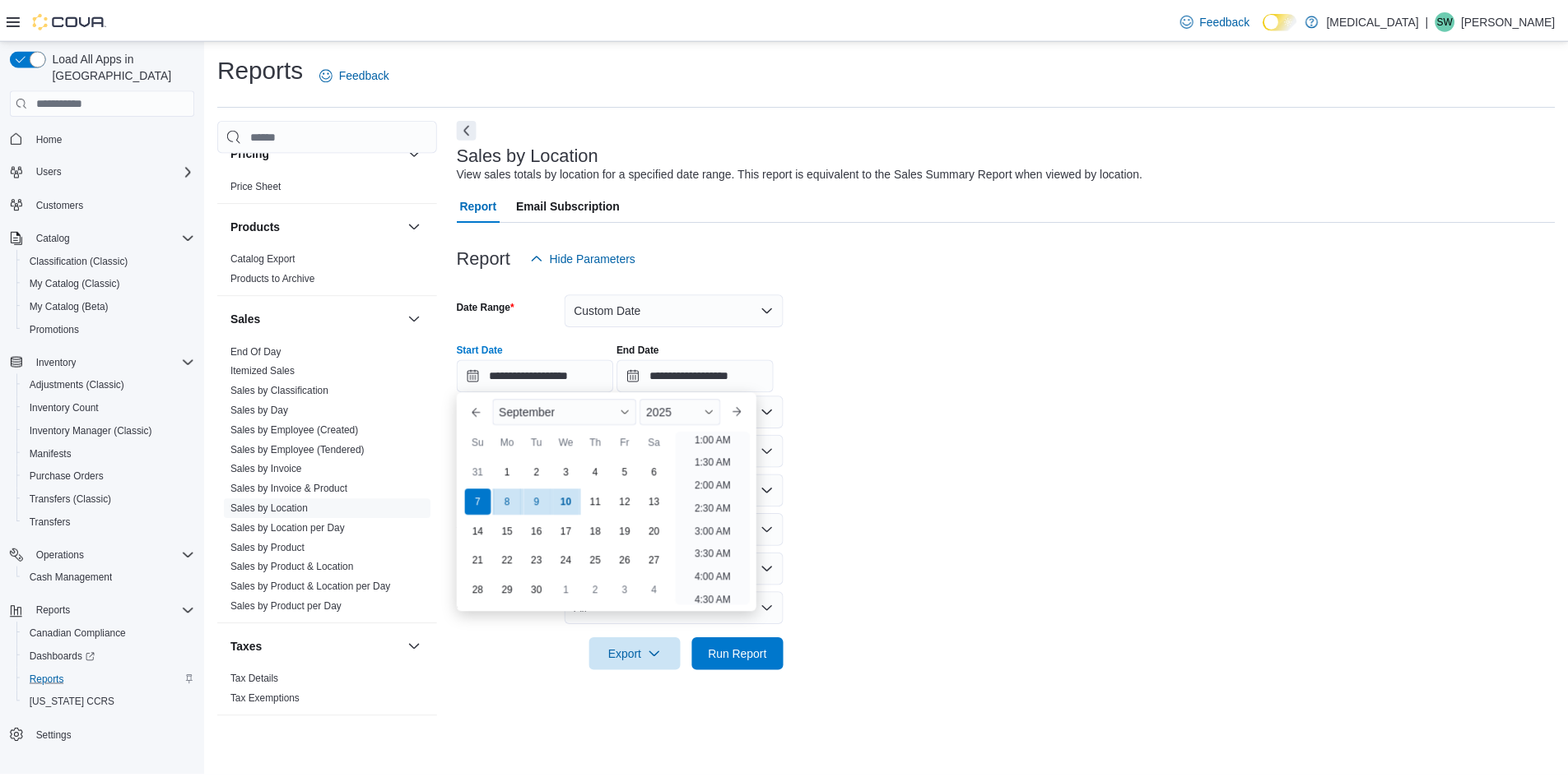
scroll to position [3, 0]
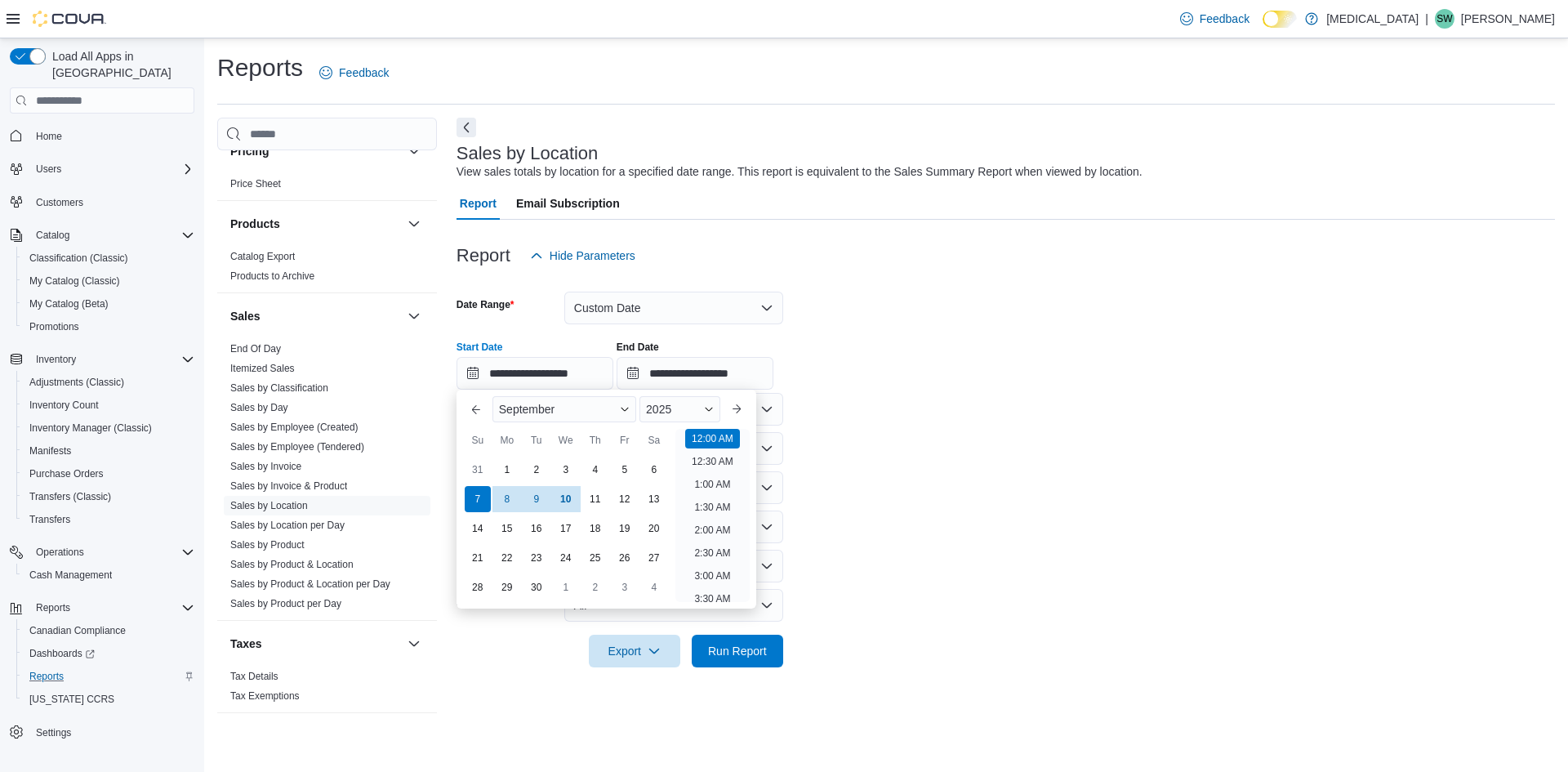
click at [884, 462] on form "**********" at bounding box center [1005, 470] width 1098 height 396
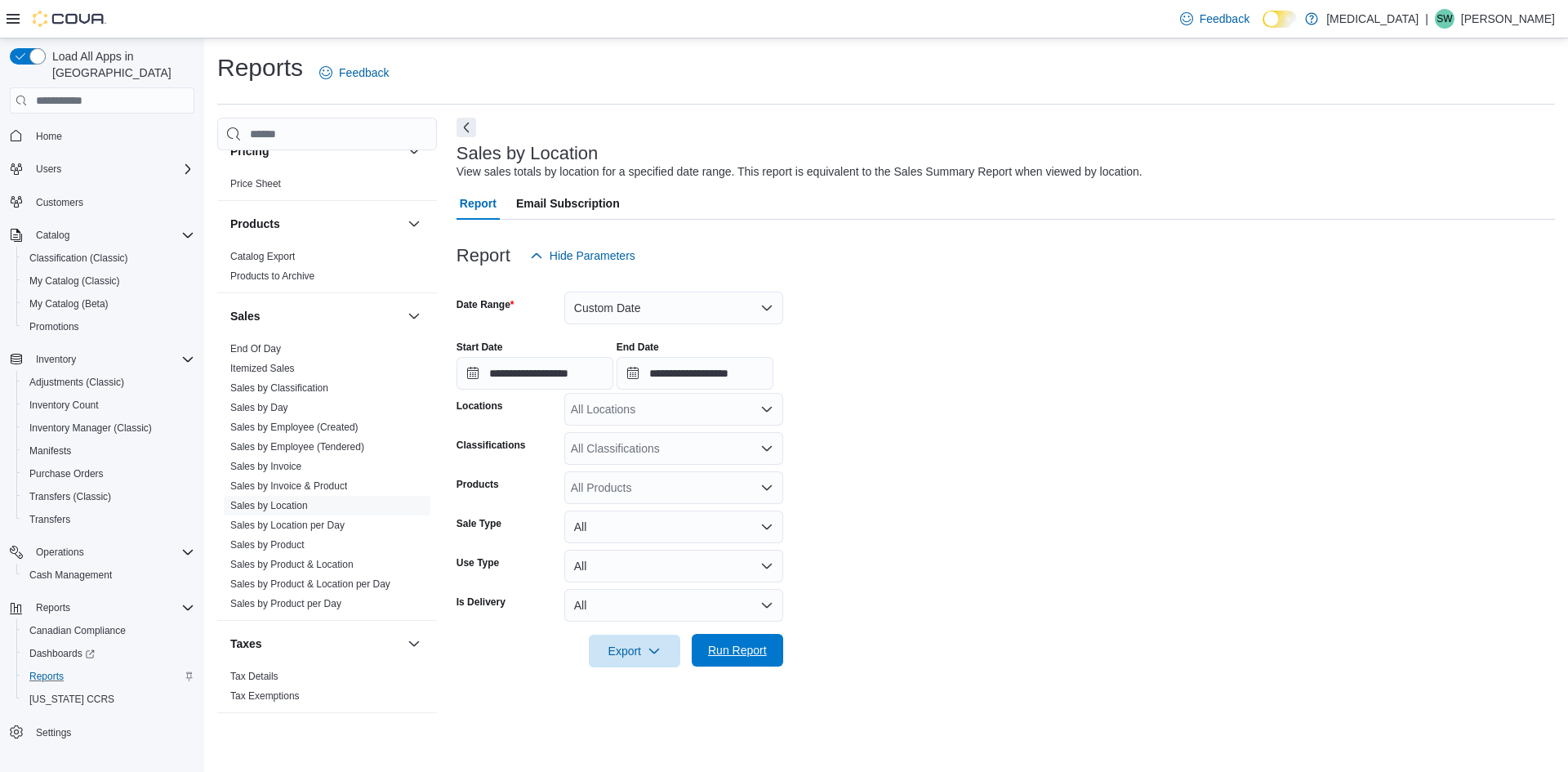
click at [749, 638] on span "Run Report" at bounding box center [737, 650] width 72 height 33
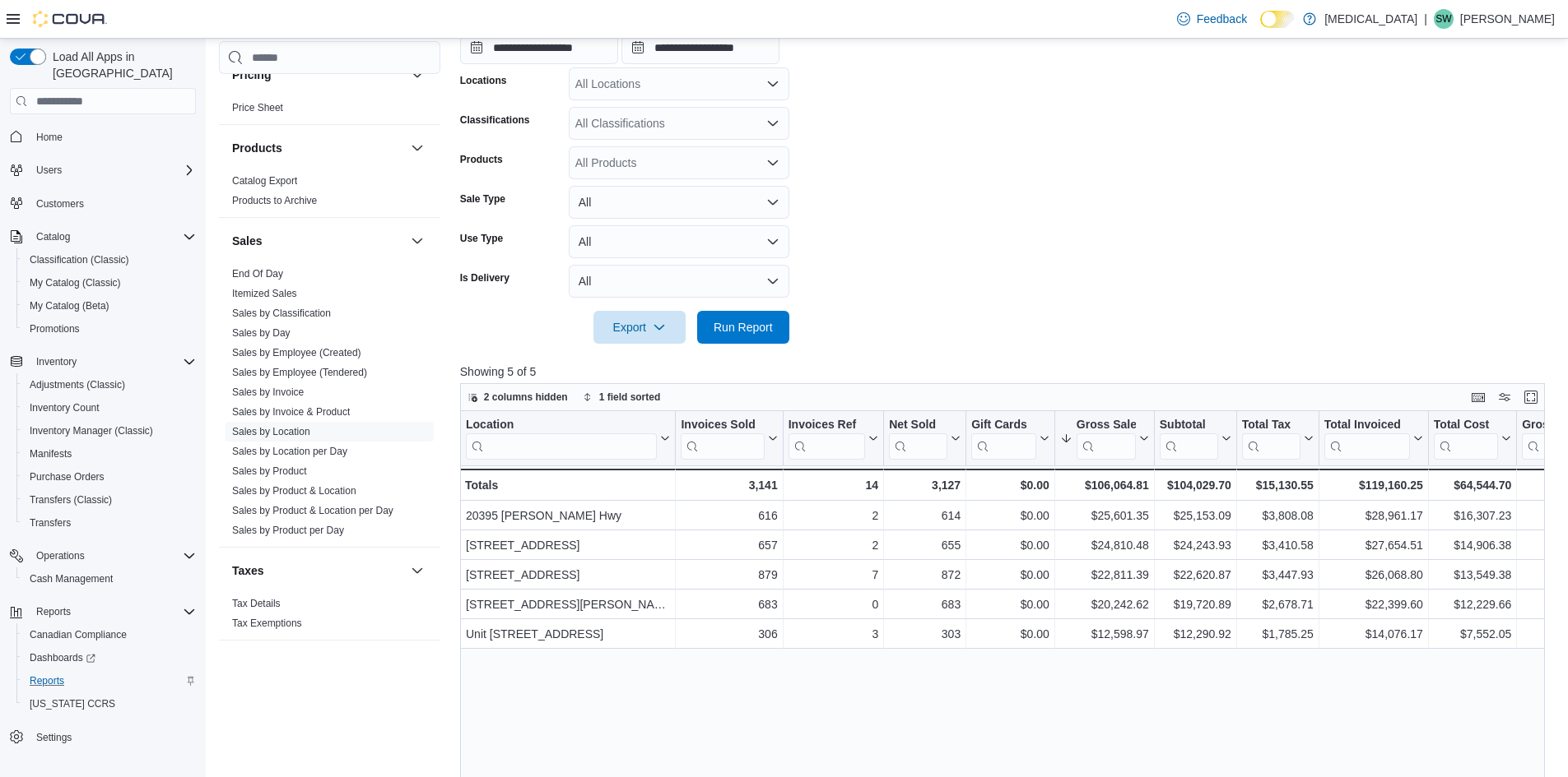
scroll to position [329, 0]
